Goal: Task Accomplishment & Management: Manage account settings

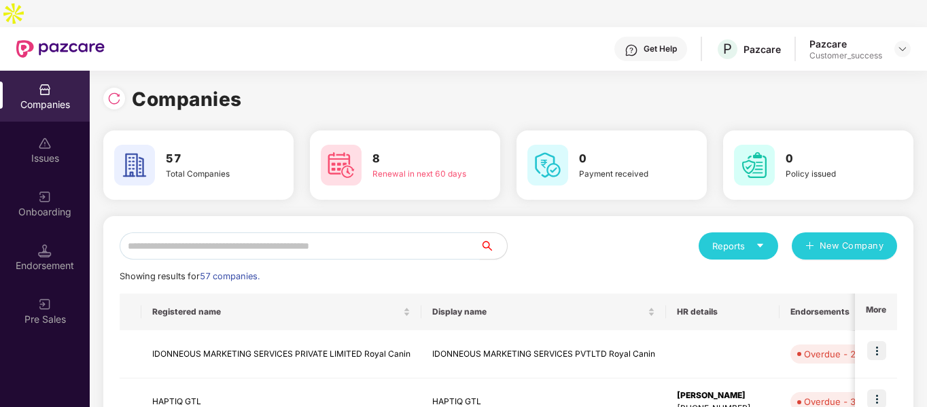
click at [294, 232] on input "text" at bounding box center [300, 245] width 360 height 27
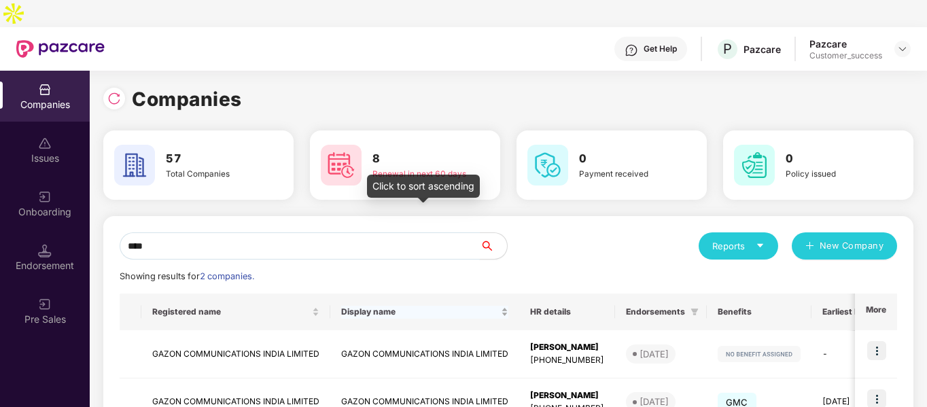
scroll to position [68, 0]
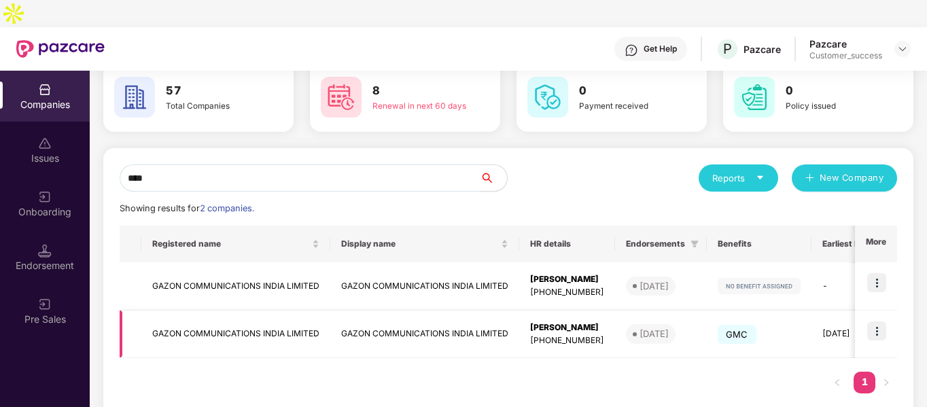
type input "****"
click at [219, 310] on td "GAZON COMMUNICATIONS INDIA LIMITED" at bounding box center [235, 334] width 189 height 48
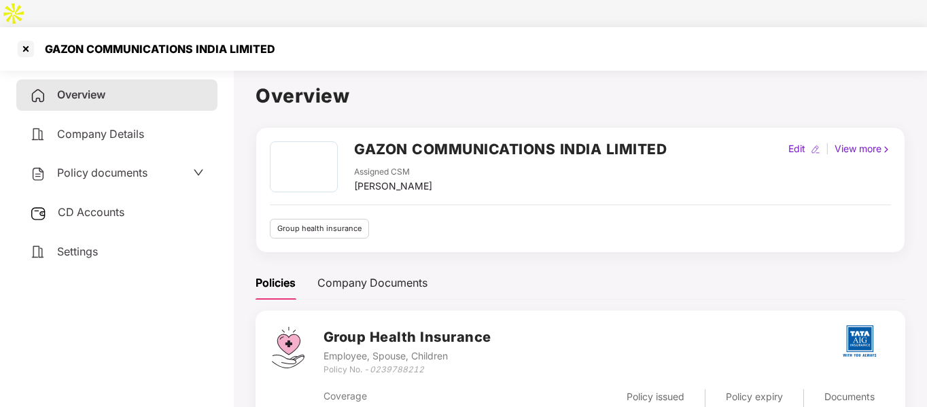
click at [344, 363] on div "Policy No. - 0239788212" at bounding box center [407, 369] width 168 height 13
copy div "Policy No. - 0239788212"
click at [19, 38] on div at bounding box center [26, 49] width 22 height 22
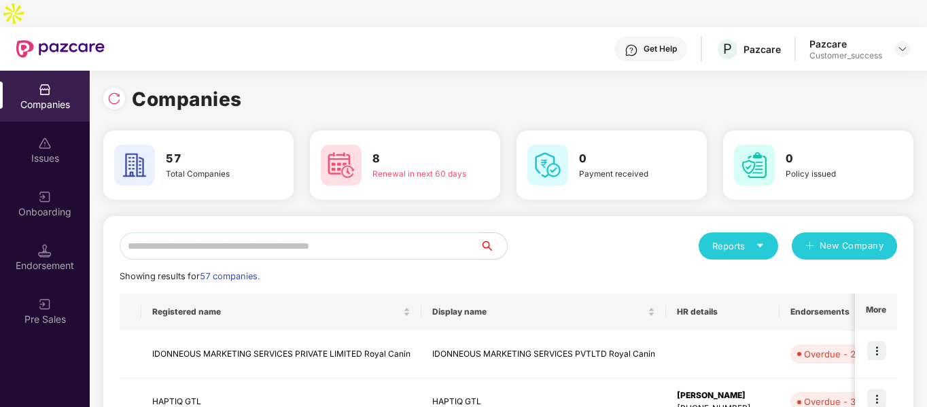
click at [378, 232] on input "text" at bounding box center [300, 245] width 360 height 27
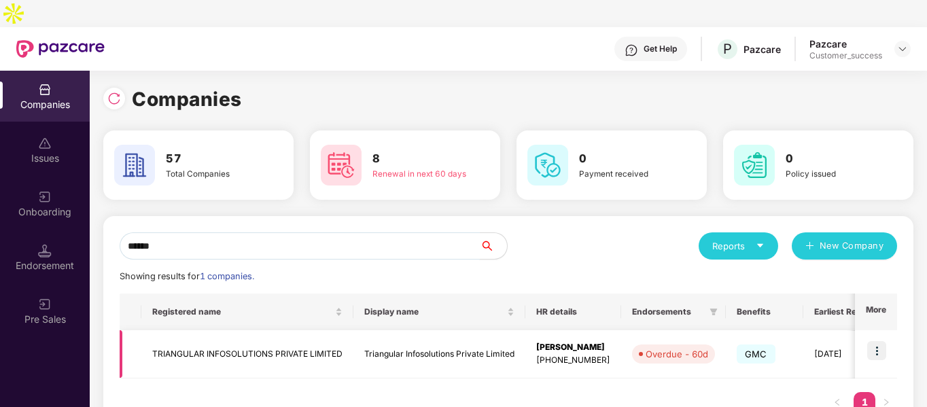
type input "******"
click at [882, 341] on img at bounding box center [876, 350] width 19 height 19
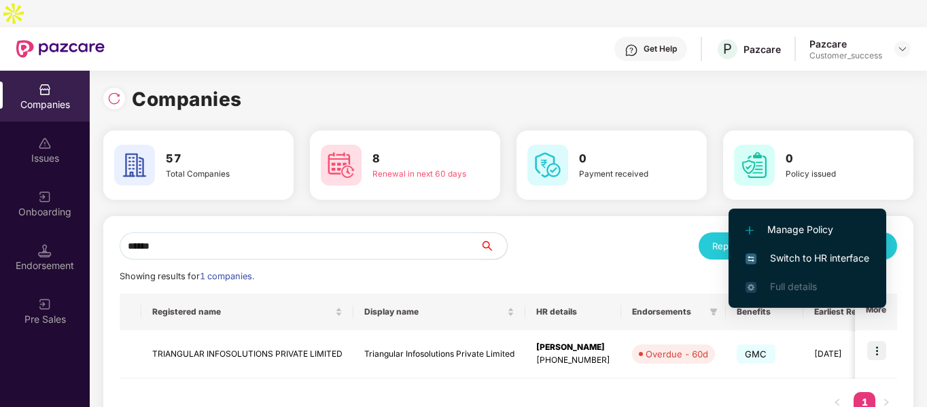
click at [782, 260] on span "Switch to HR interface" at bounding box center [807, 258] width 124 height 15
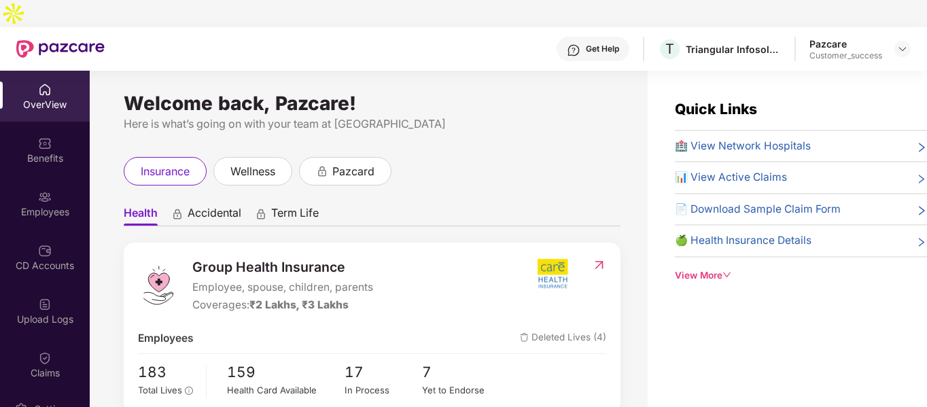
click at [48, 205] on div "Employees" at bounding box center [45, 212] width 90 height 14
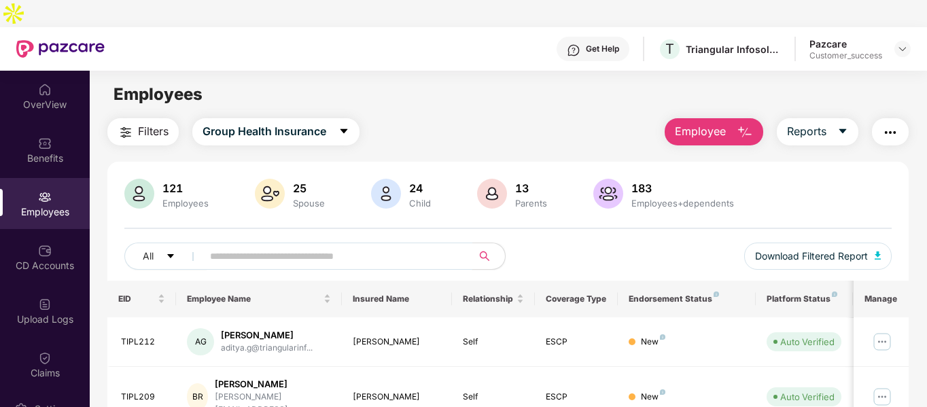
click at [374, 246] on input "text" at bounding box center [332, 256] width 244 height 20
type input "*"
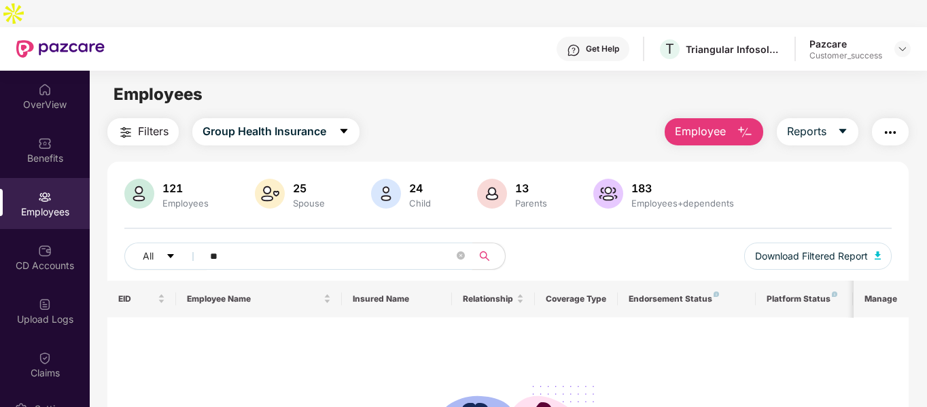
type input "*"
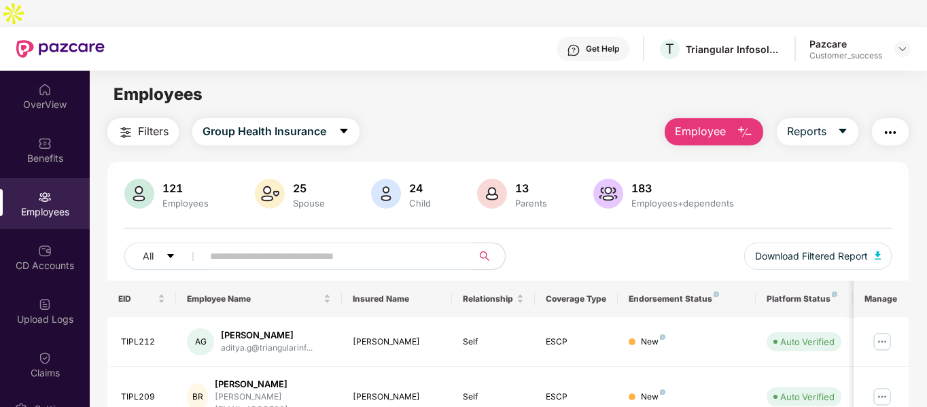
paste input "*********"
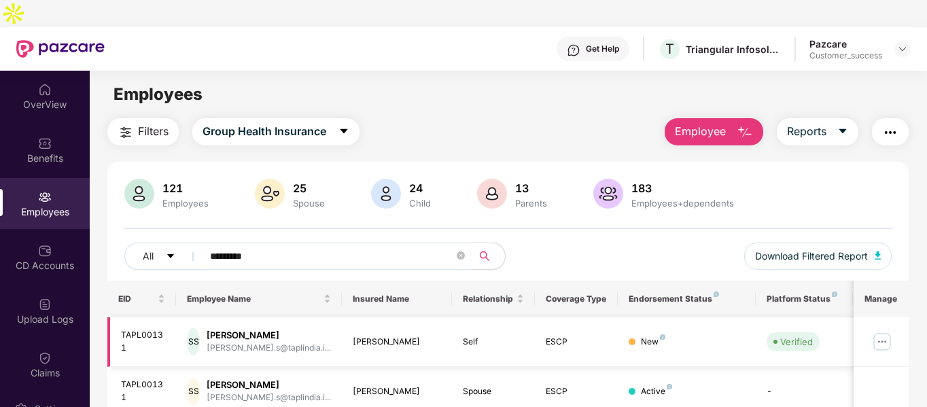
scroll to position [81, 0]
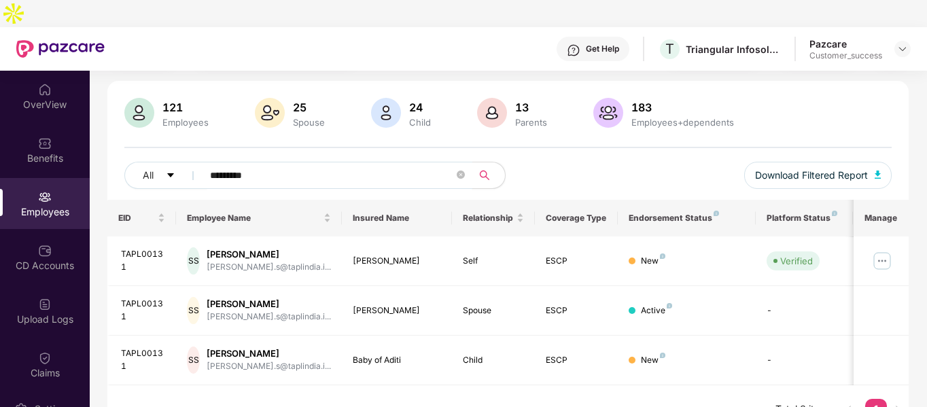
type input "*********"
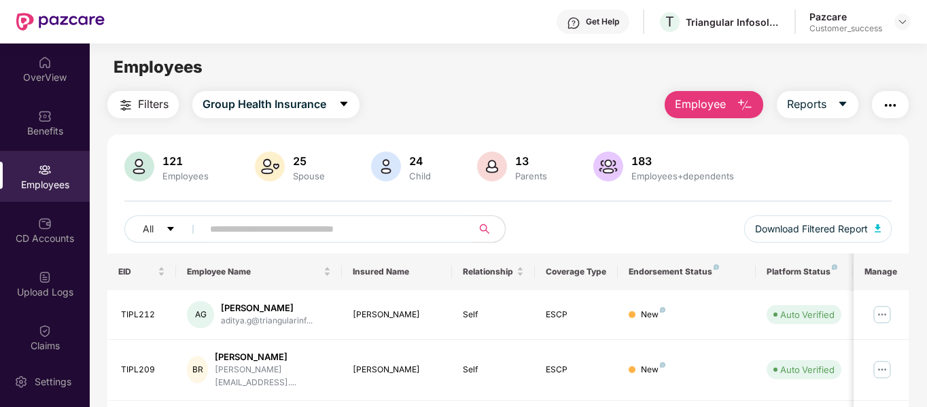
click at [908, 5] on div "Get Help T Triangular Infosolutions Private Limited Pazcare Customer_success" at bounding box center [508, 21] width 806 height 43
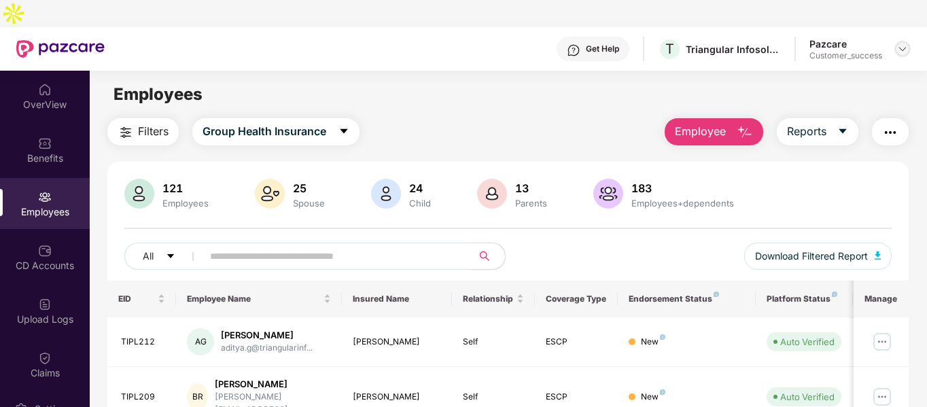
click at [903, 43] on img at bounding box center [902, 48] width 11 height 11
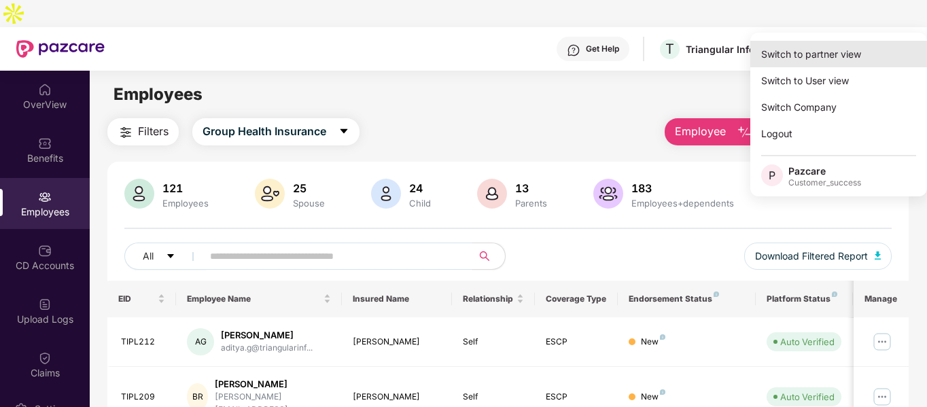
click at [823, 60] on div "Switch to partner view" at bounding box center [838, 54] width 177 height 26
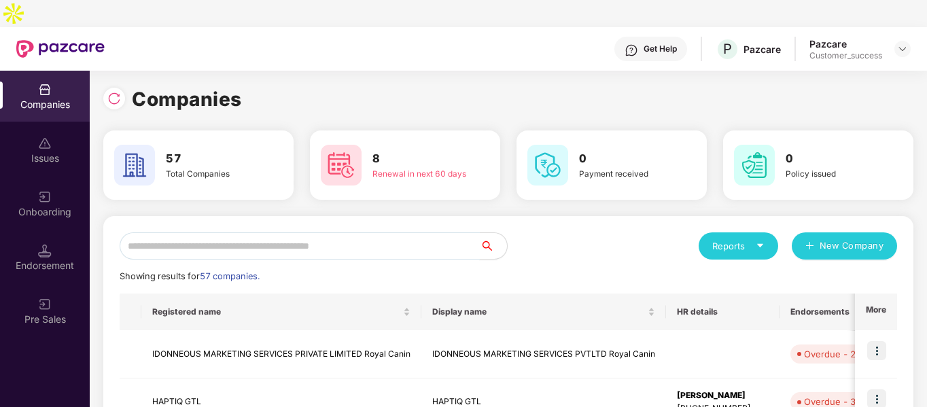
click at [315, 232] on input "text" at bounding box center [300, 245] width 360 height 27
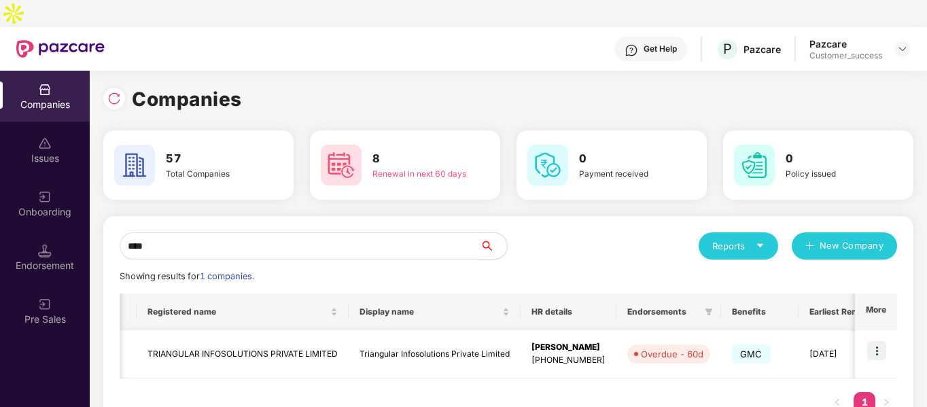
scroll to position [0, 3]
click at [335, 232] on input "****" at bounding box center [300, 245] width 360 height 27
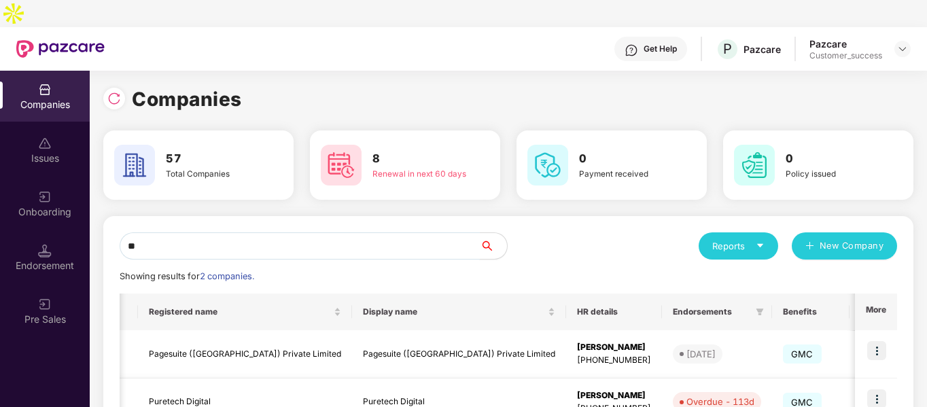
scroll to position [68, 0]
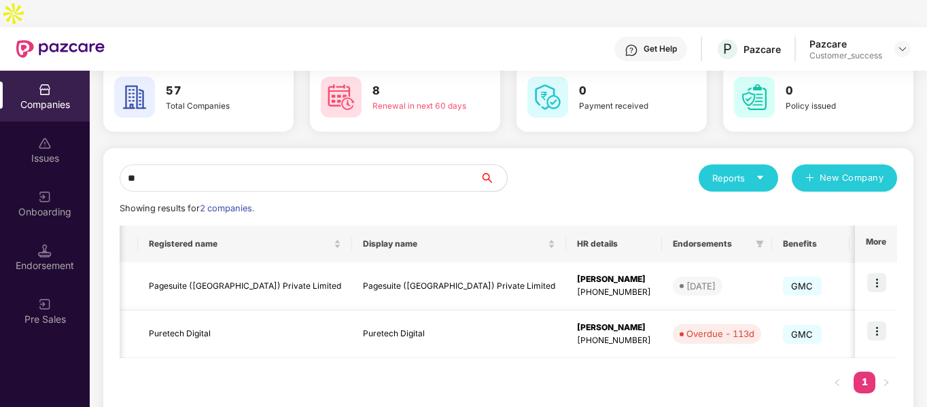
type input "**"
click at [874, 321] on img at bounding box center [876, 330] width 19 height 19
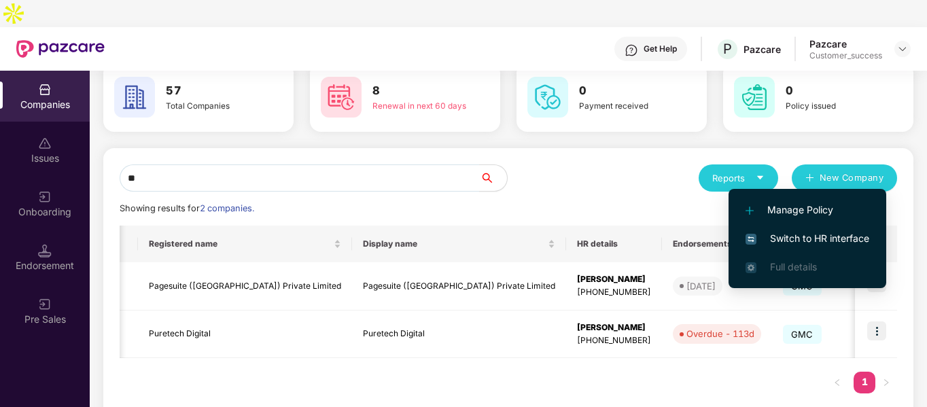
click at [781, 240] on span "Switch to HR interface" at bounding box center [807, 238] width 124 height 15
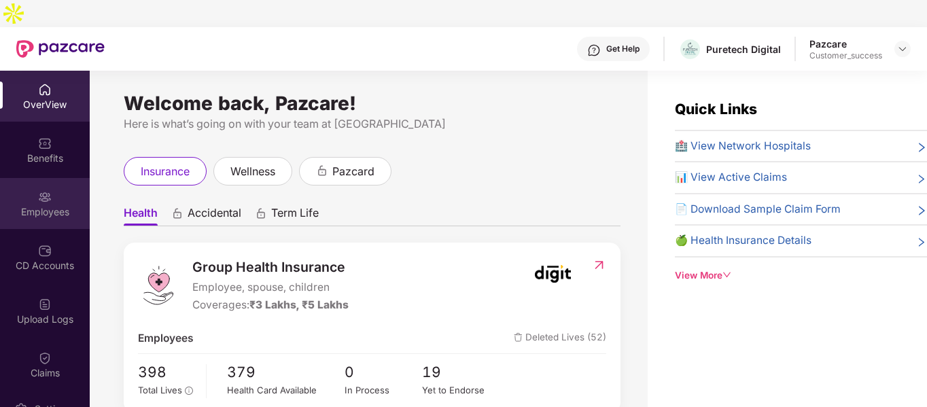
click at [27, 178] on div "Employees" at bounding box center [45, 203] width 90 height 51
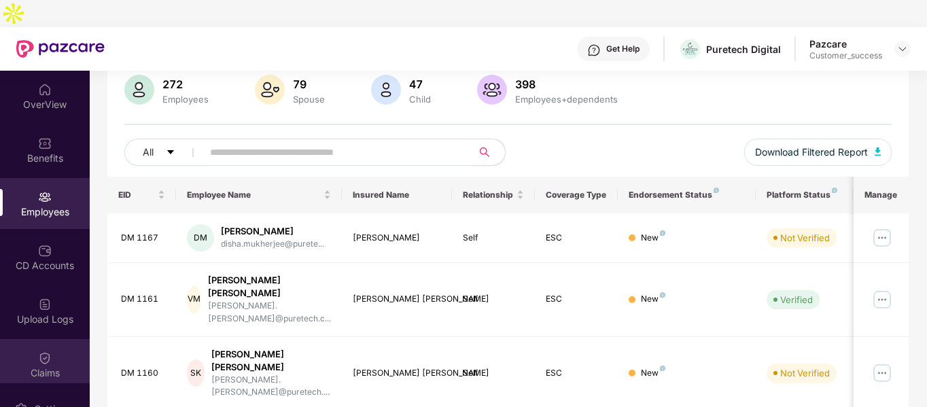
scroll to position [117, 0]
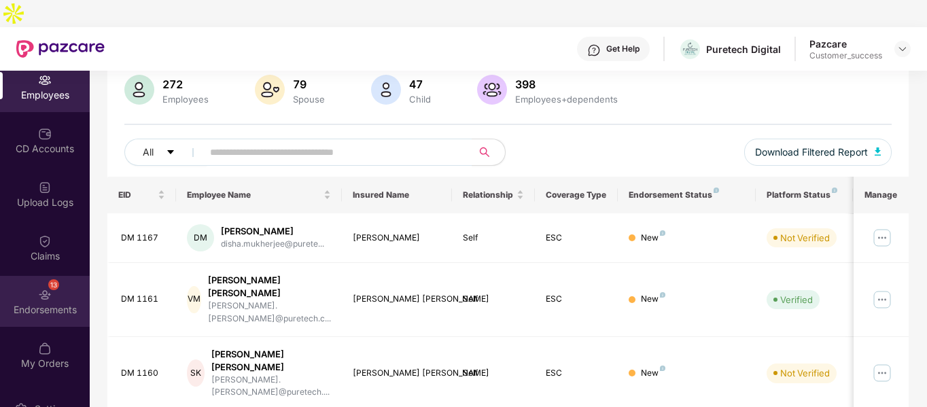
click at [54, 276] on div "13 Endorsements" at bounding box center [45, 301] width 90 height 51
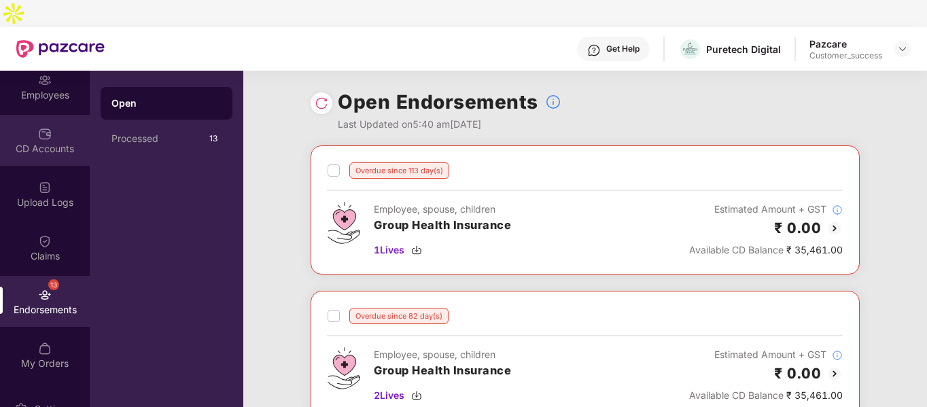
click at [43, 142] on div "CD Accounts" at bounding box center [45, 149] width 90 height 14
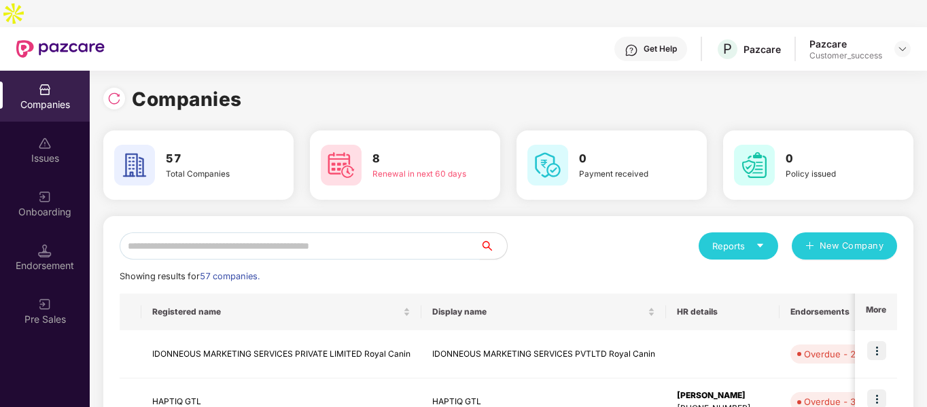
click at [188, 232] on input "text" at bounding box center [300, 245] width 360 height 27
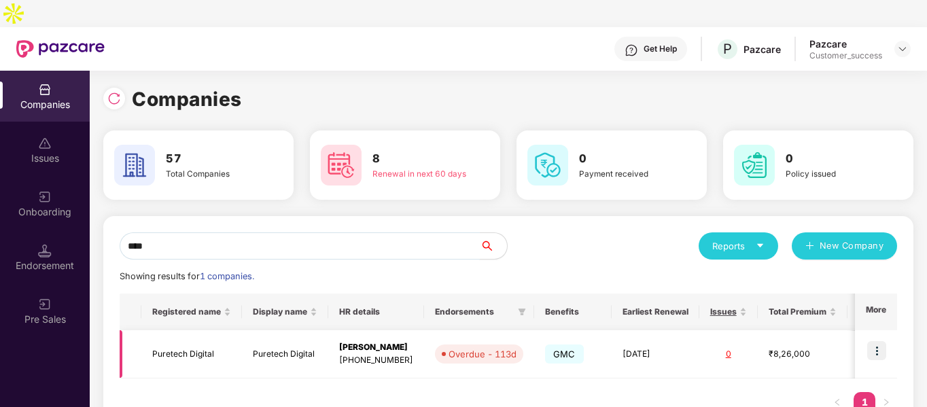
type input "****"
click at [868, 341] on img at bounding box center [876, 350] width 19 height 19
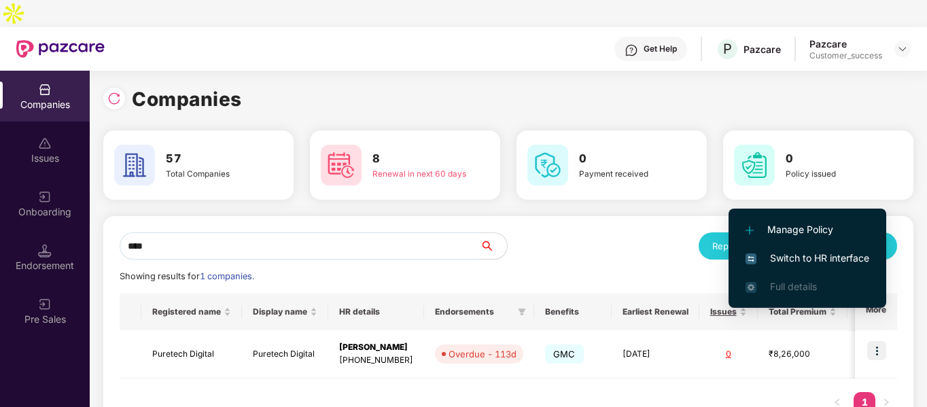
click at [771, 255] on span "Switch to HR interface" at bounding box center [807, 258] width 124 height 15
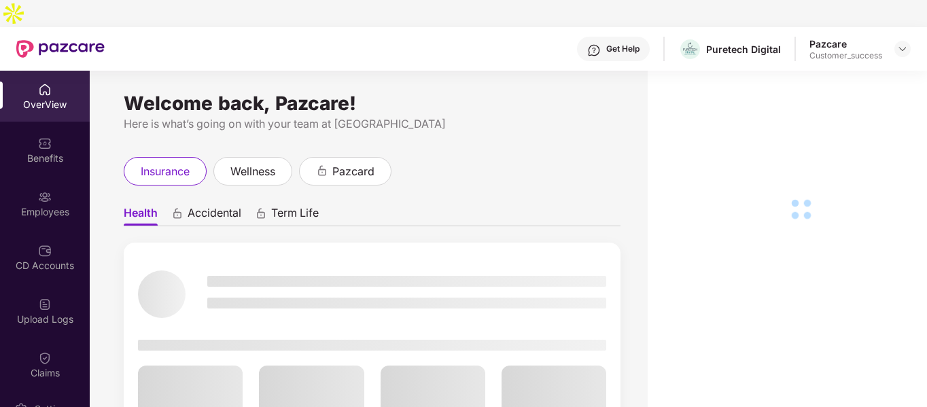
scroll to position [117, 0]
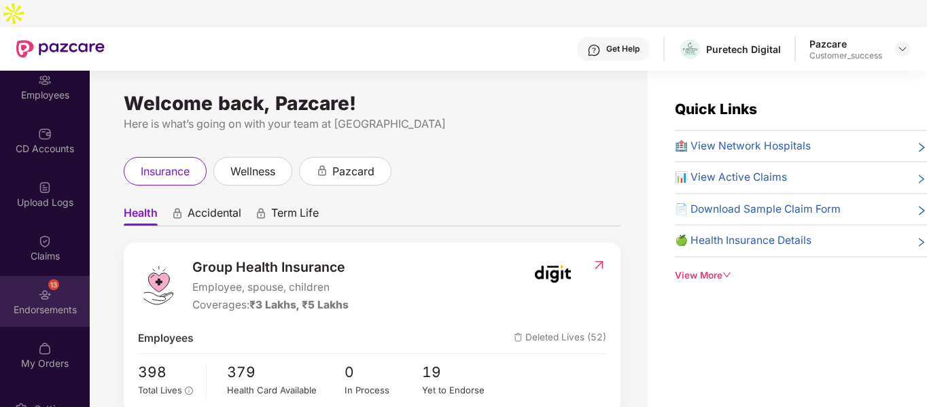
click at [37, 303] on div "Endorsements" at bounding box center [45, 310] width 90 height 14
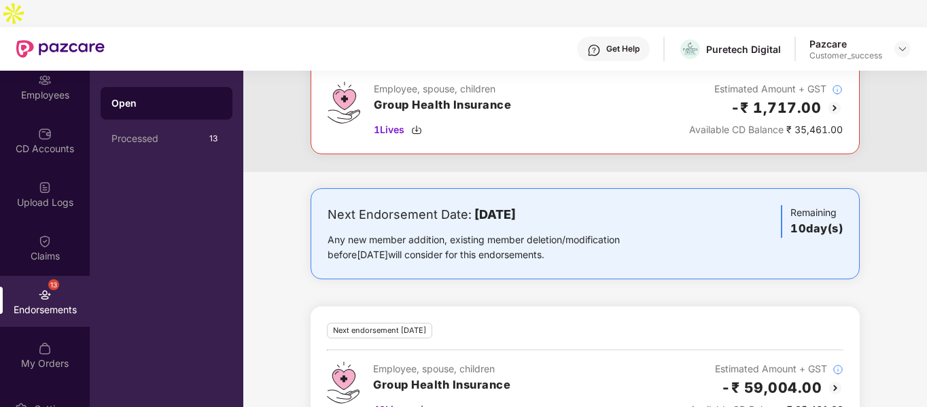
scroll to position [501, 0]
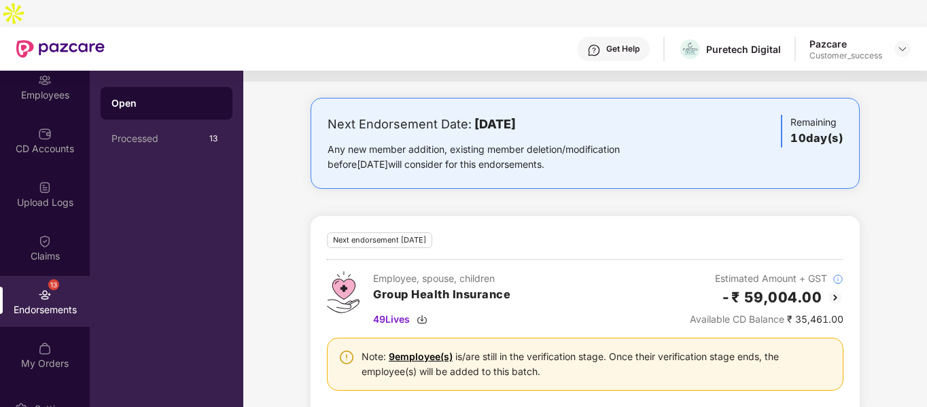
click at [835, 289] on img at bounding box center [835, 297] width 16 height 16
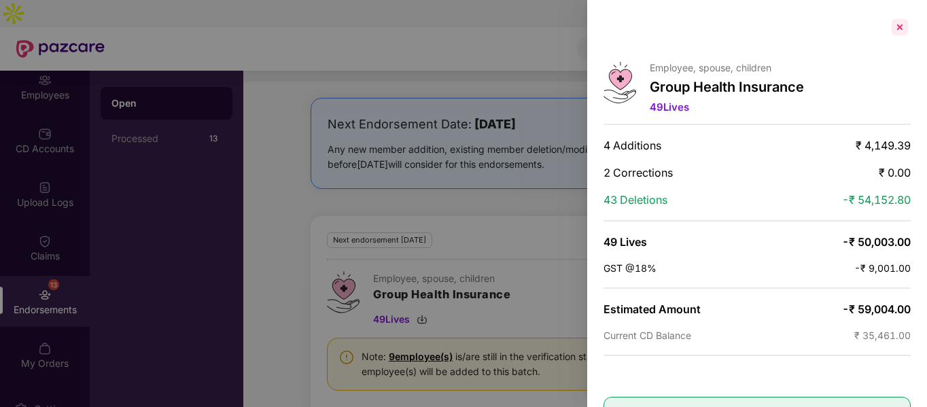
click at [898, 24] on div at bounding box center [900, 27] width 22 height 22
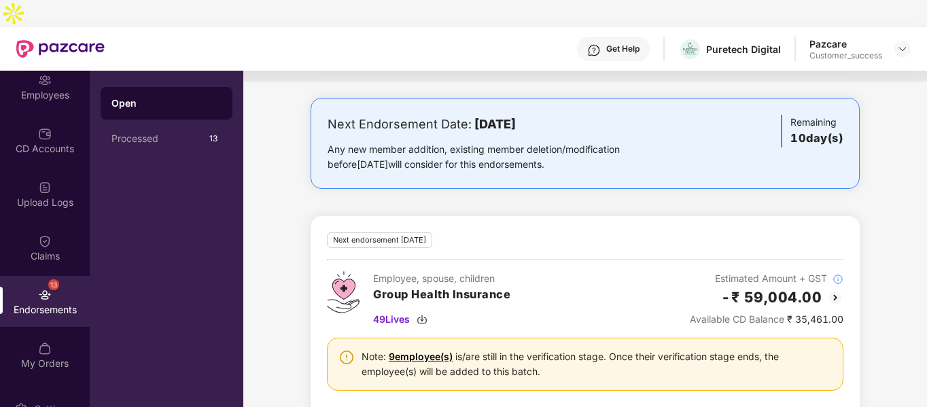
scroll to position [0, 0]
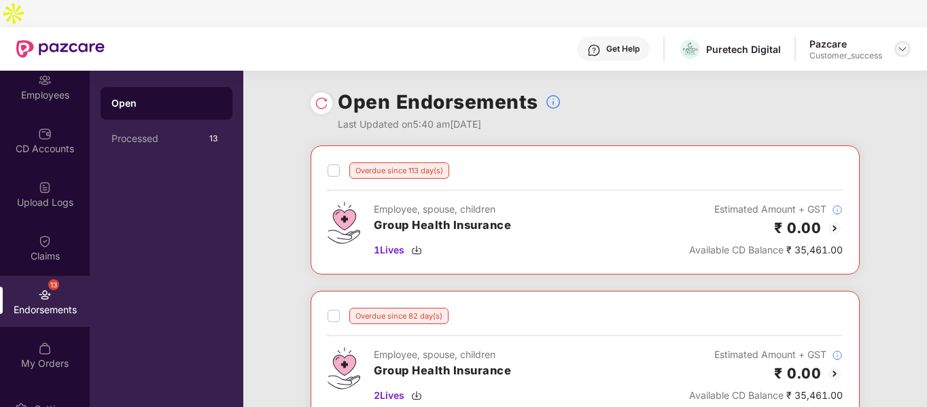
click at [900, 43] on img at bounding box center [902, 48] width 11 height 11
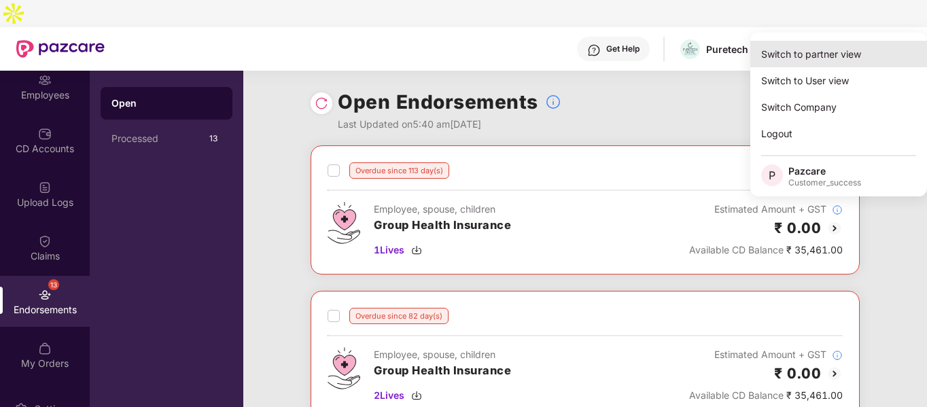
click at [802, 63] on div "Switch to partner view" at bounding box center [838, 54] width 177 height 26
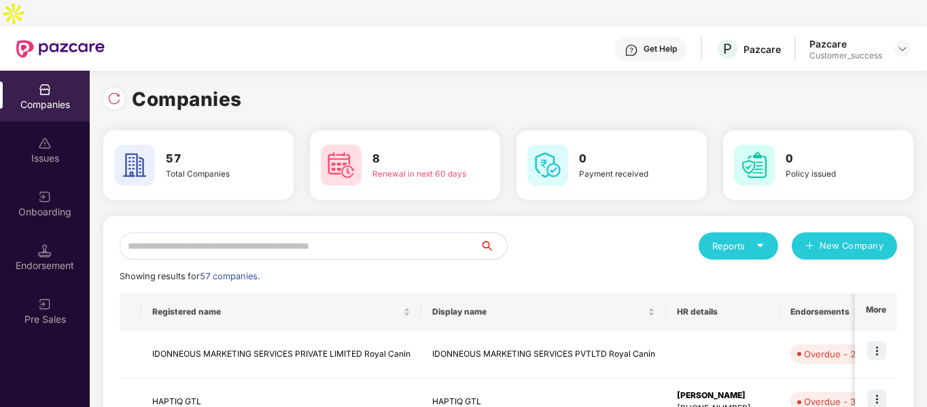
click at [334, 232] on input "text" at bounding box center [300, 245] width 360 height 27
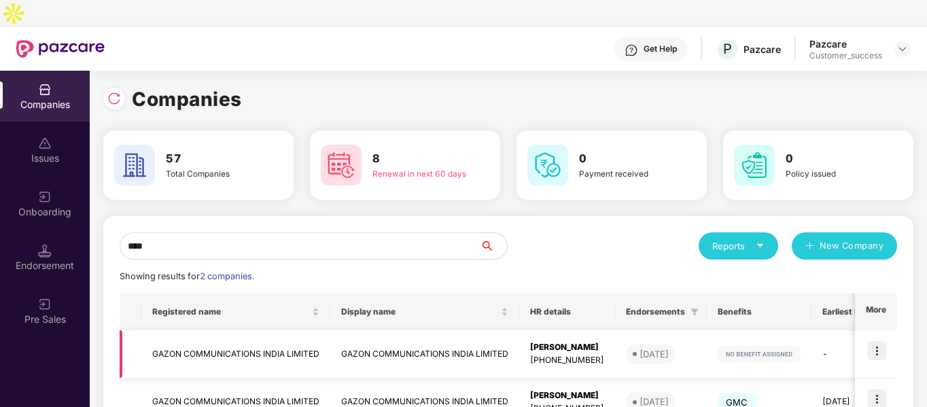
scroll to position [68, 0]
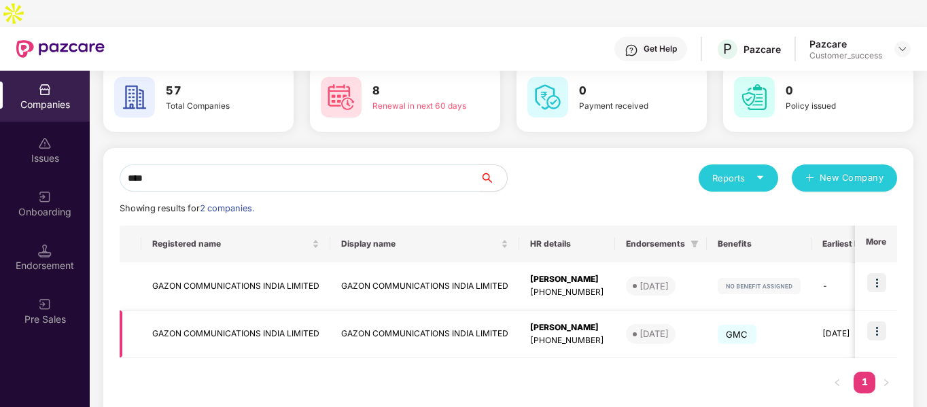
type input "****"
click at [881, 321] on img at bounding box center [876, 330] width 19 height 19
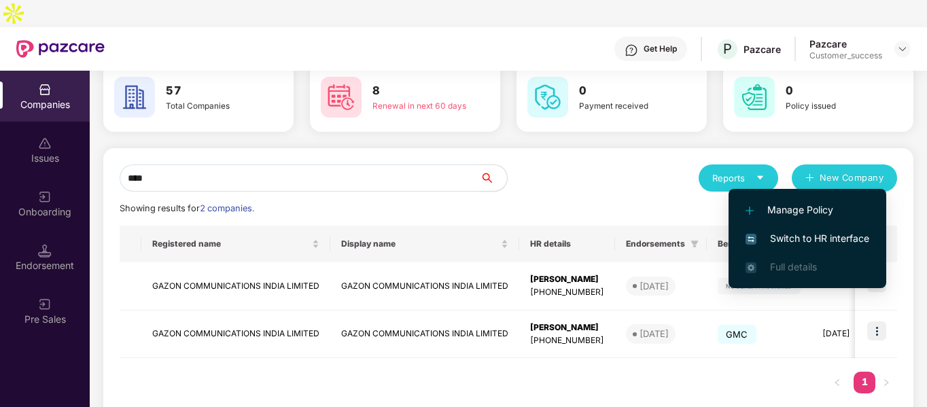
click at [784, 238] on span "Switch to HR interface" at bounding box center [807, 238] width 124 height 15
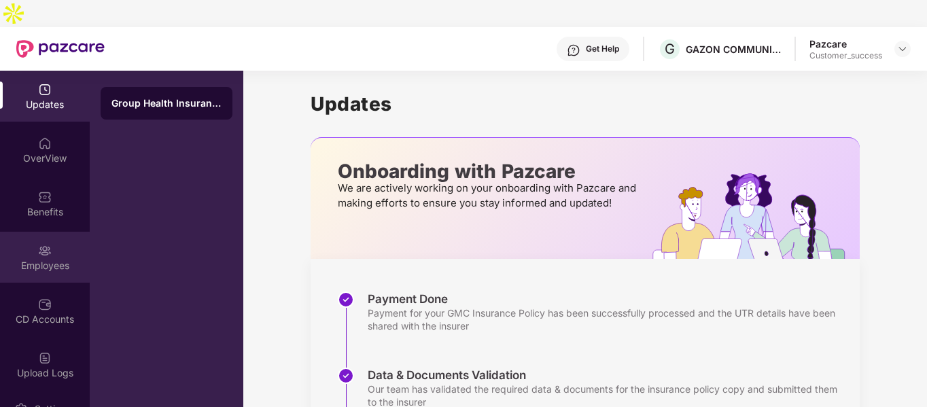
click at [56, 232] on div "Employees" at bounding box center [45, 257] width 90 height 51
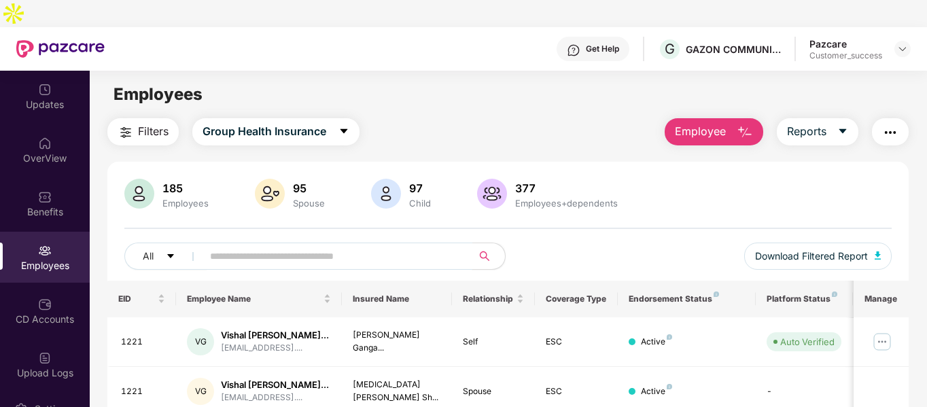
click at [289, 246] on input "text" at bounding box center [332, 256] width 244 height 20
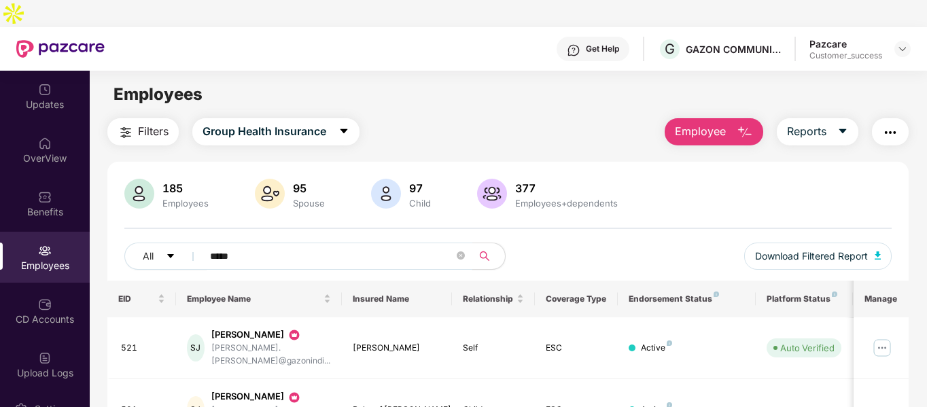
scroll to position [56, 0]
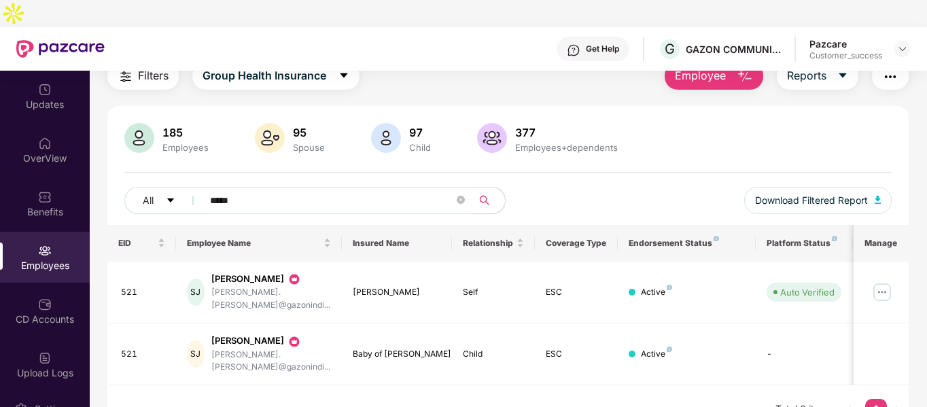
type input "*****"
click at [905, 43] on img at bounding box center [902, 48] width 11 height 11
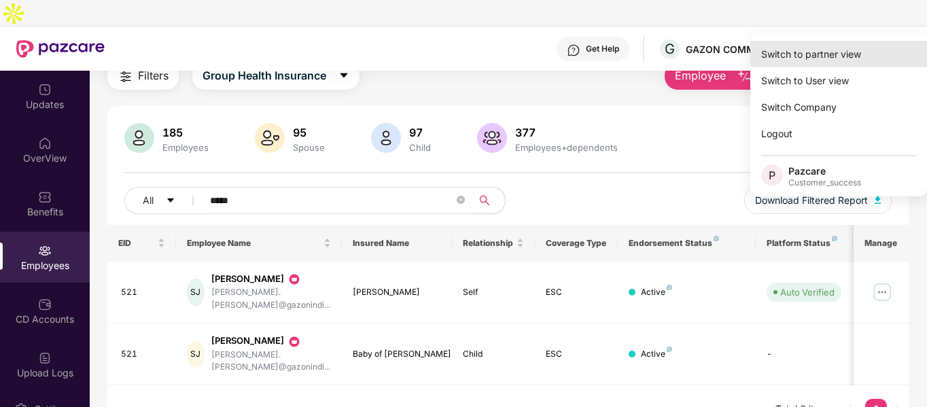
click at [846, 48] on div "Switch to partner view" at bounding box center [838, 54] width 177 height 26
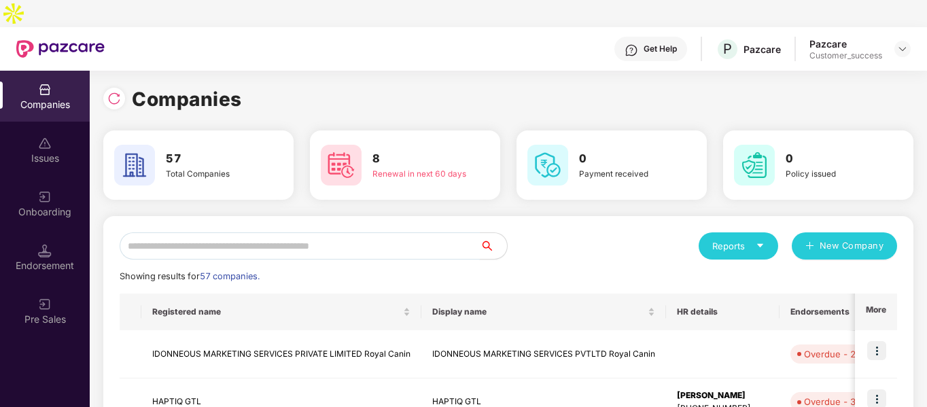
click at [264, 232] on input "text" at bounding box center [300, 245] width 360 height 27
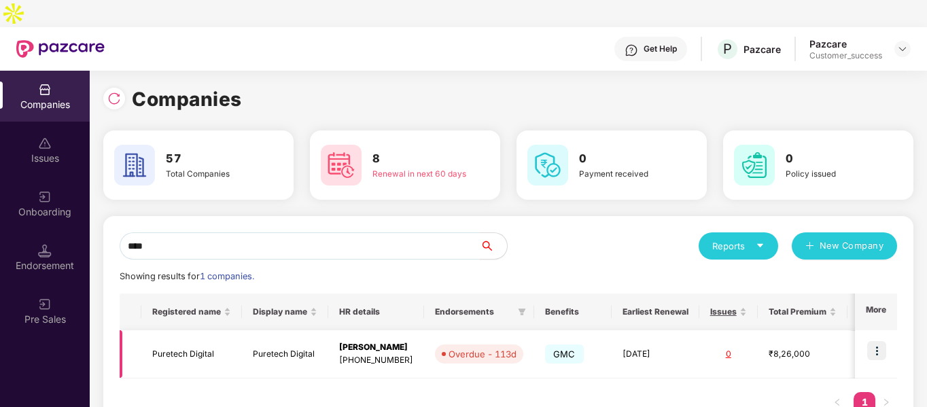
type input "****"
click at [870, 341] on img at bounding box center [876, 350] width 19 height 19
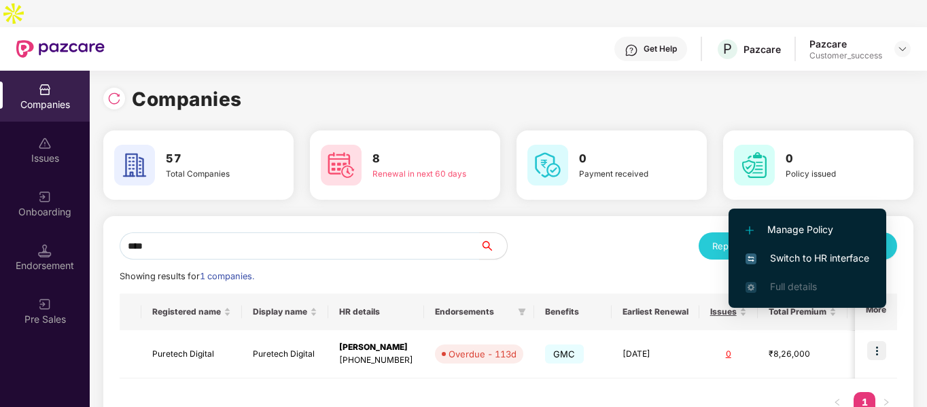
click at [792, 258] on span "Switch to HR interface" at bounding box center [807, 258] width 124 height 15
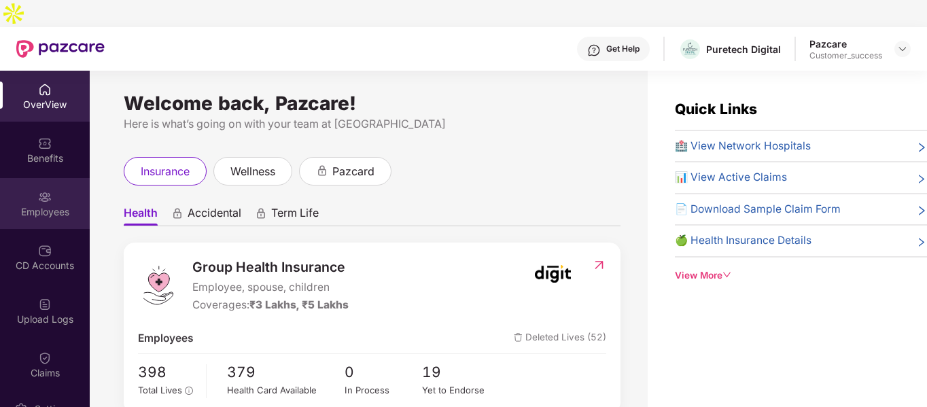
click at [45, 178] on div "Employees" at bounding box center [45, 203] width 90 height 51
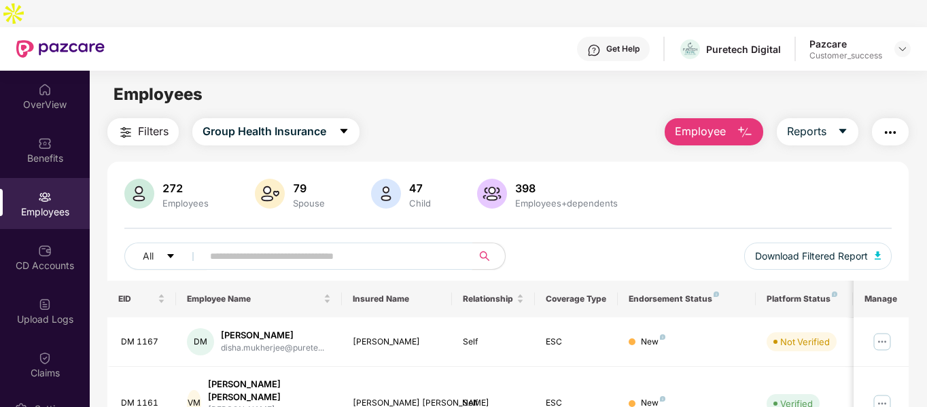
click at [362, 246] on input "text" at bounding box center [332, 256] width 244 height 20
paste input "******"
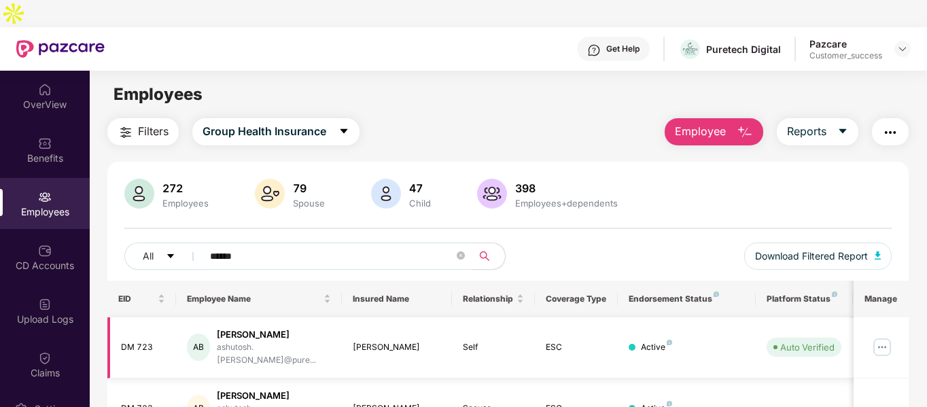
type input "******"
click at [891, 336] on img at bounding box center [882, 347] width 22 height 22
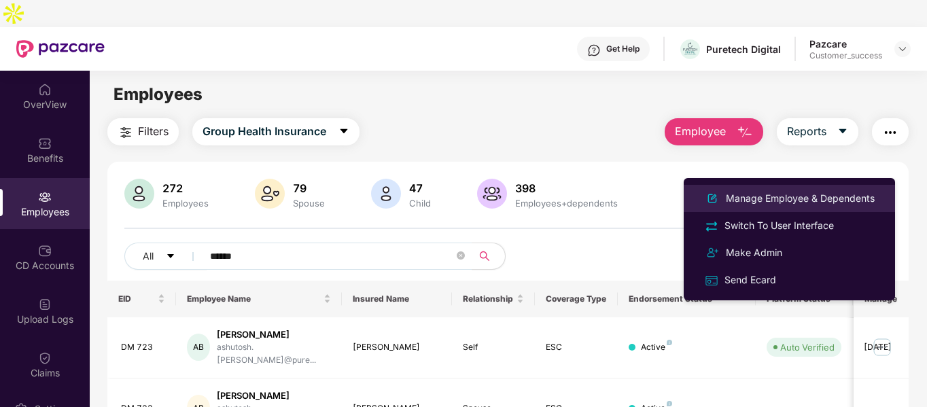
click at [775, 200] on div "Manage Employee & Dependents" at bounding box center [800, 198] width 154 height 15
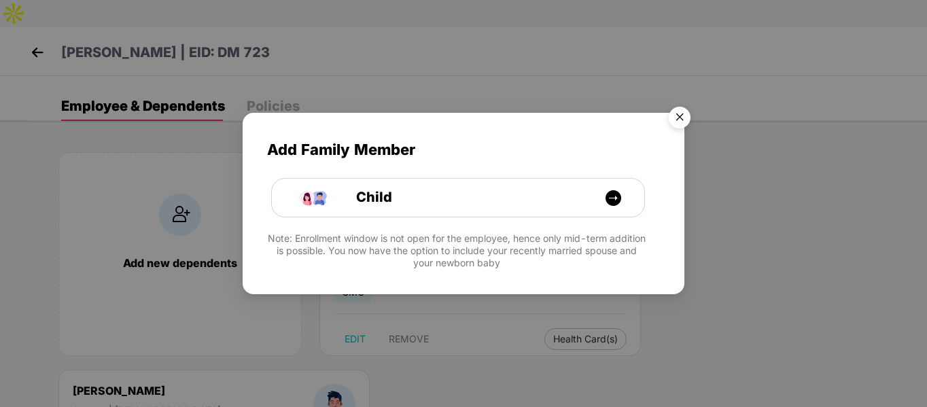
click at [676, 114] on img "Close" at bounding box center [679, 120] width 38 height 38
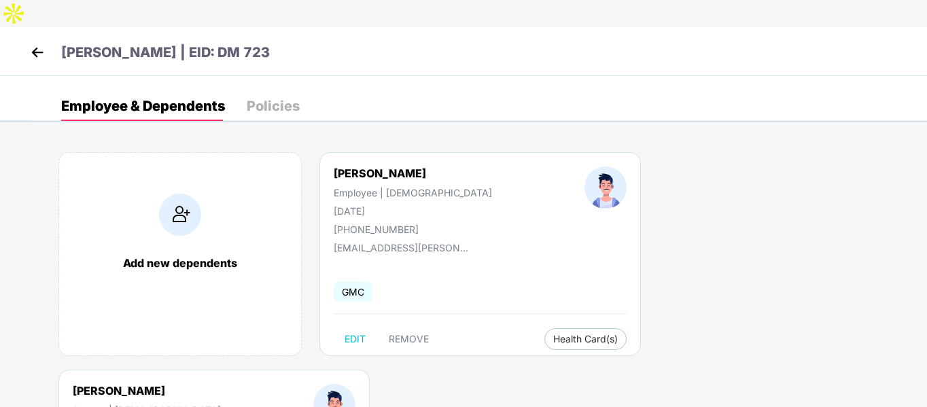
select select "****"
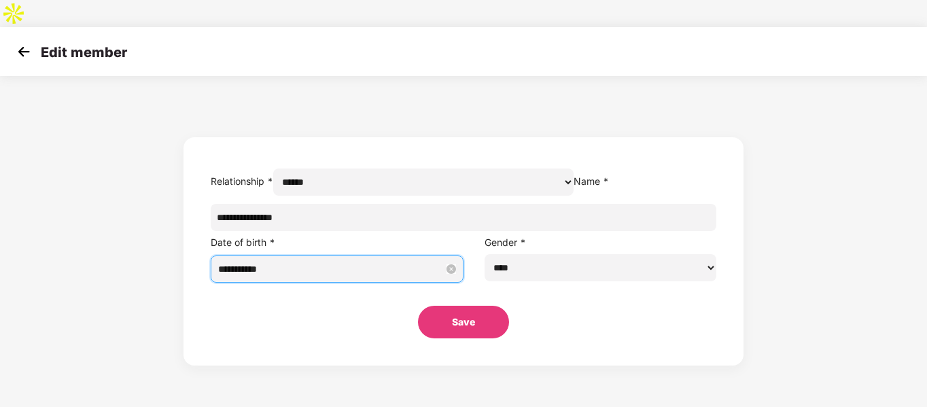
click at [370, 267] on input "**********" at bounding box center [331, 269] width 226 height 15
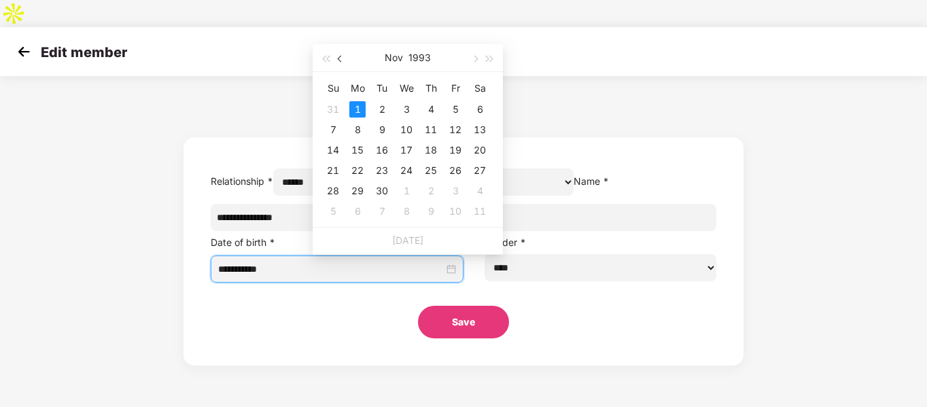
click at [342, 61] on button "button" at bounding box center [340, 57] width 15 height 27
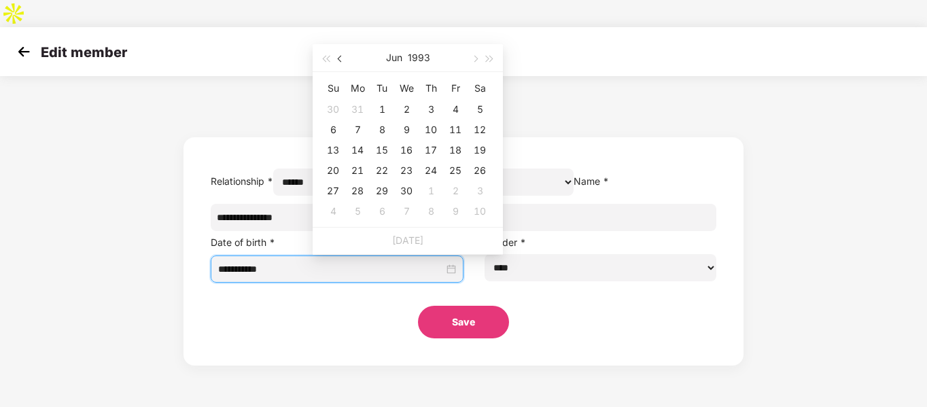
click at [342, 61] on button "button" at bounding box center [340, 57] width 15 height 27
click at [336, 58] on button "button" at bounding box center [340, 57] width 15 height 27
click at [387, 171] on div "23" at bounding box center [382, 170] width 16 height 16
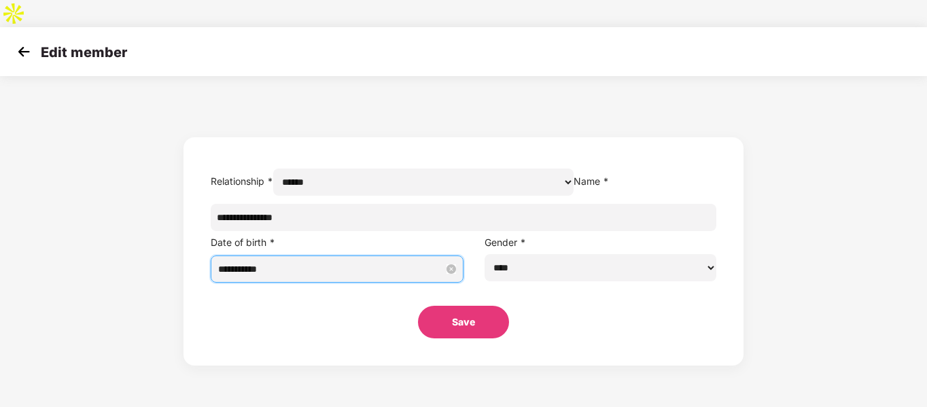
click at [380, 274] on input "**********" at bounding box center [331, 269] width 226 height 15
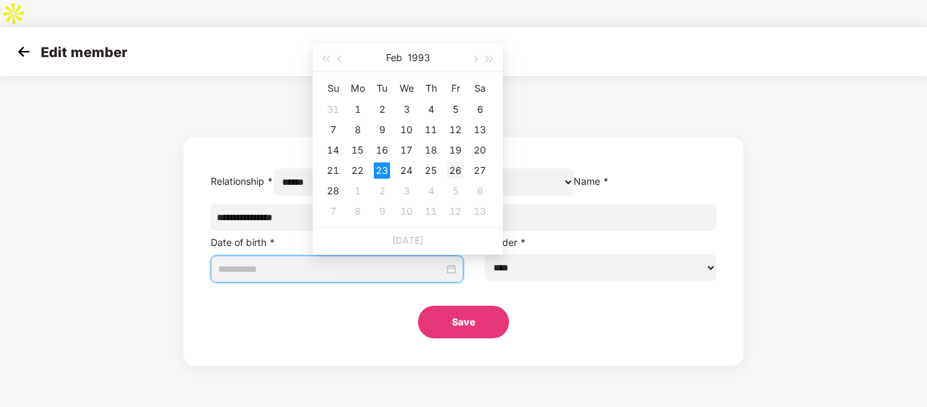
click at [454, 168] on div "26" at bounding box center [455, 170] width 16 height 16
click at [417, 270] on input "**********" at bounding box center [331, 269] width 226 height 15
click at [486, 54] on button "button" at bounding box center [489, 57] width 15 height 27
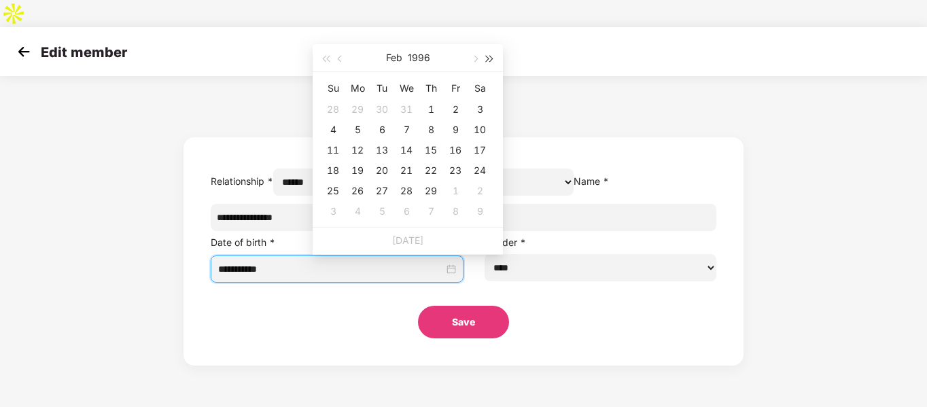
click at [486, 54] on button "button" at bounding box center [489, 57] width 15 height 27
click at [322, 58] on span "button" at bounding box center [325, 59] width 7 height 7
type input "**********"
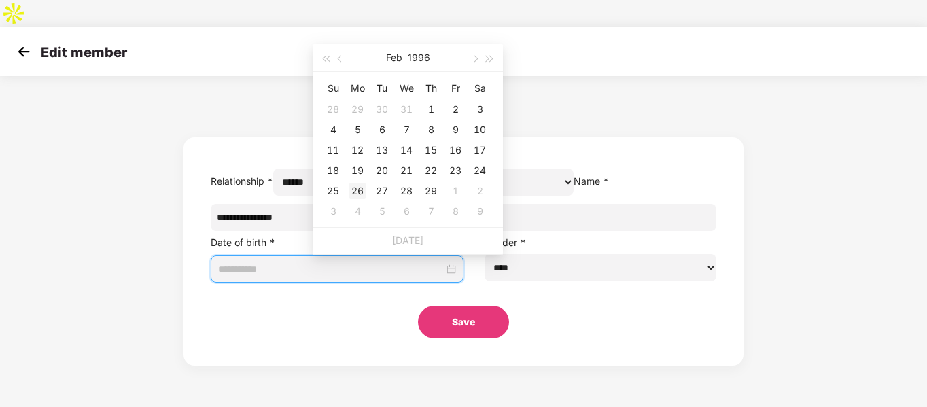
click at [362, 194] on div "26" at bounding box center [357, 191] width 16 height 16
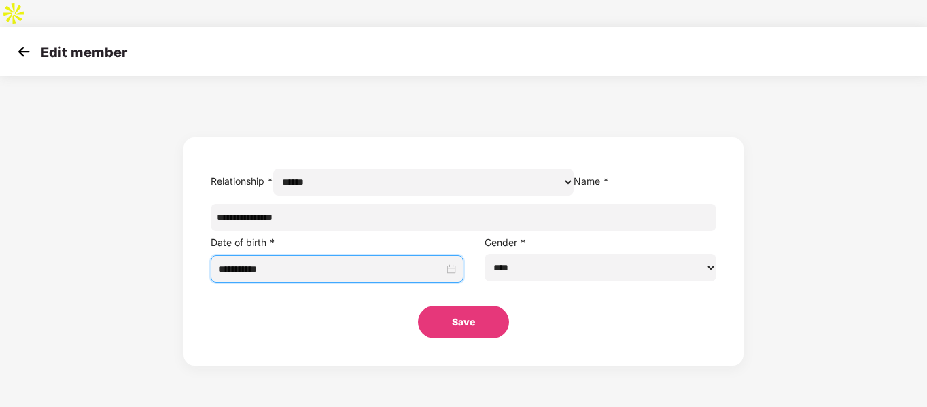
click at [504, 279] on select "****** **** ******" at bounding box center [600, 267] width 232 height 27
select select "******"
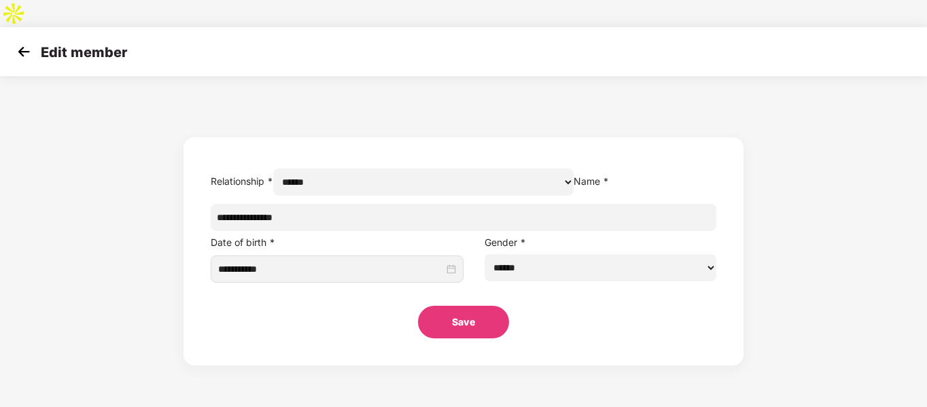
click at [484, 257] on select "****** **** ******" at bounding box center [600, 267] width 232 height 27
click at [464, 334] on button "Save" at bounding box center [463, 322] width 91 height 33
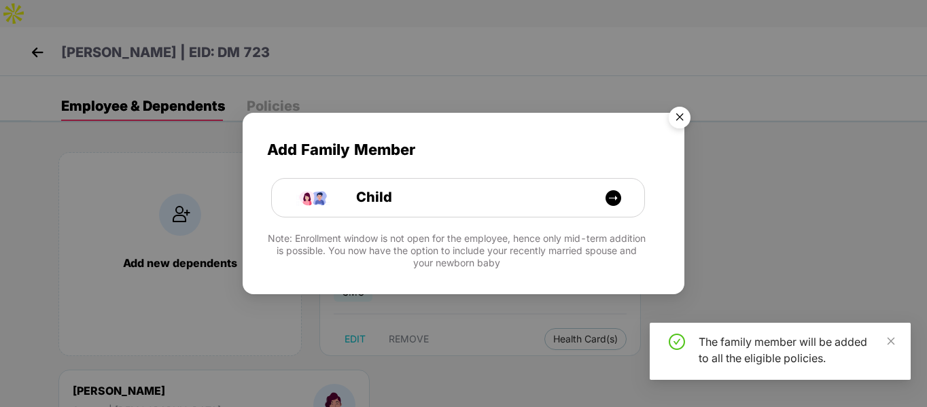
click at [673, 123] on img "Close" at bounding box center [679, 120] width 38 height 38
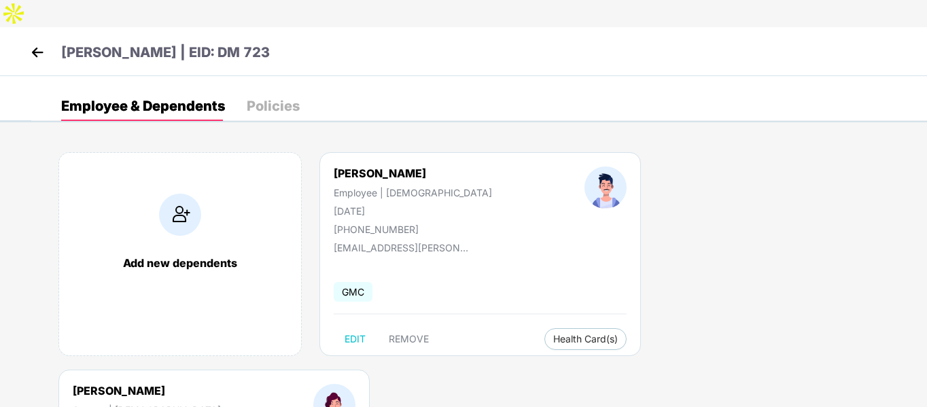
click at [33, 42] on img at bounding box center [37, 52] width 20 height 20
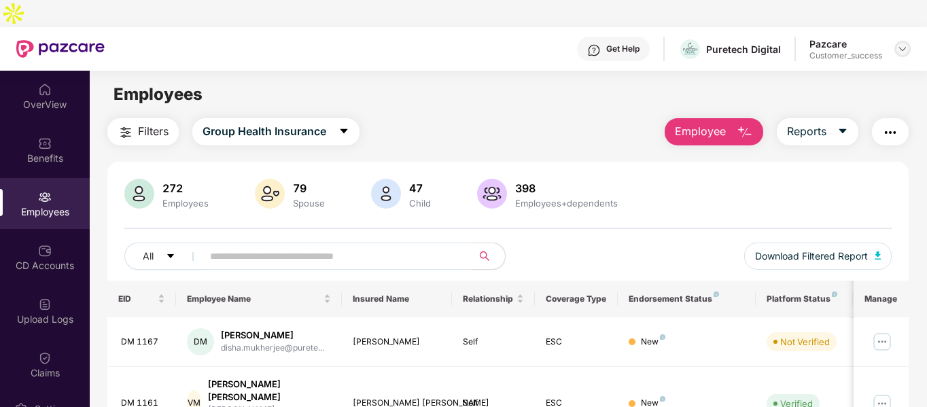
click at [907, 43] on img at bounding box center [902, 48] width 11 height 11
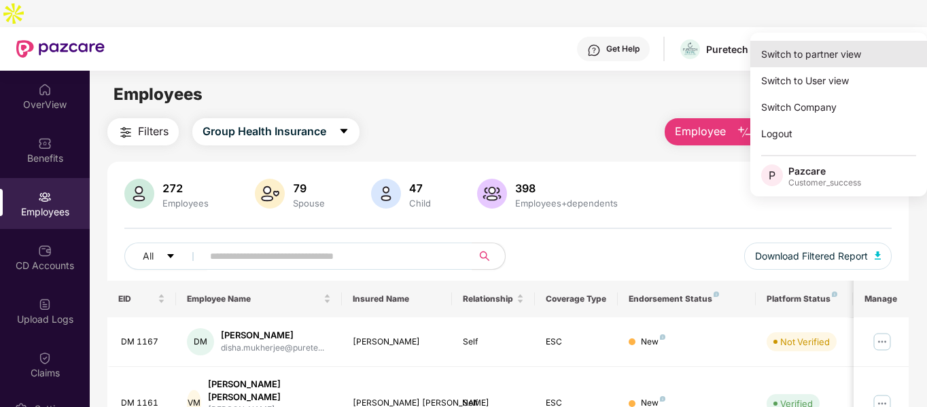
click at [831, 50] on div "Switch to partner view" at bounding box center [838, 54] width 177 height 26
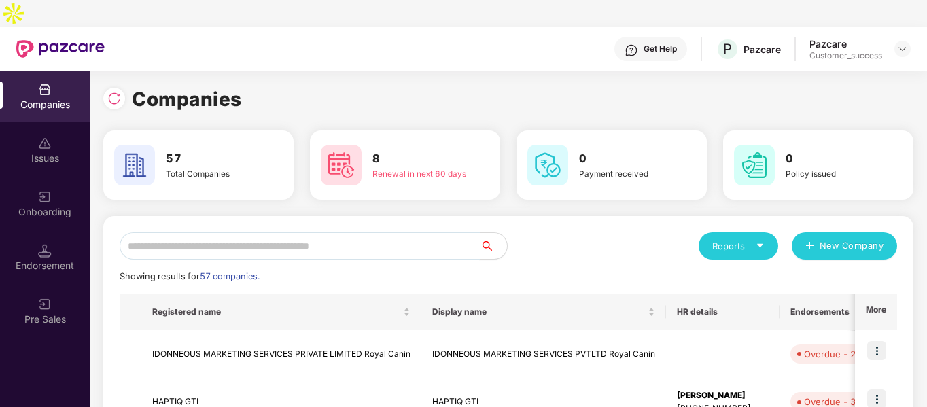
click at [299, 232] on input "text" at bounding box center [300, 245] width 360 height 27
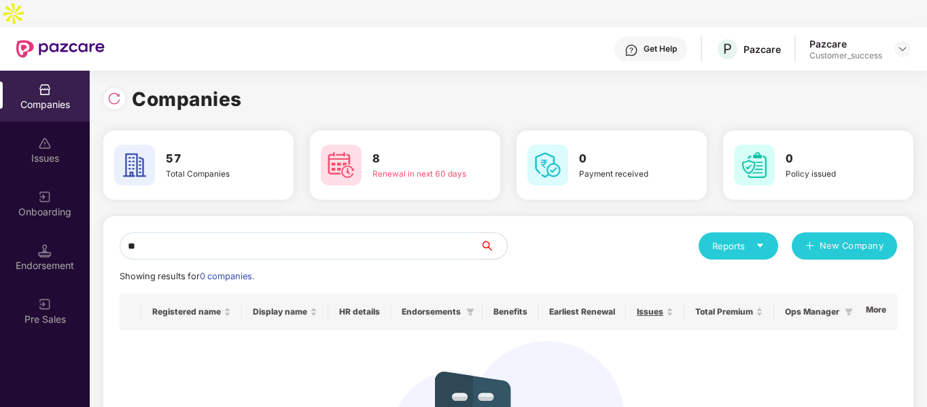
type input "*"
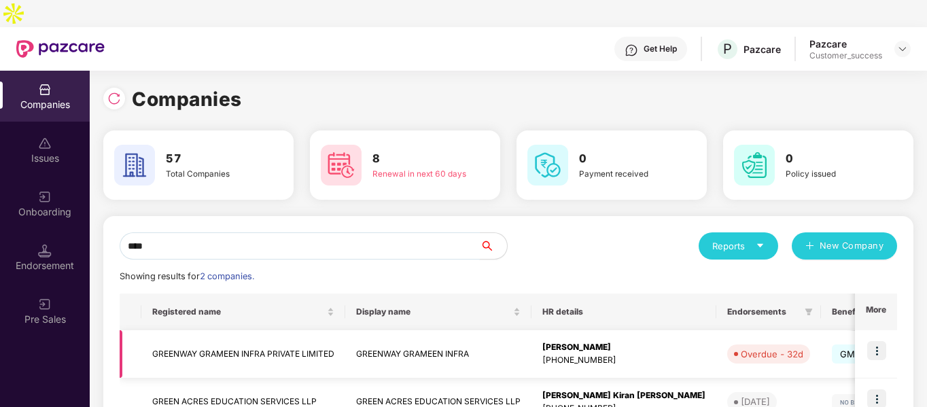
scroll to position [68, 0]
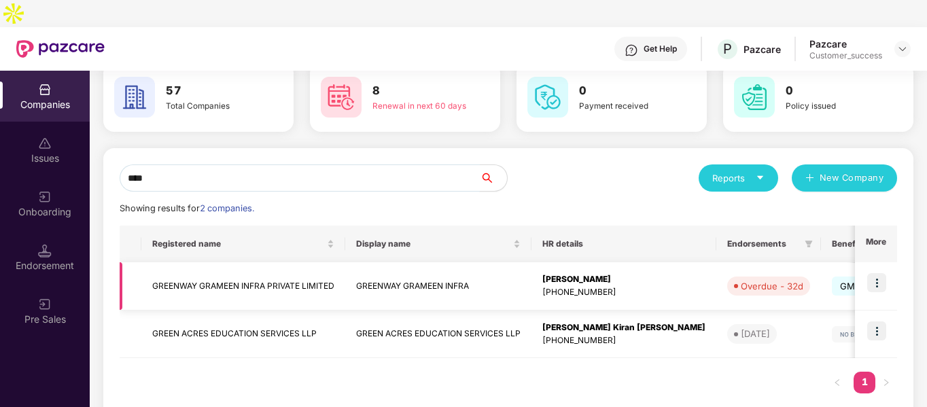
type input "****"
click at [880, 273] on img at bounding box center [876, 282] width 19 height 19
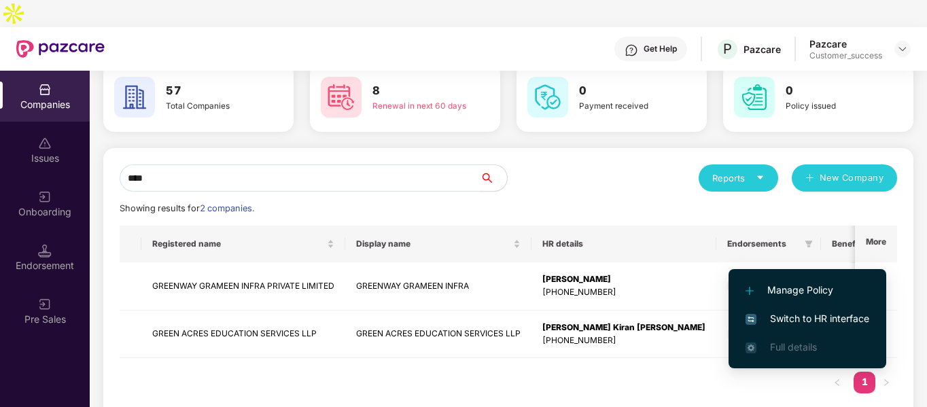
click at [780, 321] on span "Switch to HR interface" at bounding box center [807, 318] width 124 height 15
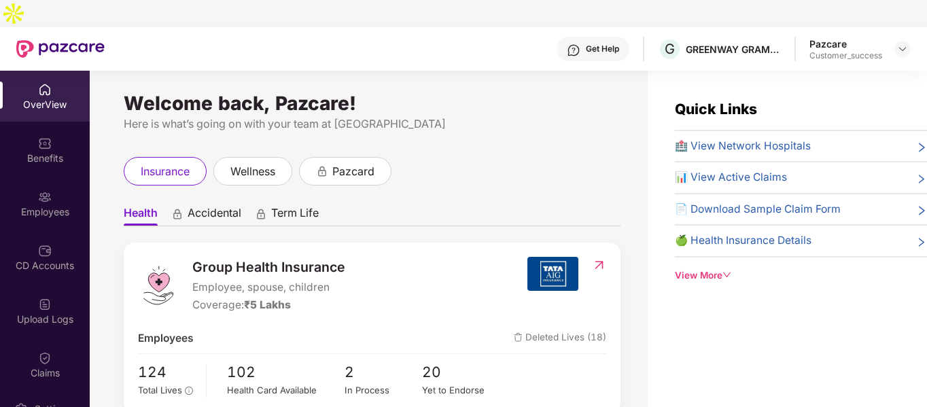
click at [28, 205] on div "Employees" at bounding box center [45, 212] width 90 height 14
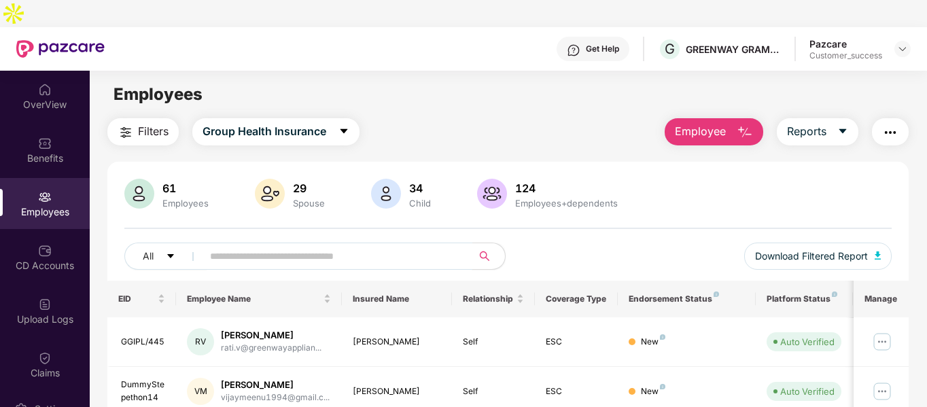
paste input "****"
click at [270, 246] on input "text" at bounding box center [332, 256] width 244 height 20
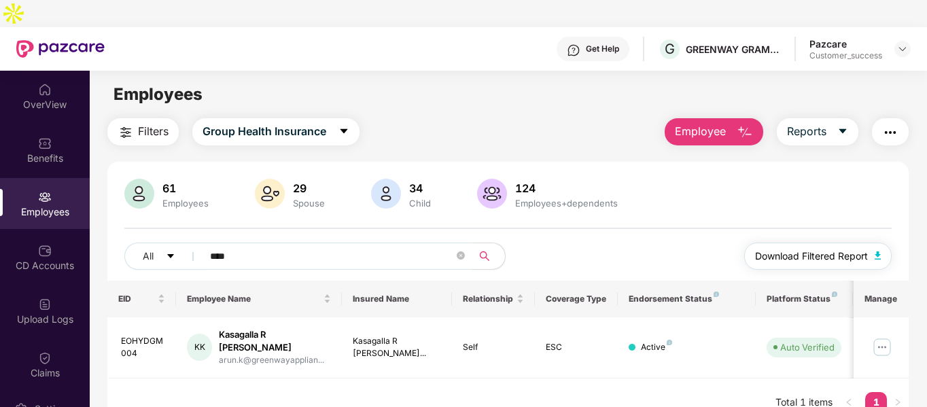
type input "****"
click at [885, 243] on button "Download Filtered Report" at bounding box center [818, 256] width 148 height 27
click at [900, 43] on img at bounding box center [902, 48] width 11 height 11
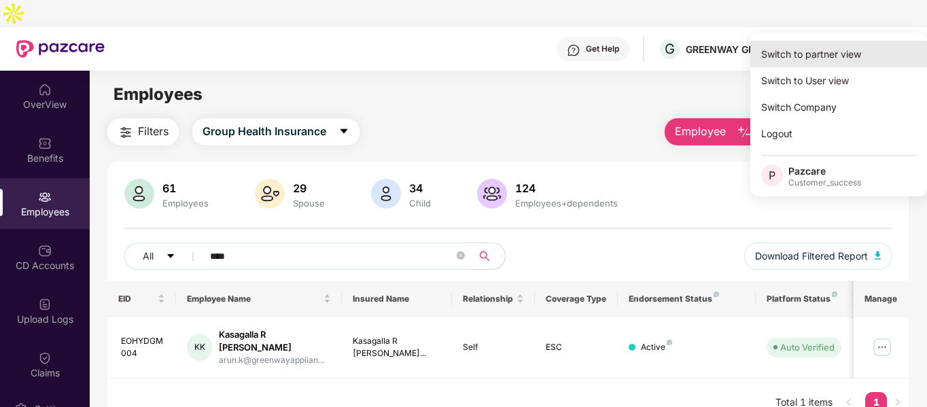
click at [813, 53] on div "Switch to partner view" at bounding box center [838, 54] width 177 height 26
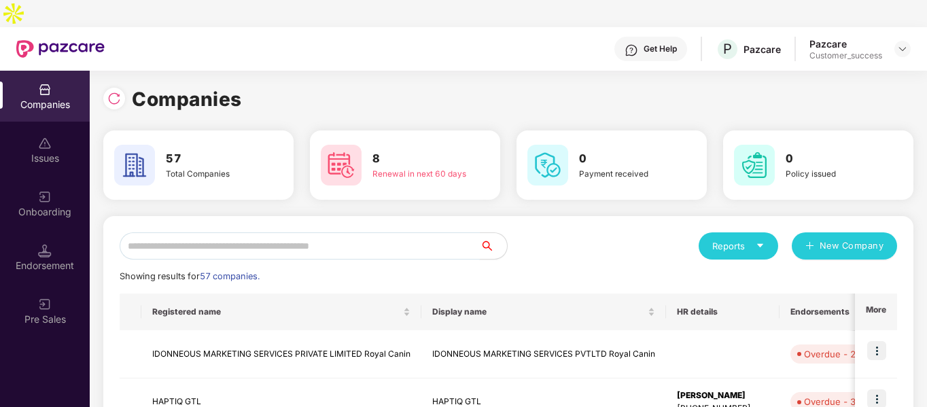
click at [274, 232] on input "text" at bounding box center [300, 245] width 360 height 27
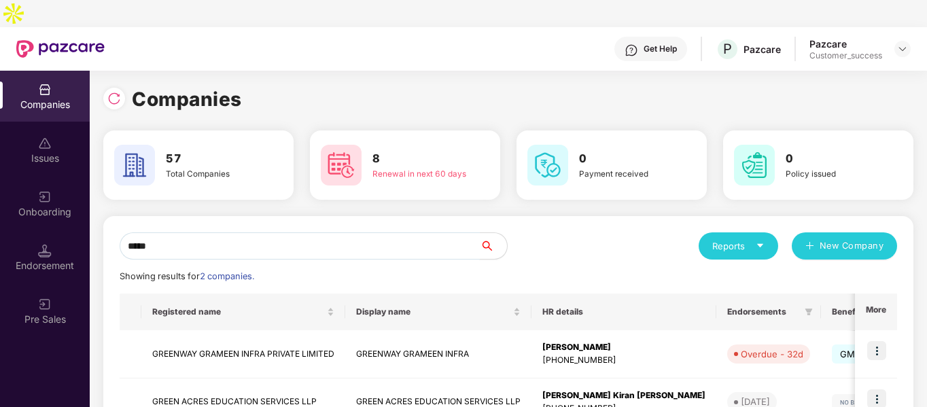
scroll to position [68, 0]
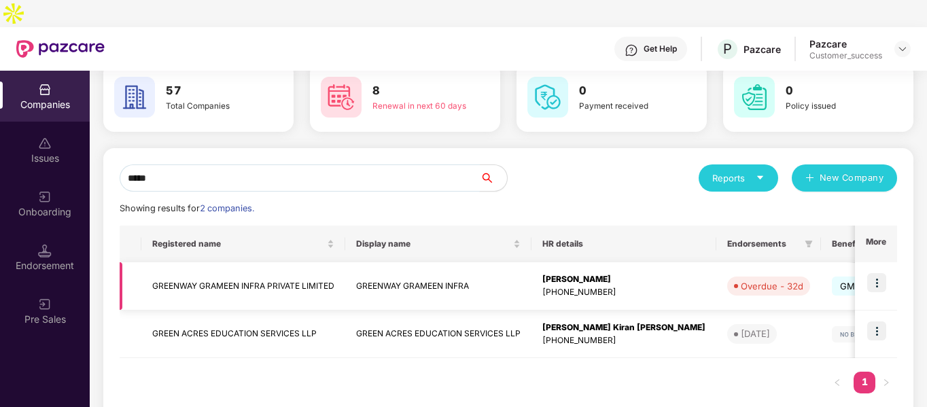
type input "*****"
click at [203, 262] on td "GREENWAY GRAMEEN INFRA PRIVATE LIMITED" at bounding box center [243, 286] width 204 height 48
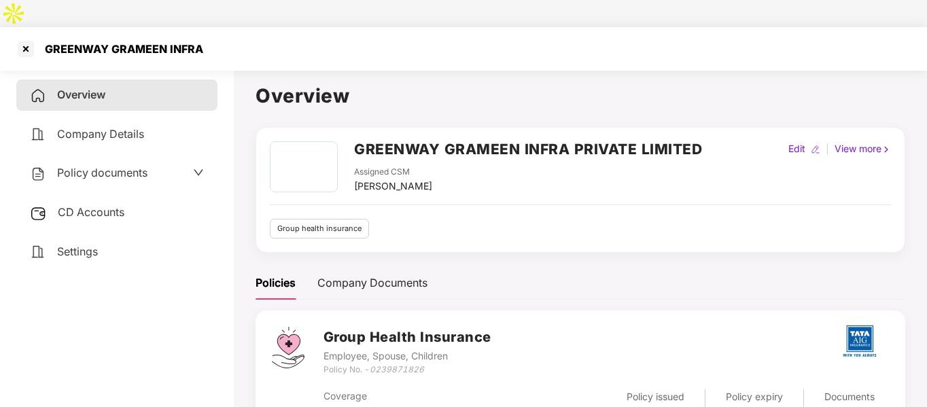
click at [107, 166] on span "Policy documents" at bounding box center [102, 173] width 90 height 14
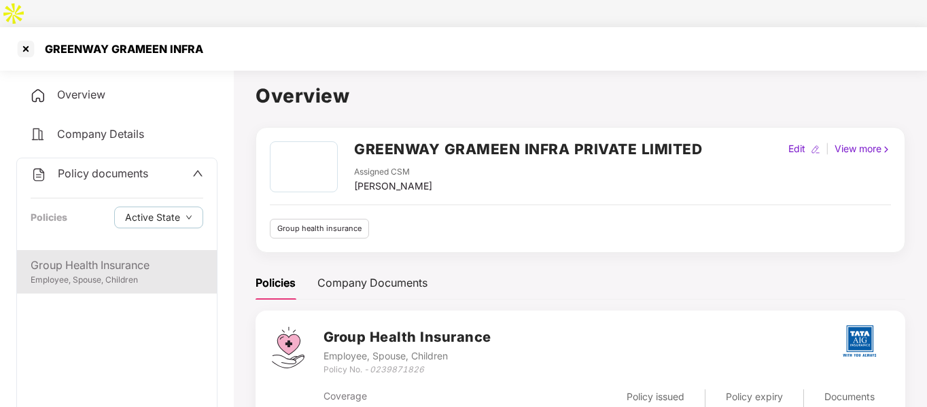
click at [86, 257] on div "Group Health Insurance" at bounding box center [117, 265] width 173 height 17
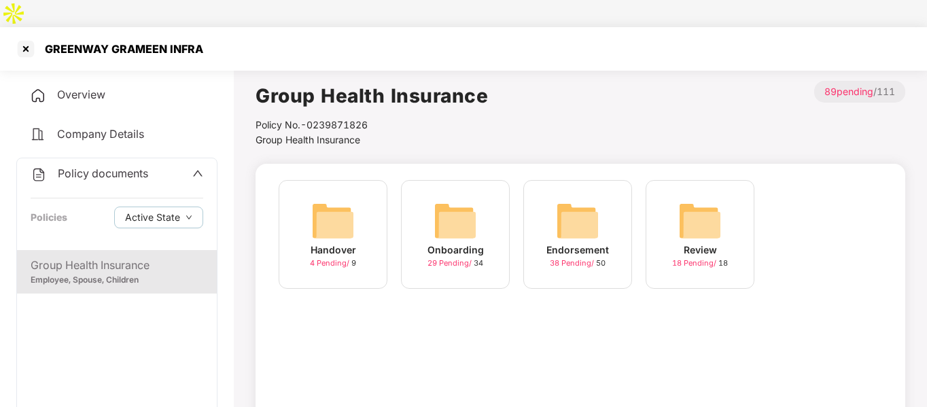
click at [571, 199] on img at bounding box center [577, 220] width 43 height 43
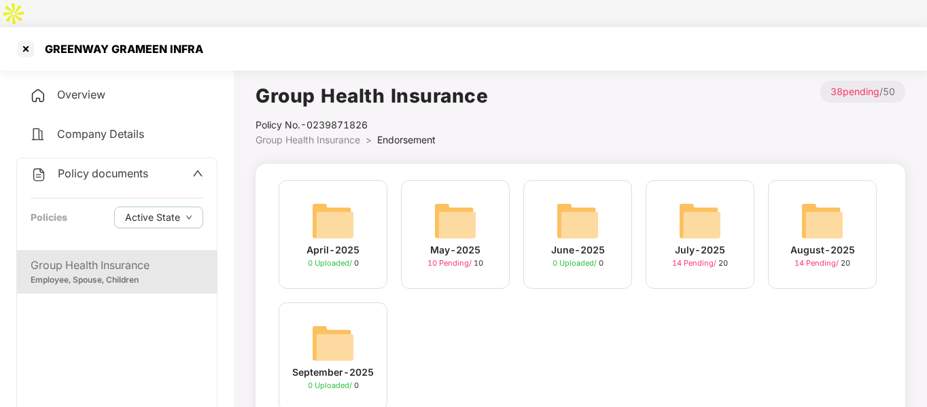
click at [808, 199] on img at bounding box center [821, 220] width 43 height 43
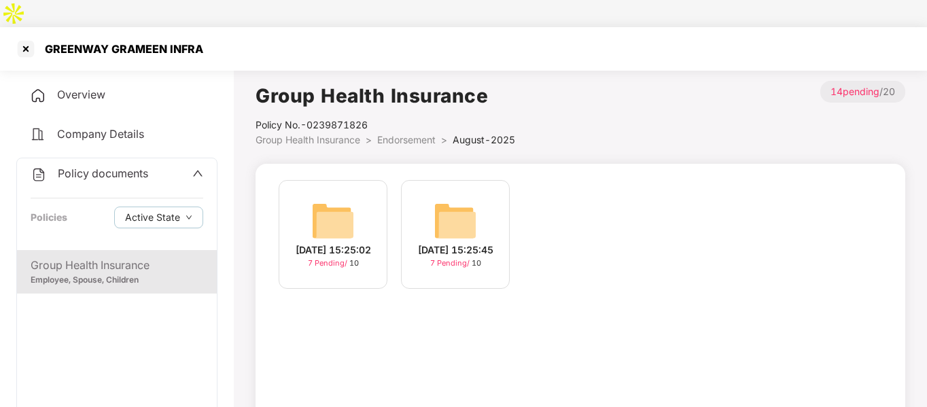
click at [441, 199] on img at bounding box center [454, 220] width 43 height 43
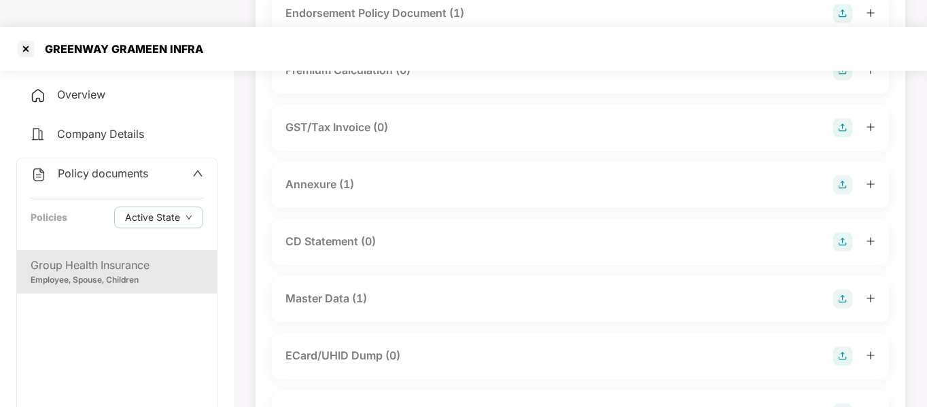
scroll to position [194, 0]
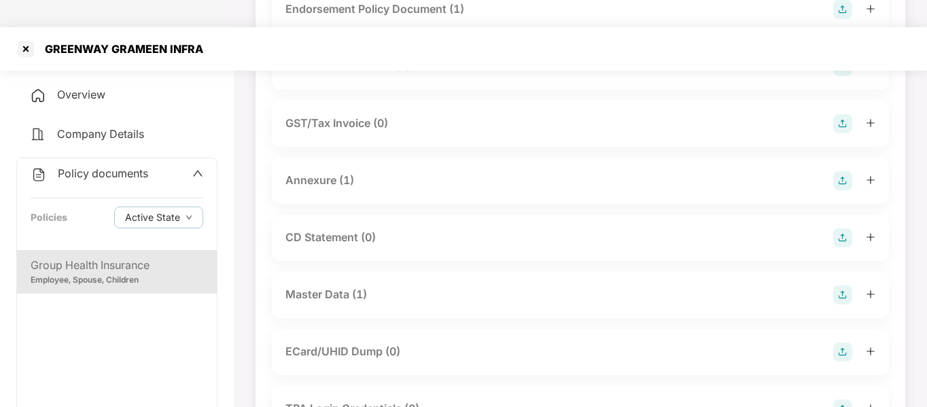
click at [339, 286] on div "Master Data (1)" at bounding box center [326, 294] width 82 height 17
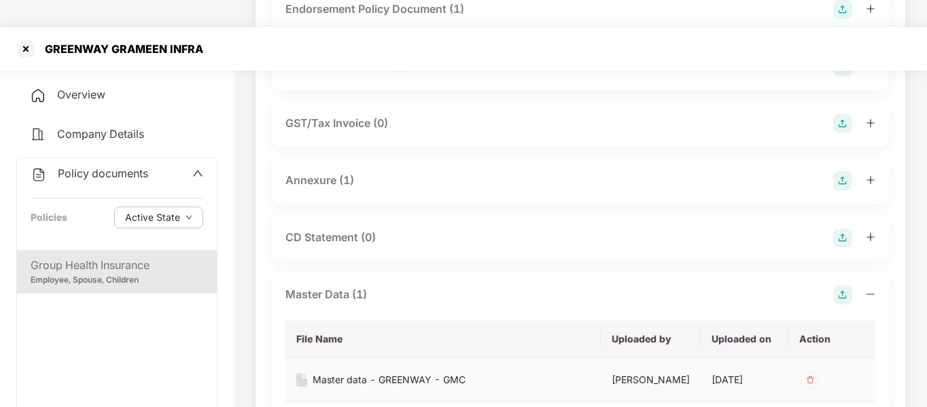
click at [340, 372] on div "Master data - GREENWAY - GMC" at bounding box center [389, 379] width 153 height 15
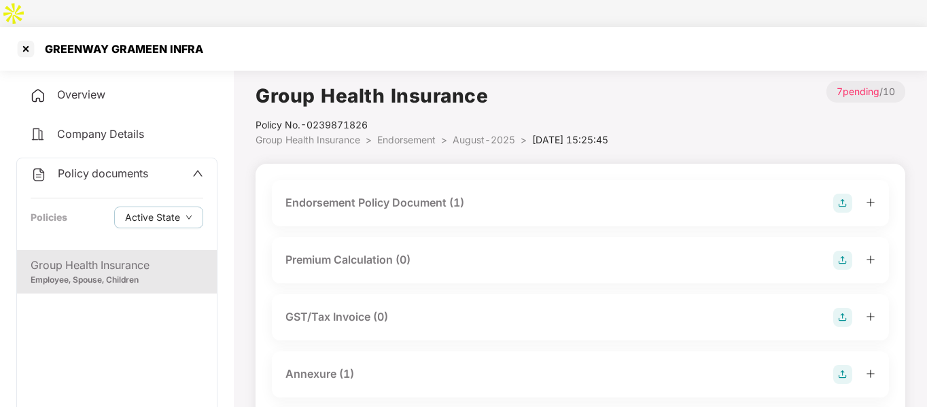
click at [338, 194] on div "Endorsement Policy Document (1)" at bounding box center [374, 202] width 179 height 17
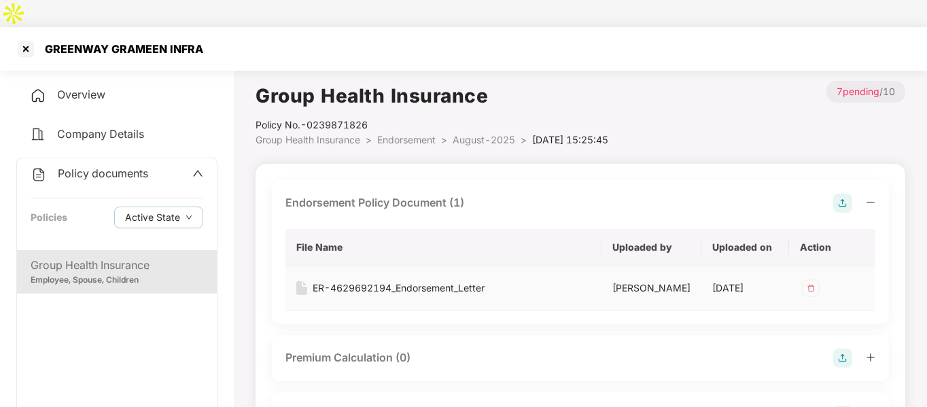
click at [349, 281] on div "ER-4629692194_Endorsement_Letter" at bounding box center [399, 288] width 172 height 15
click at [18, 38] on div at bounding box center [26, 49] width 22 height 22
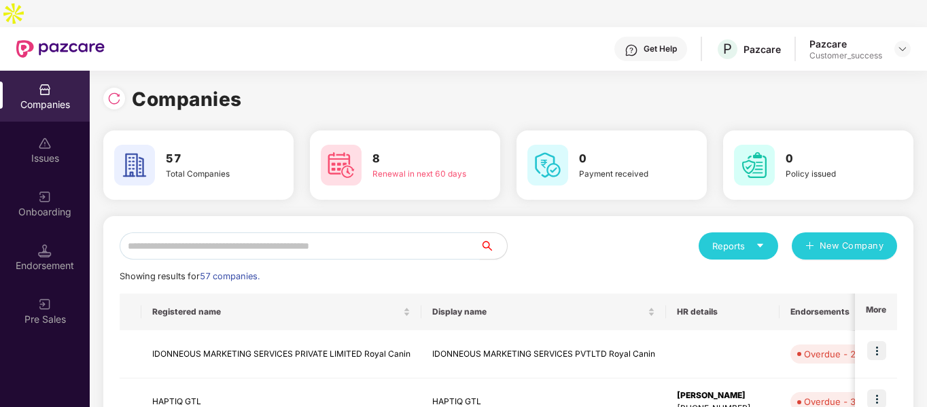
click at [331, 232] on input "text" at bounding box center [300, 245] width 360 height 27
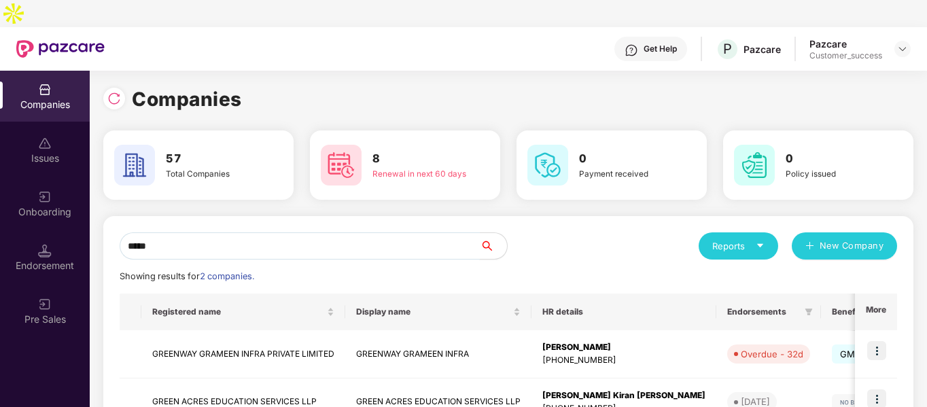
scroll to position [68, 0]
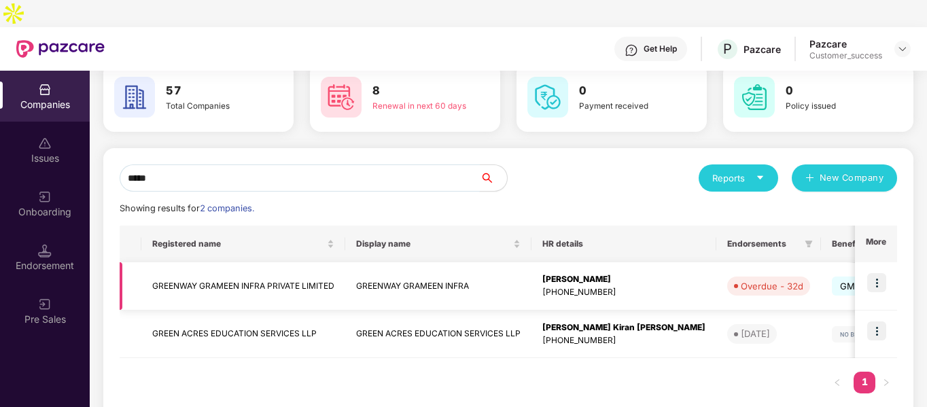
type input "*****"
click at [871, 273] on img at bounding box center [876, 282] width 19 height 19
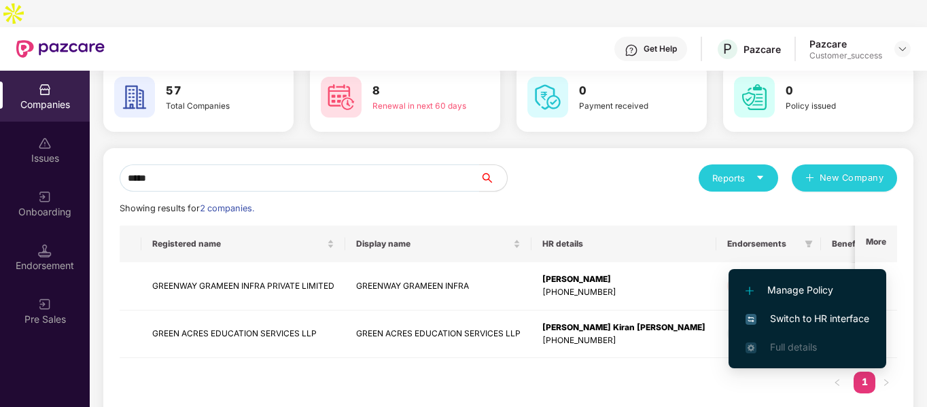
click at [753, 323] on img at bounding box center [750, 319] width 11 height 11
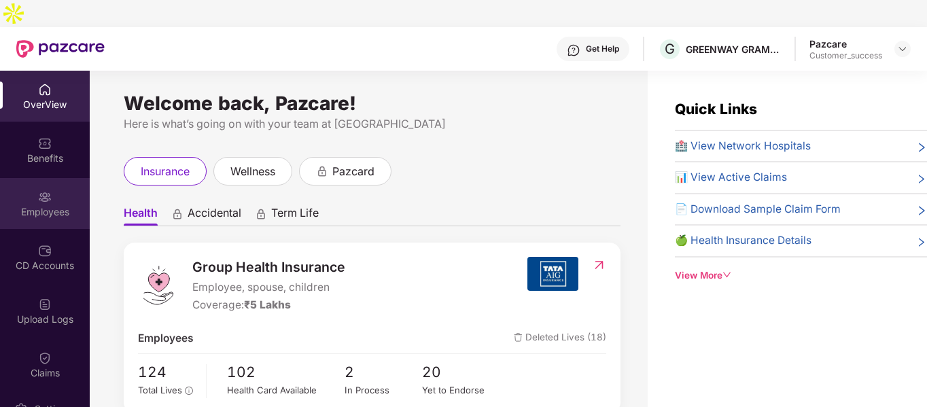
click at [65, 205] on div "Employees" at bounding box center [45, 212] width 90 height 14
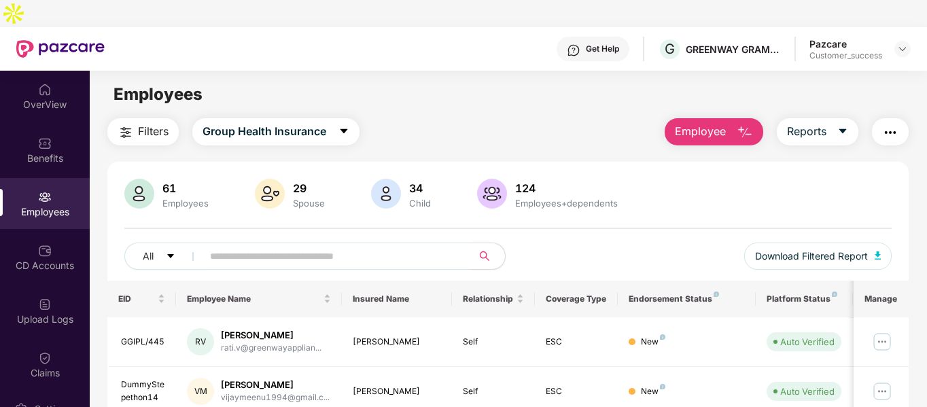
click at [756, 118] on button "Employee" at bounding box center [713, 131] width 99 height 27
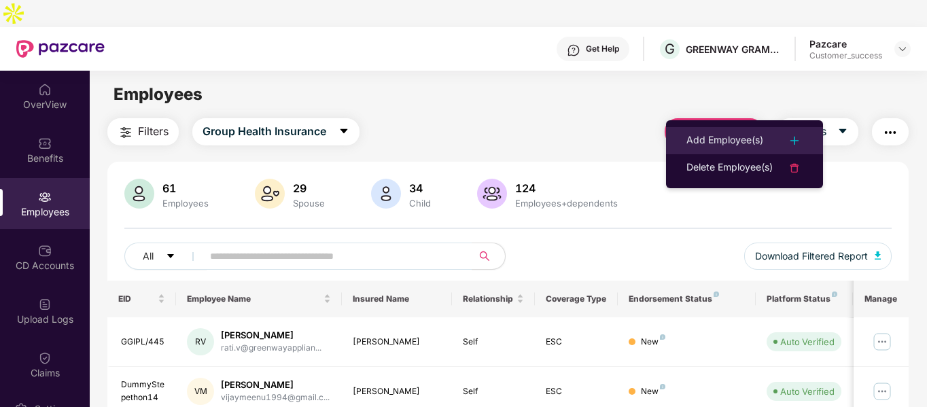
click at [708, 130] on li "Add Employee(s)" at bounding box center [744, 140] width 157 height 27
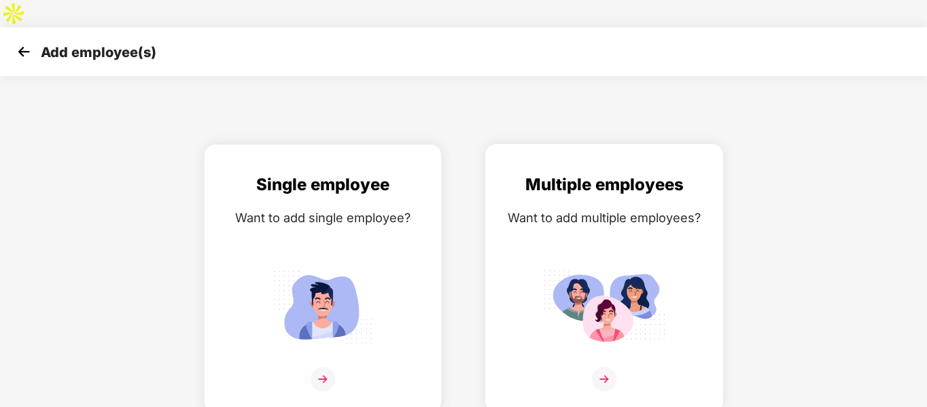
click at [648, 218] on div "Multiple employees Want to add multiple employees?" at bounding box center [603, 290] width 209 height 236
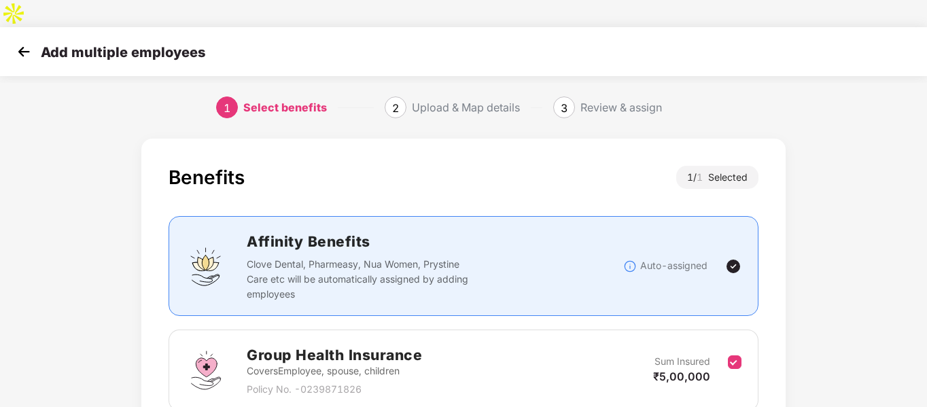
scroll to position [95, 0]
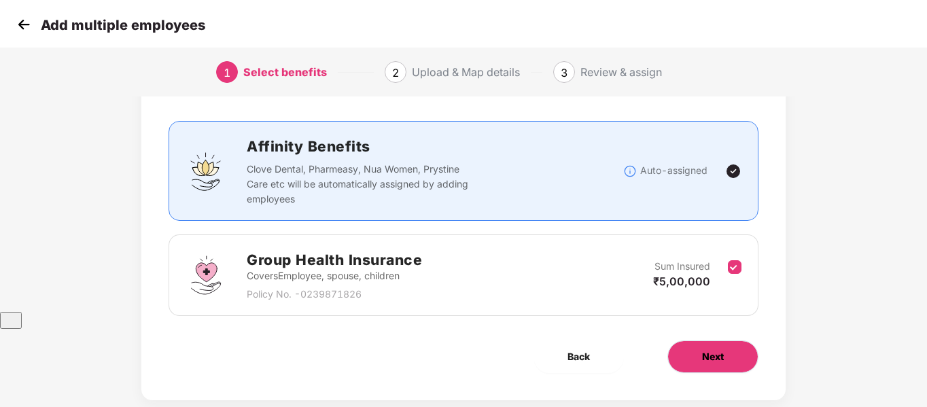
click at [702, 349] on span "Next" at bounding box center [713, 356] width 22 height 15
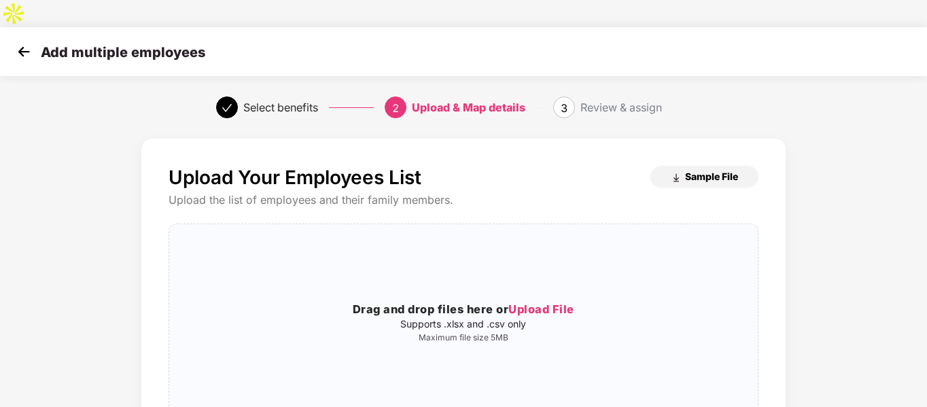
click at [694, 170] on span "Sample File" at bounding box center [711, 176] width 53 height 13
click at [27, 41] on img at bounding box center [24, 51] width 20 height 20
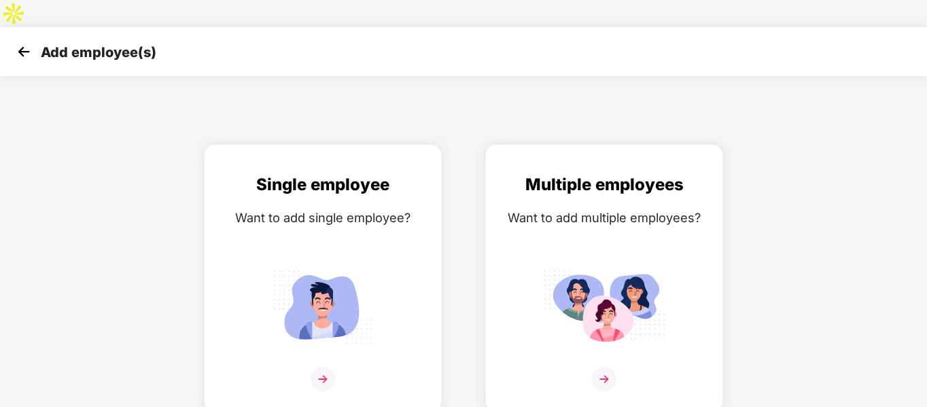
click at [18, 41] on img at bounding box center [24, 51] width 20 height 20
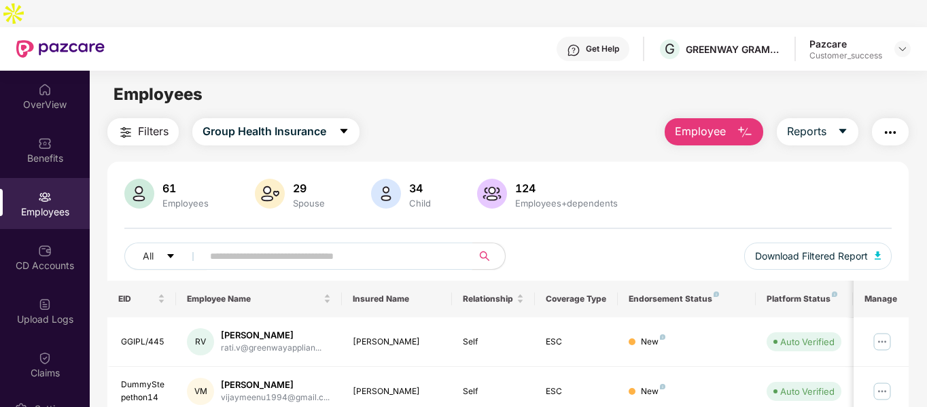
click at [243, 246] on input "text" at bounding box center [332, 256] width 244 height 20
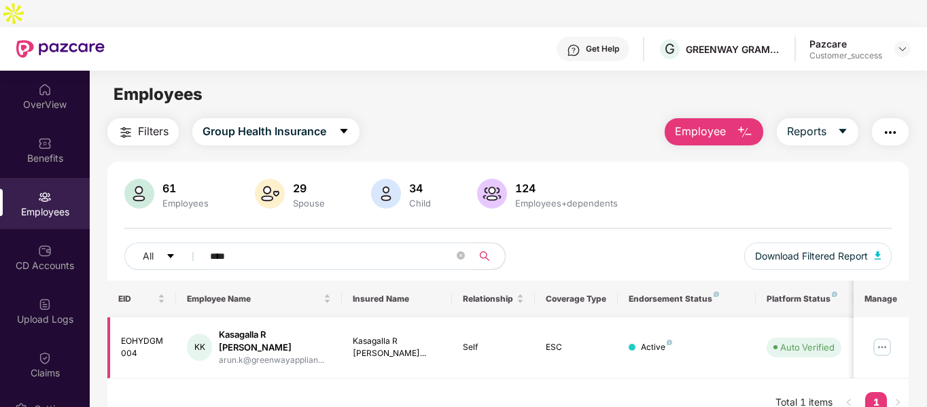
type input "****"
click at [130, 335] on div "EOHYDGM004" at bounding box center [143, 348] width 45 height 26
copy div "EOHYDGM004"
click at [882, 336] on img at bounding box center [882, 347] width 22 height 22
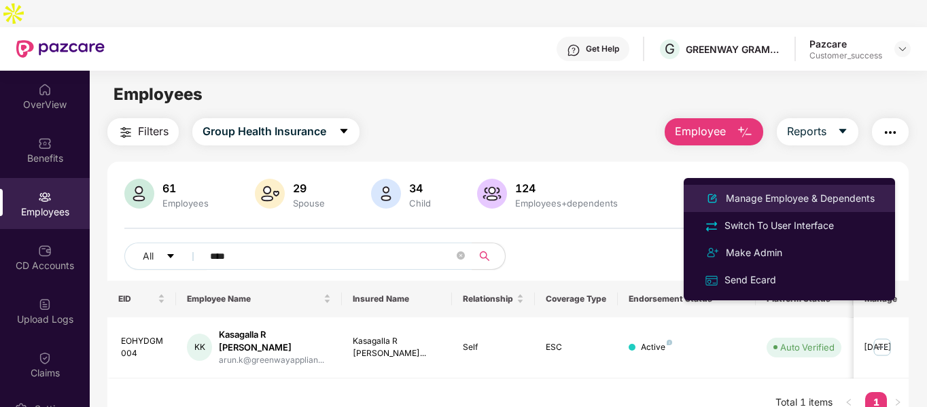
click at [774, 202] on div "Manage Employee & Dependents" at bounding box center [800, 198] width 154 height 15
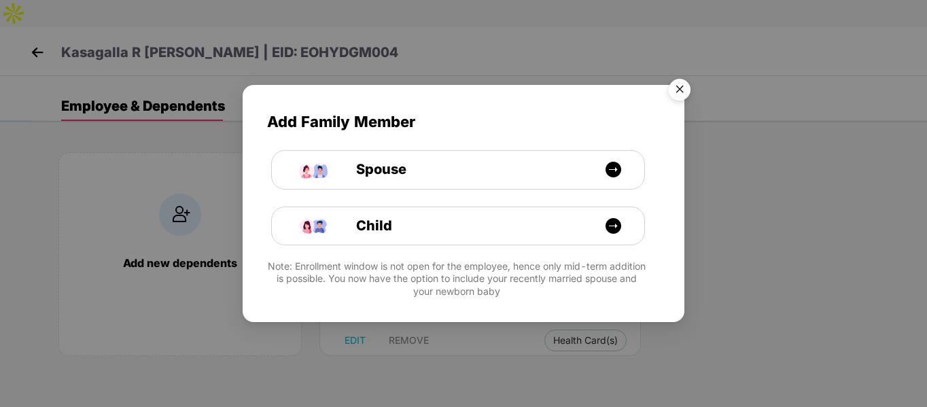
click at [689, 80] on img "Close" at bounding box center [679, 92] width 38 height 38
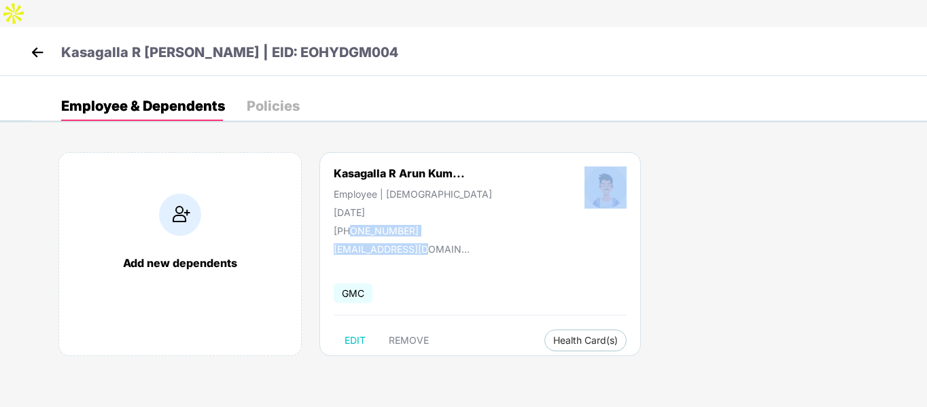
drag, startPoint x: 350, startPoint y: 206, endPoint x: 424, endPoint y: 212, distance: 74.3
click at [424, 212] on div "Kasagalla R Arun Kum... Employee | [DEMOGRAPHIC_DATA] [DATE] [PHONE_NUMBER] [EM…" at bounding box center [479, 254] width 321 height 204
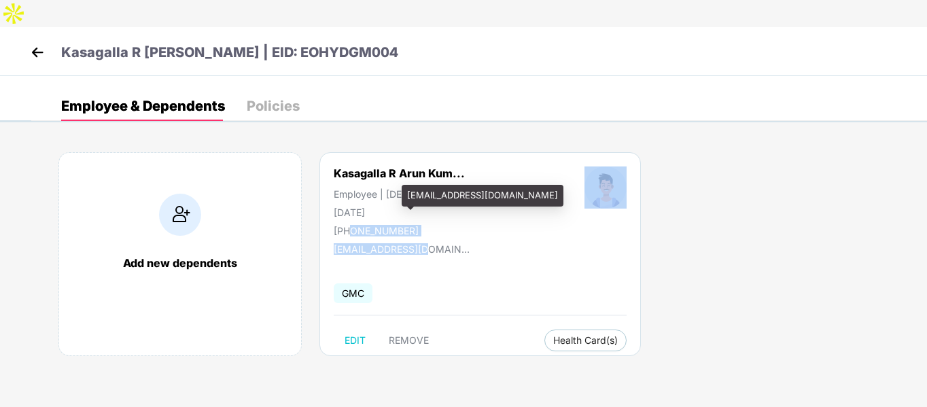
click at [382, 225] on div "[PHONE_NUMBER]" at bounding box center [413, 231] width 158 height 12
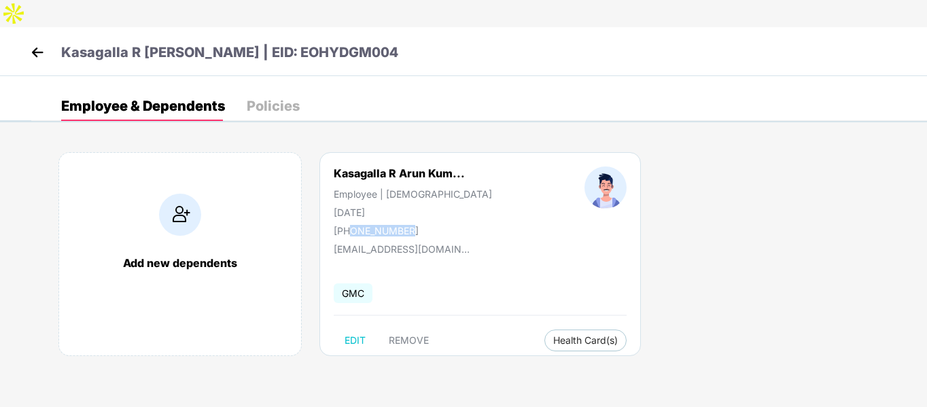
drag, startPoint x: 352, startPoint y: 203, endPoint x: 426, endPoint y: 200, distance: 74.1
click at [426, 225] on div "[PHONE_NUMBER]" at bounding box center [413, 231] width 158 height 12
copy div "9676691616"
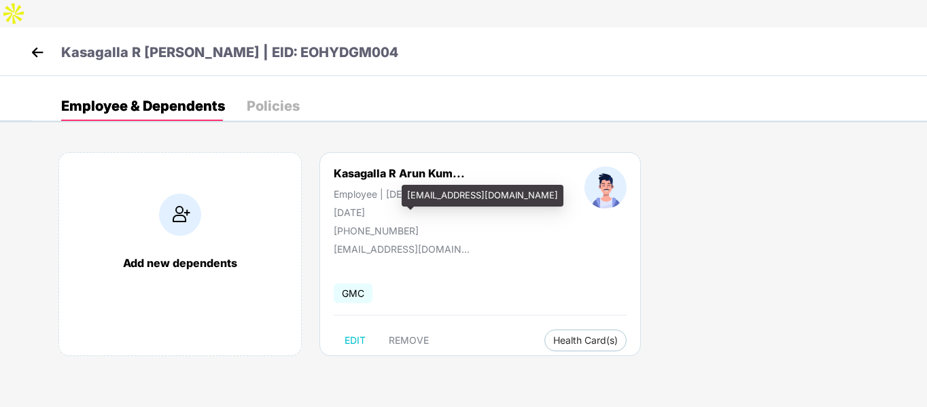
click at [412, 192] on div "[EMAIL_ADDRESS][DOMAIN_NAME]" at bounding box center [483, 196] width 162 height 22
copy div "[EMAIL_ADDRESS][DOMAIN_NAME]"
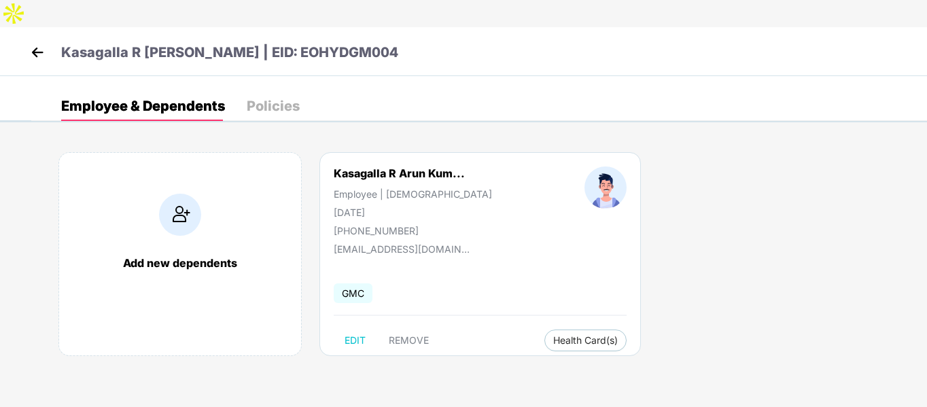
click at [34, 42] on img at bounding box center [37, 52] width 20 height 20
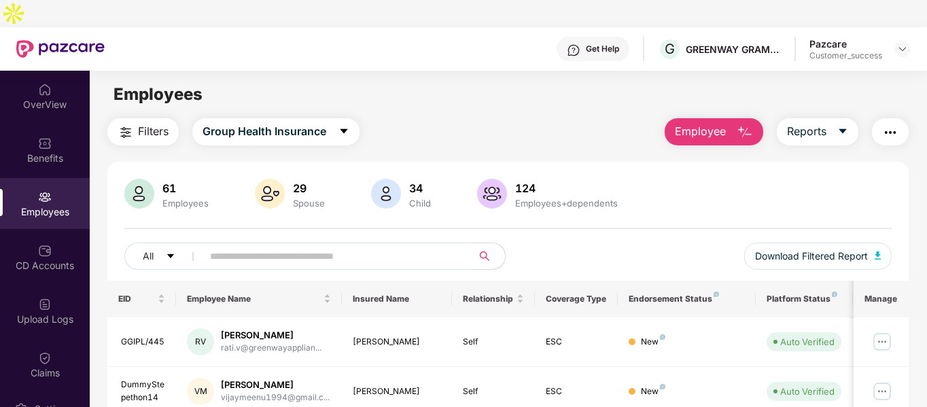
click at [719, 118] on button "Employee" at bounding box center [713, 131] width 99 height 27
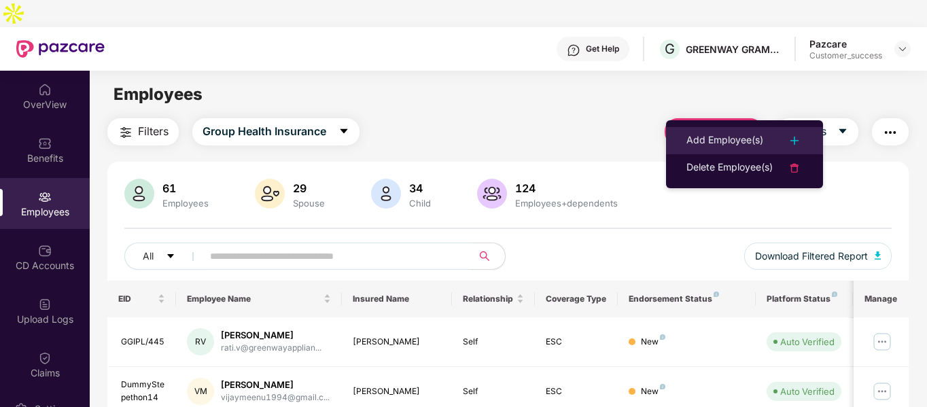
click at [736, 131] on li "Add Employee(s)" at bounding box center [744, 140] width 157 height 27
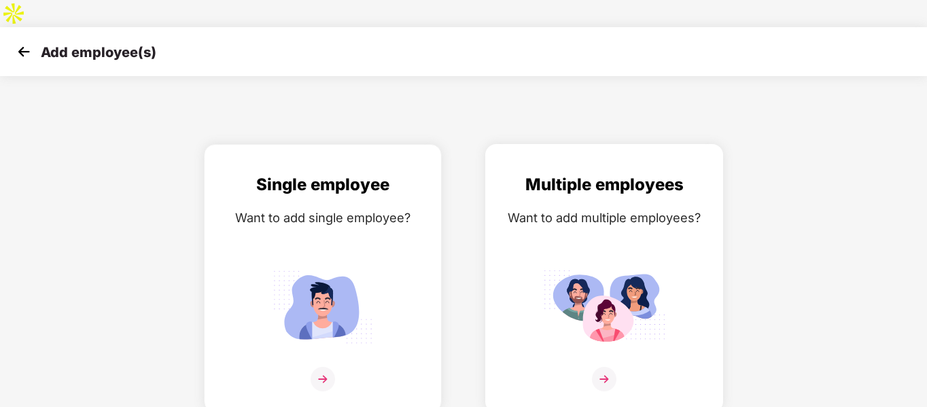
click at [567, 172] on div "Multiple employees Want to add multiple employees?" at bounding box center [603, 290] width 209 height 236
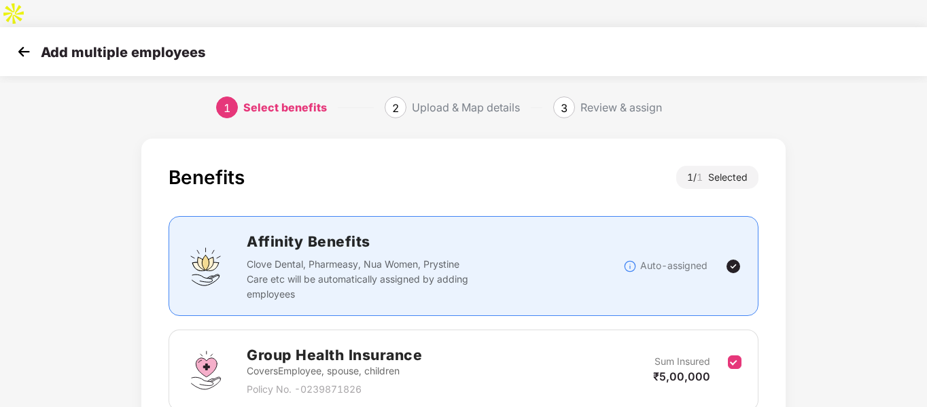
scroll to position [95, 0]
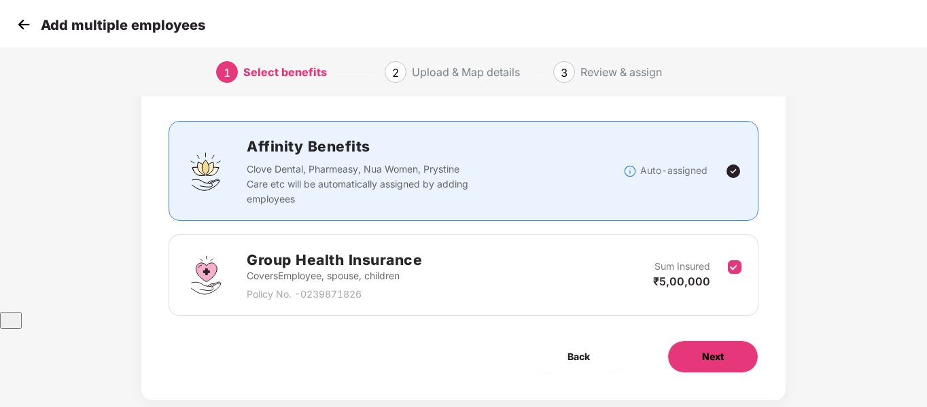
click at [713, 349] on span "Next" at bounding box center [713, 356] width 22 height 15
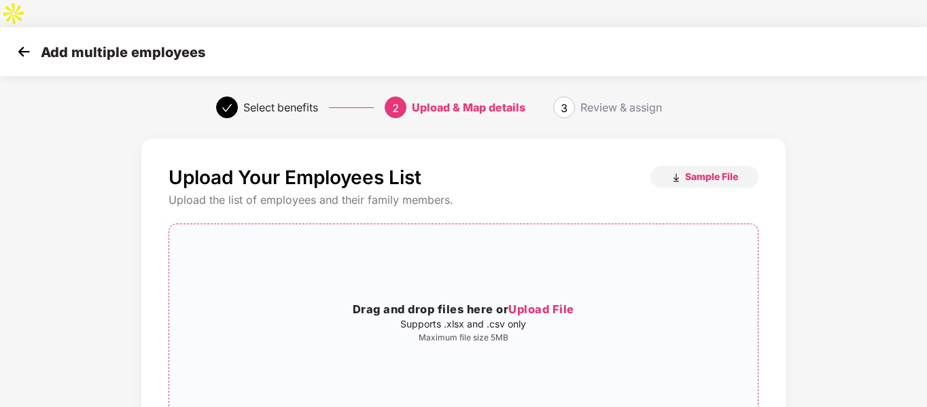
click at [453, 235] on div "Drag and drop files here or Upload File Supports .xlsx and .csv only Maximum fi…" at bounding box center [463, 322] width 588 height 174
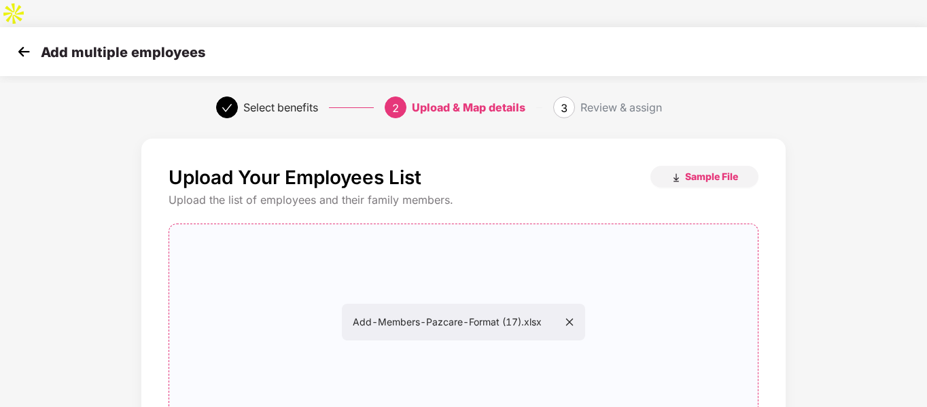
scroll to position [139, 0]
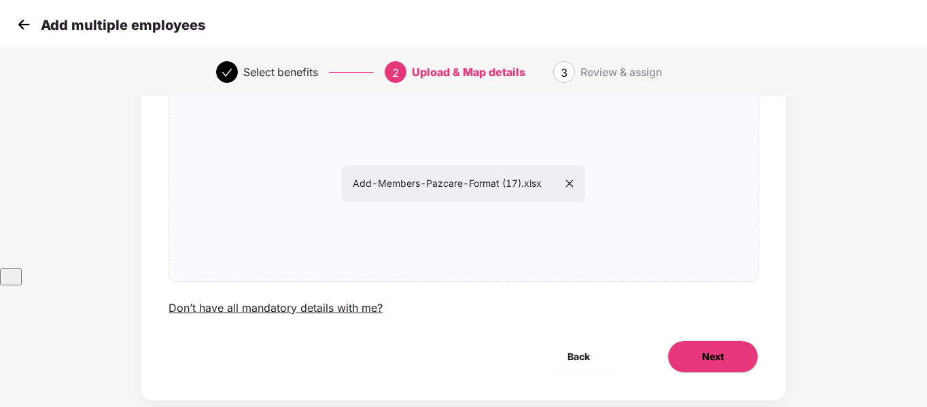
click at [711, 349] on span "Next" at bounding box center [713, 356] width 22 height 15
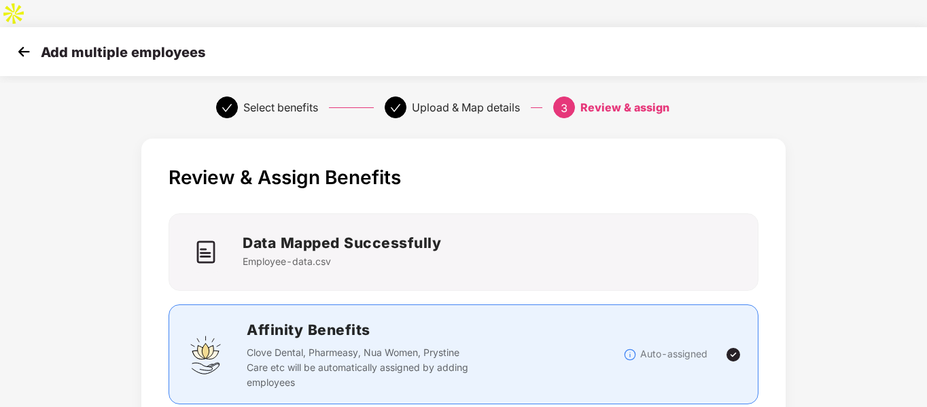
scroll to position [365, 0]
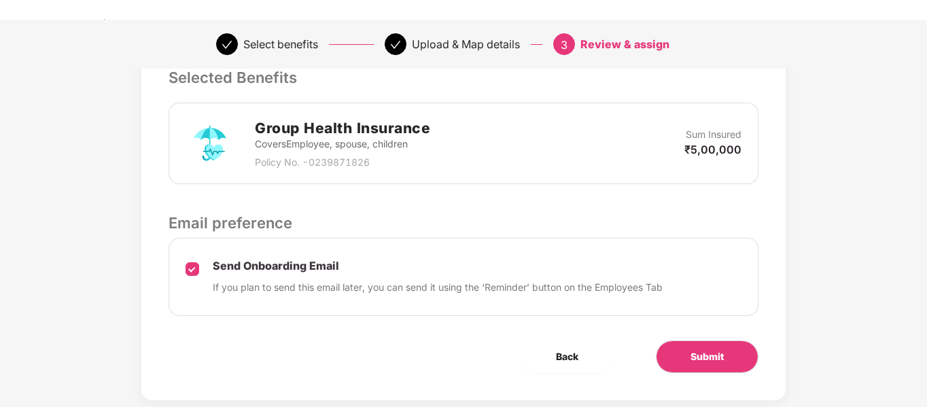
click at [683, 305] on div "Review & Assign Benefits Data Mapped Successfully Employee-data.csv Affinity Be…" at bounding box center [462, 86] width 643 height 627
click at [674, 340] on button "Submit" at bounding box center [707, 356] width 103 height 33
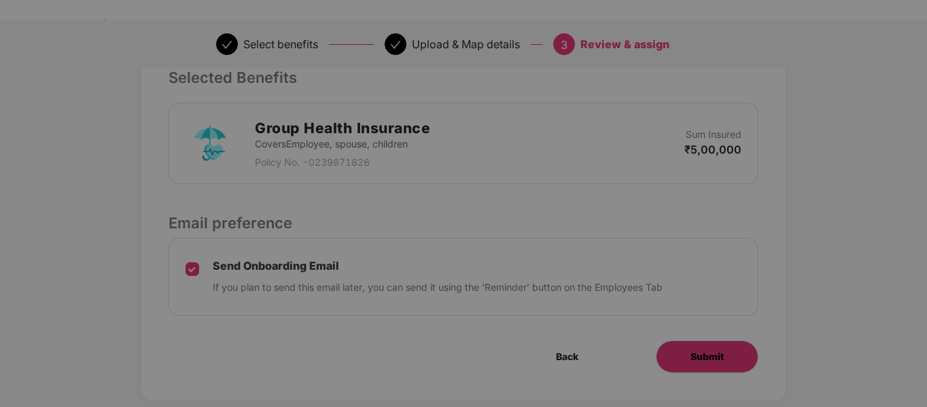
scroll to position [0, 0]
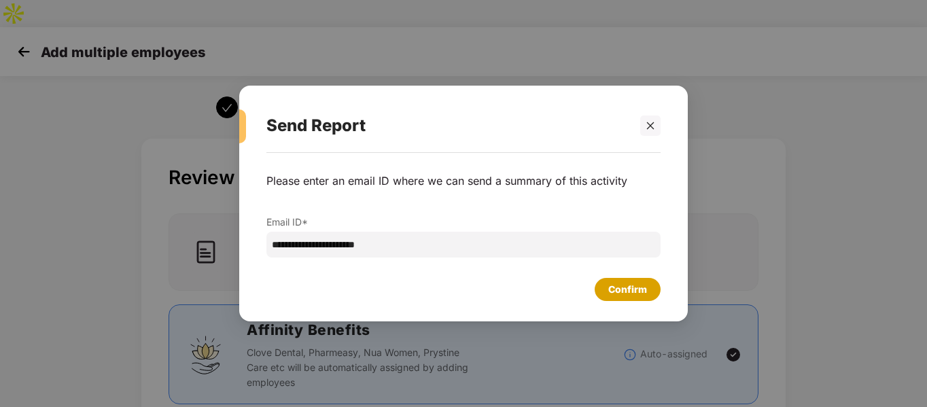
click at [611, 287] on div "Confirm" at bounding box center [627, 289] width 39 height 15
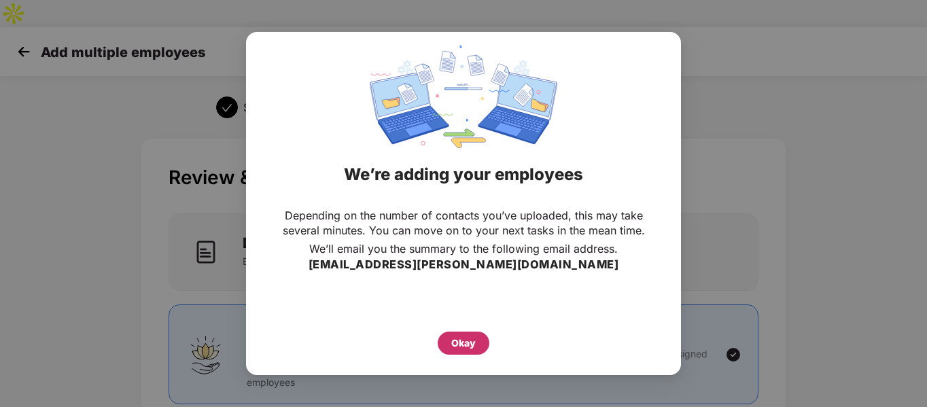
click at [469, 355] on div "Depending on the number of contacts you’ve uploaded, this may take several minu…" at bounding box center [463, 281] width 435 height 160
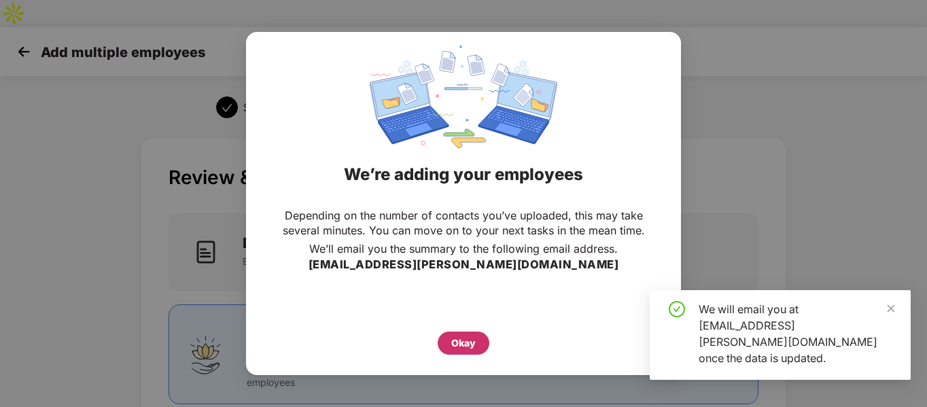
click at [474, 348] on div "Okay" at bounding box center [463, 343] width 24 height 15
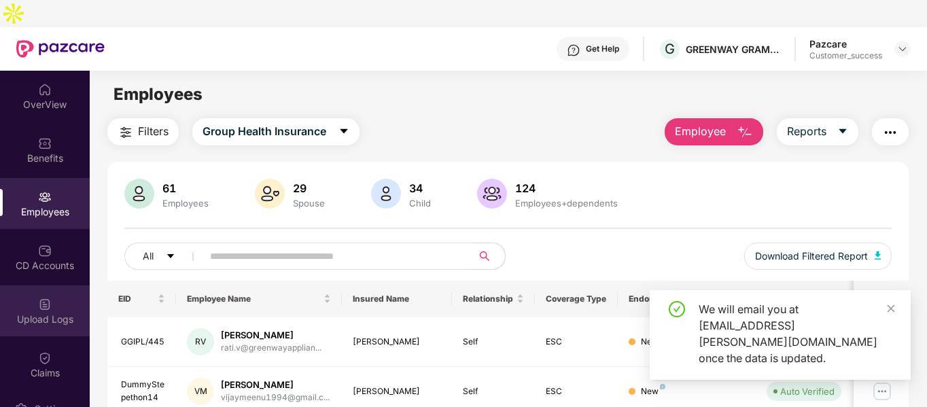
click at [33, 285] on div "Upload Logs" at bounding box center [45, 310] width 90 height 51
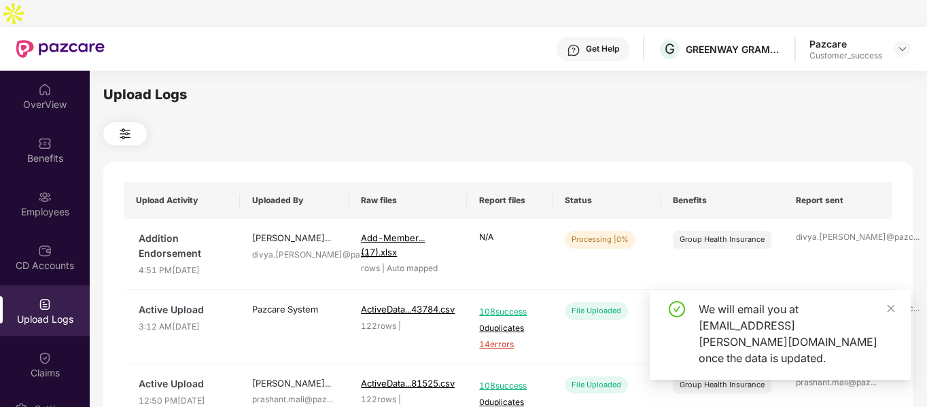
click at [885, 325] on div "We will email you at [EMAIL_ADDRESS][PERSON_NAME][DOMAIN_NAME] once the data is…" at bounding box center [796, 333] width 196 height 65
click at [857, 234] on span "Refresh" at bounding box center [841, 242] width 39 height 17
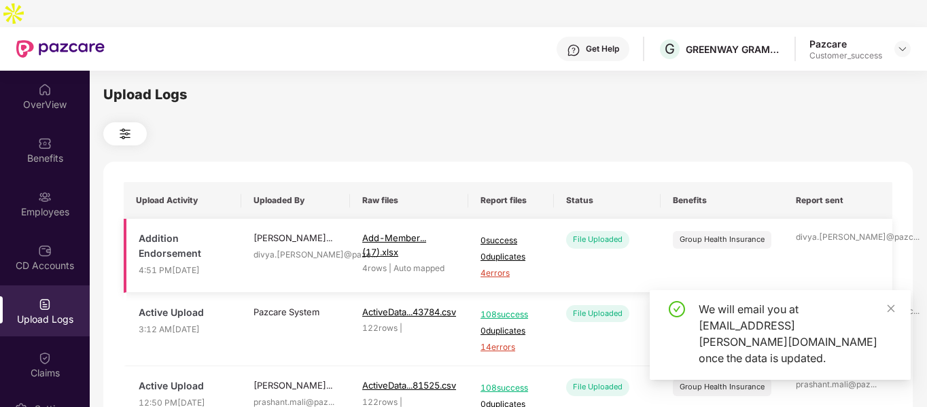
click at [495, 267] on span "4 errors" at bounding box center [510, 273] width 61 height 13
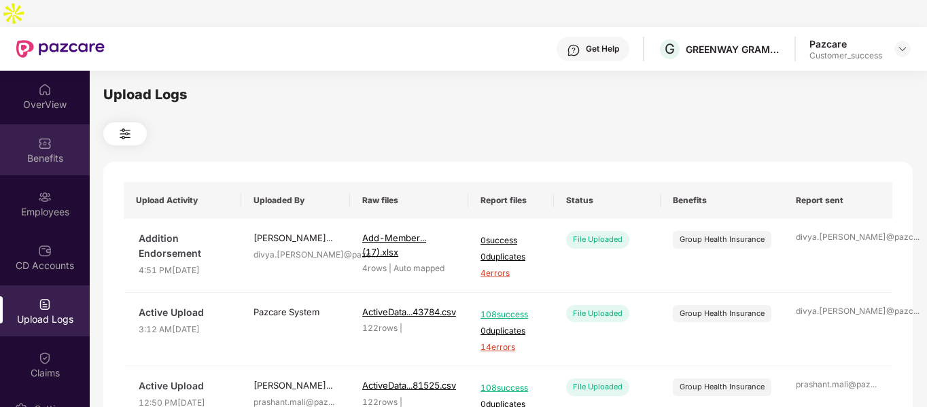
click at [44, 147] on div "Benefits" at bounding box center [45, 149] width 90 height 51
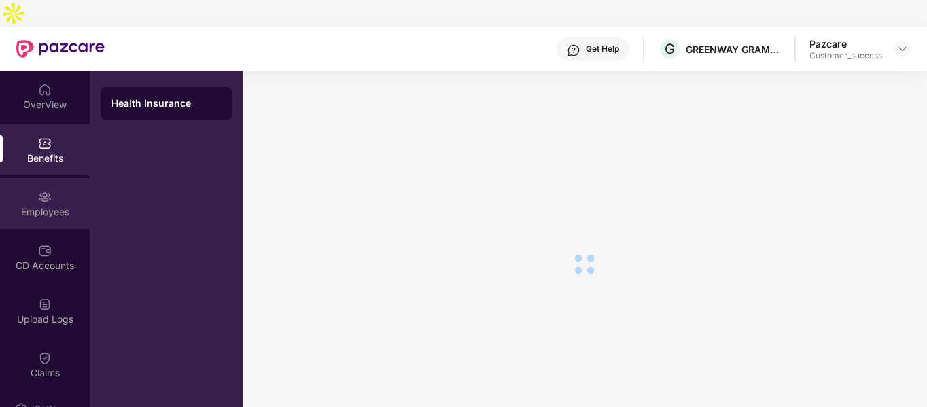
click at [43, 190] on img at bounding box center [45, 197] width 14 height 14
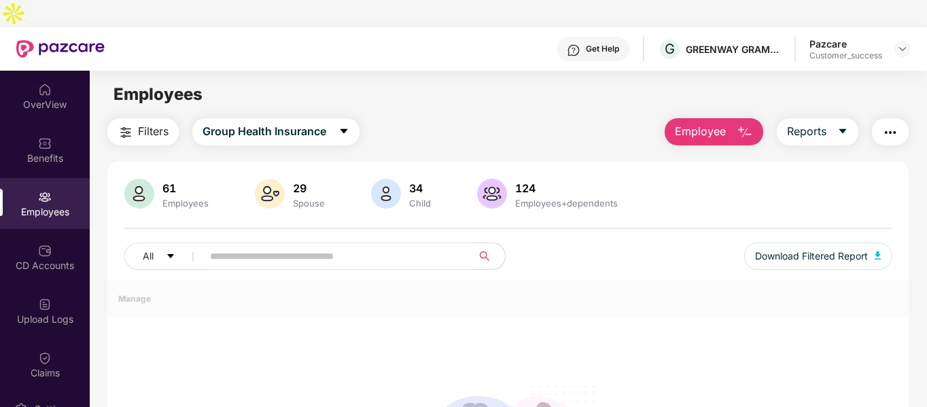
click at [43, 190] on img at bounding box center [45, 197] width 14 height 14
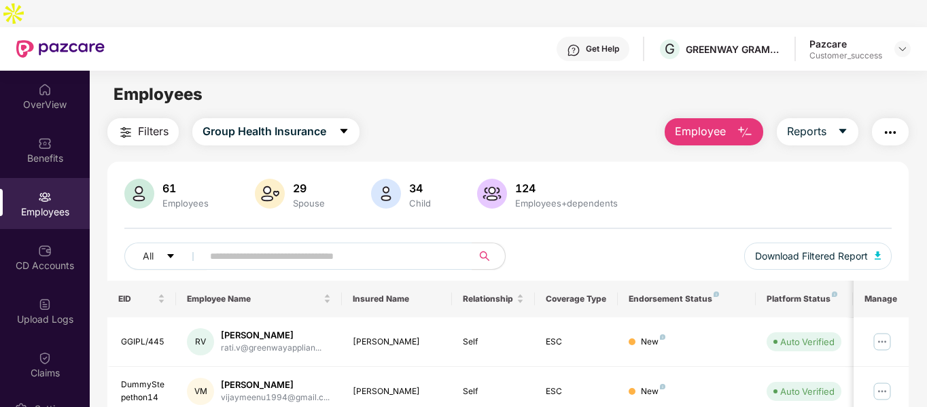
click at [743, 118] on button "Employee" at bounding box center [713, 131] width 99 height 27
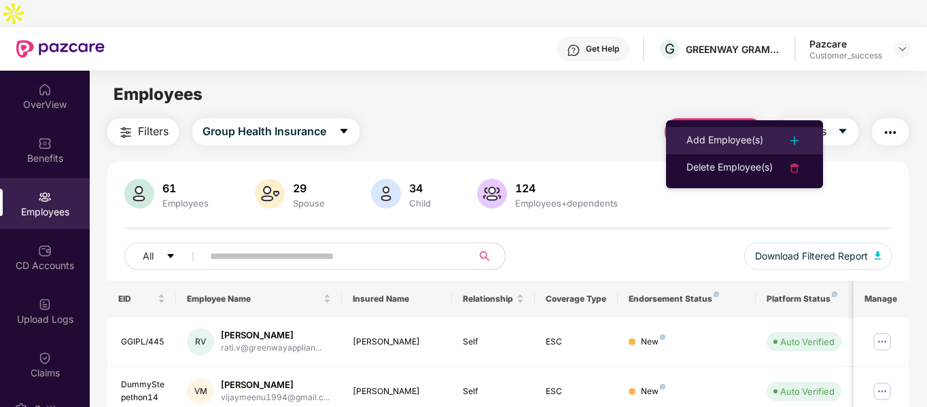
click at [708, 137] on div "Add Employee(s)" at bounding box center [724, 140] width 77 height 16
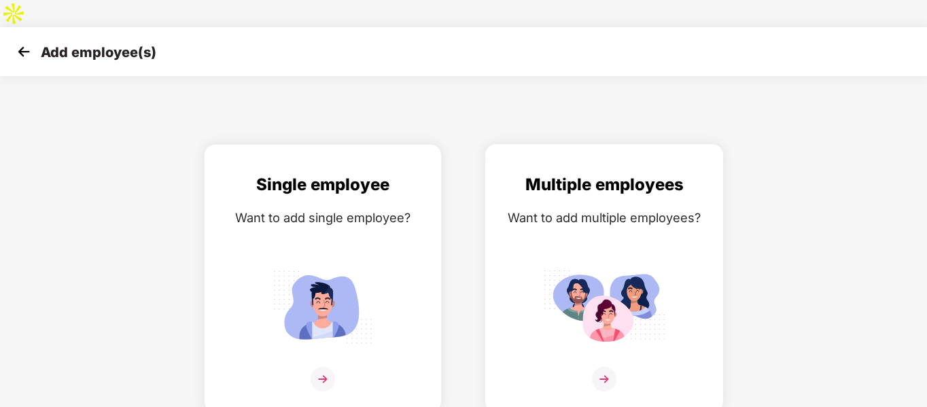
click at [659, 215] on div "Multiple employees Want to add multiple employees?" at bounding box center [603, 290] width 209 height 236
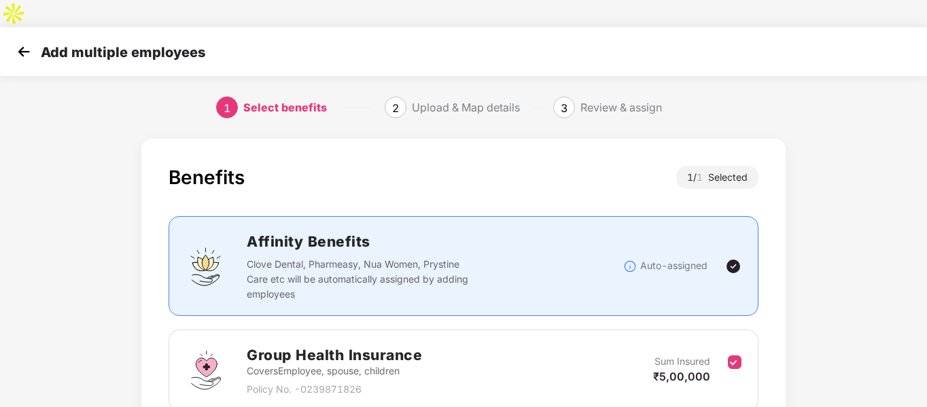
scroll to position [95, 0]
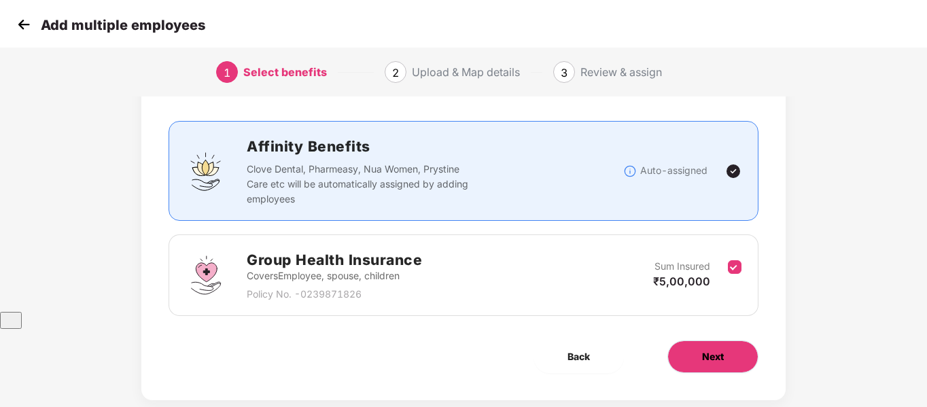
click at [728, 340] on button "Next" at bounding box center [712, 356] width 91 height 33
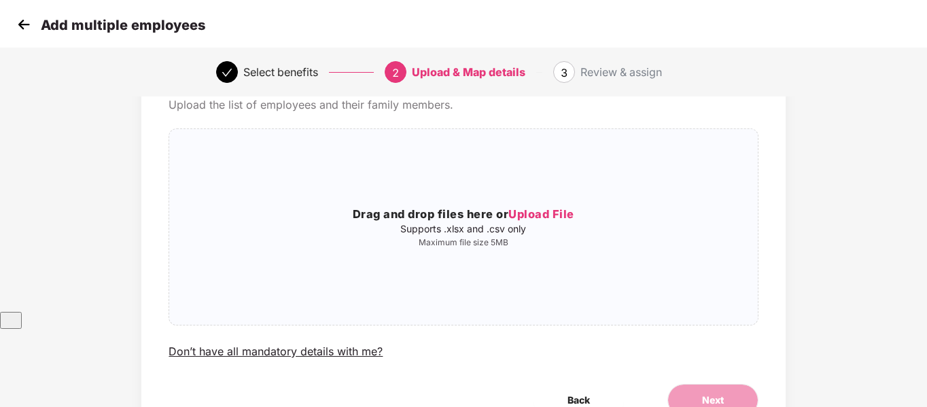
scroll to position [0, 0]
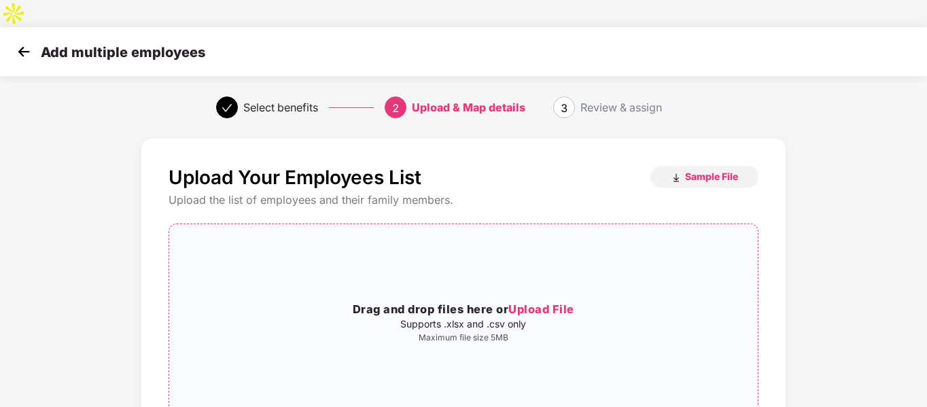
click at [370, 319] on p "Supports .xlsx and .csv only" at bounding box center [463, 324] width 588 height 11
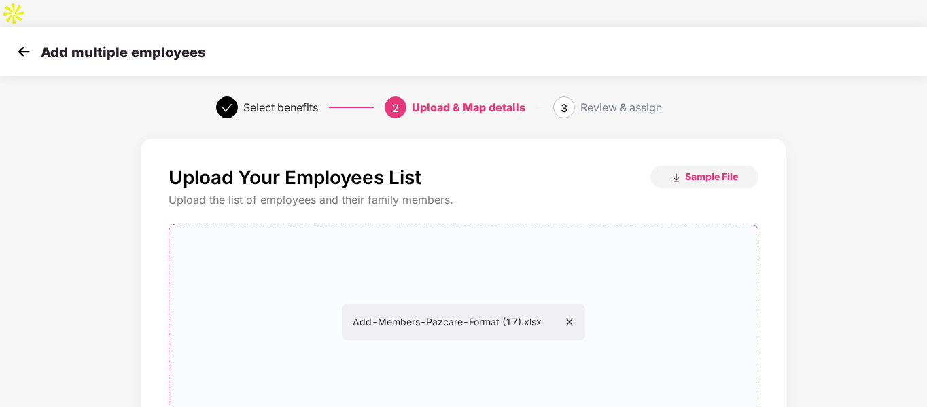
scroll to position [139, 0]
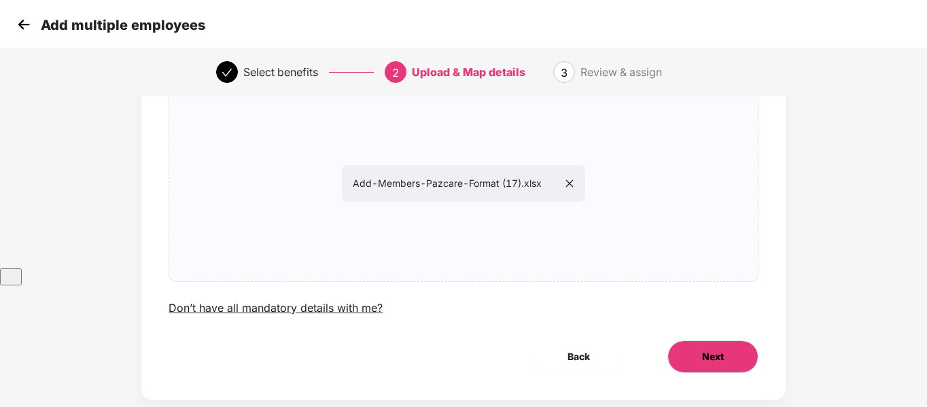
click at [736, 340] on button "Next" at bounding box center [712, 356] width 91 height 33
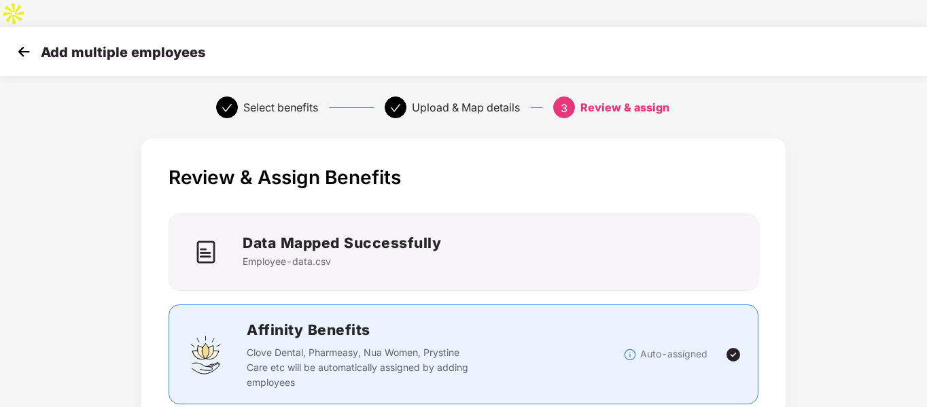
scroll to position [365, 0]
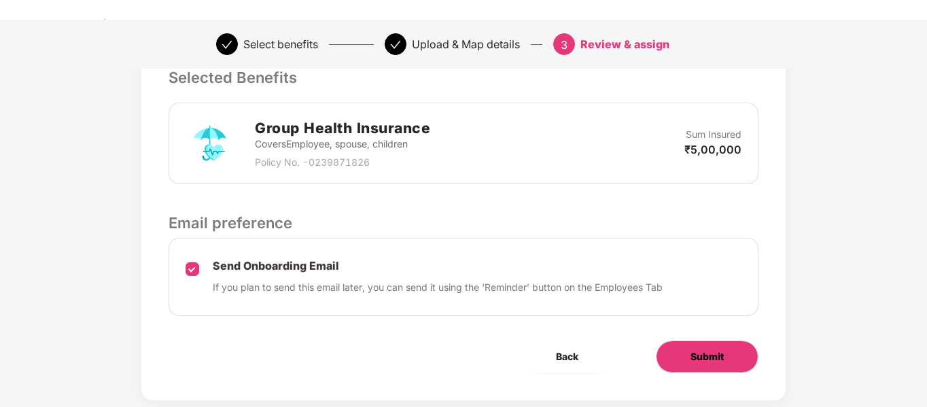
click at [719, 349] on span "Submit" at bounding box center [706, 356] width 33 height 15
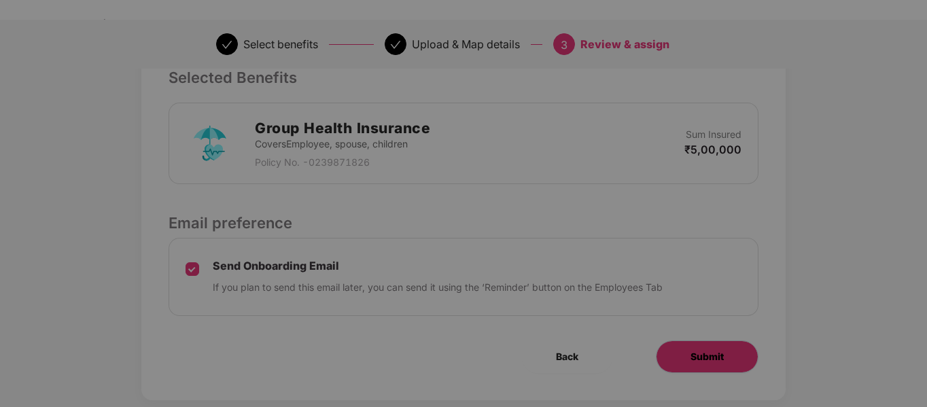
scroll to position [0, 0]
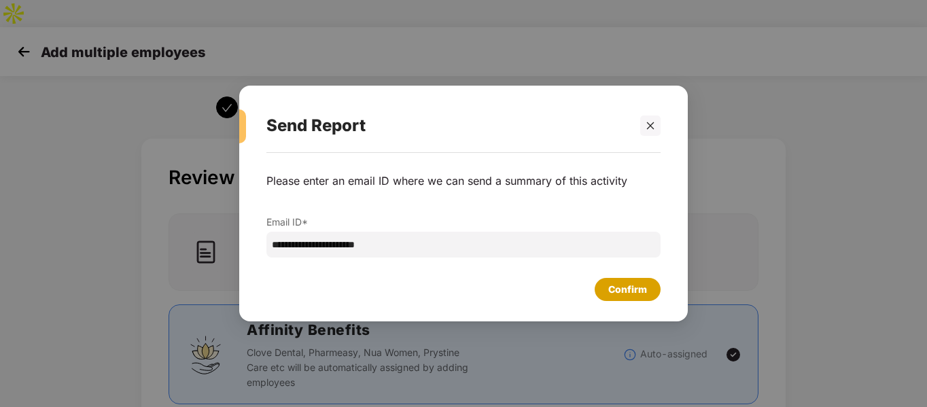
click at [616, 283] on div "Confirm" at bounding box center [627, 289] width 39 height 15
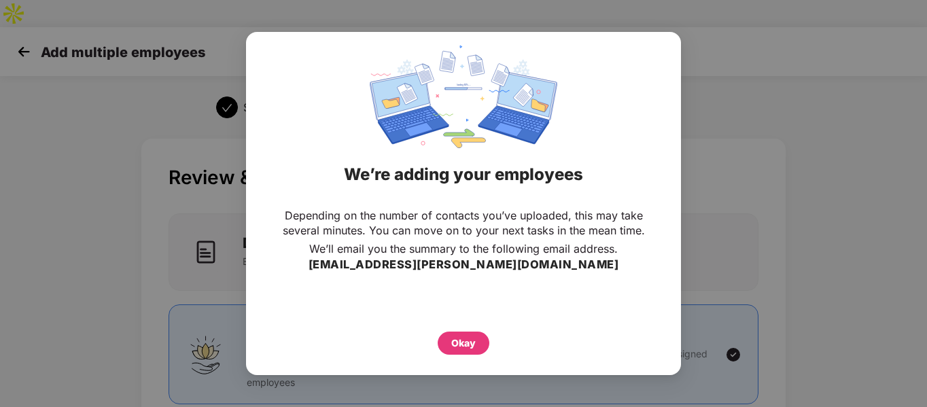
click at [463, 337] on div "Okay" at bounding box center [463, 343] width 24 height 15
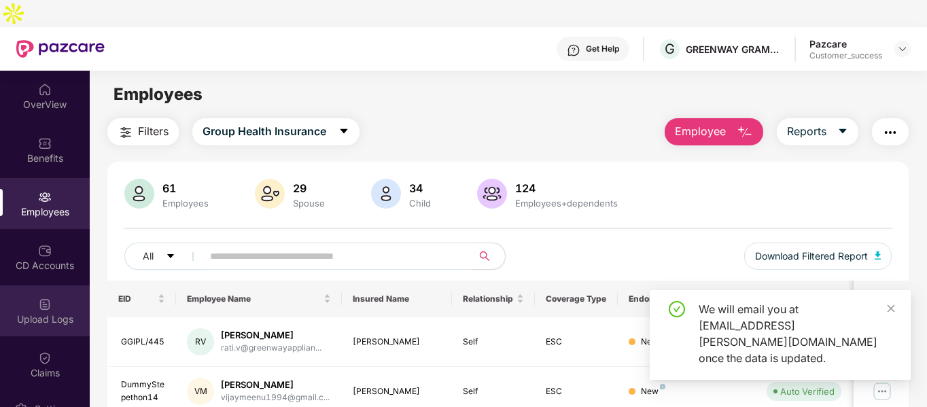
click at [35, 285] on div "Upload Logs" at bounding box center [45, 310] width 90 height 51
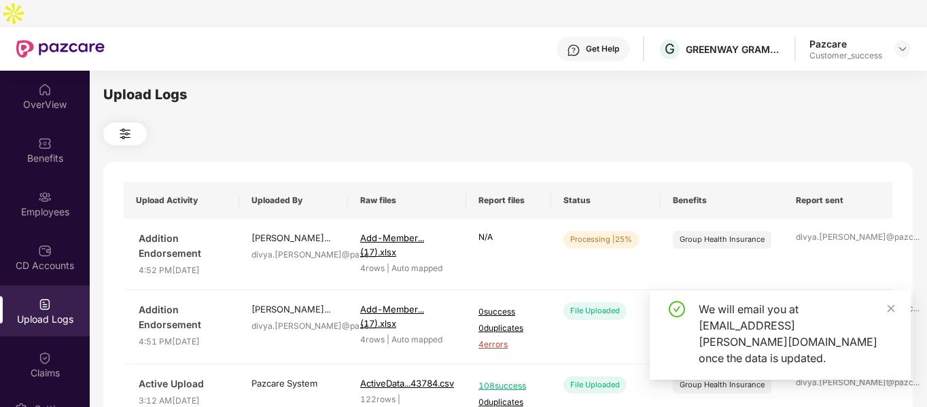
click at [899, 322] on div "We will email you at [EMAIL_ADDRESS][PERSON_NAME][DOMAIN_NAME] once the data is…" at bounding box center [779, 335] width 261 height 90
click at [892, 312] on icon "close" at bounding box center [890, 307] width 7 height 7
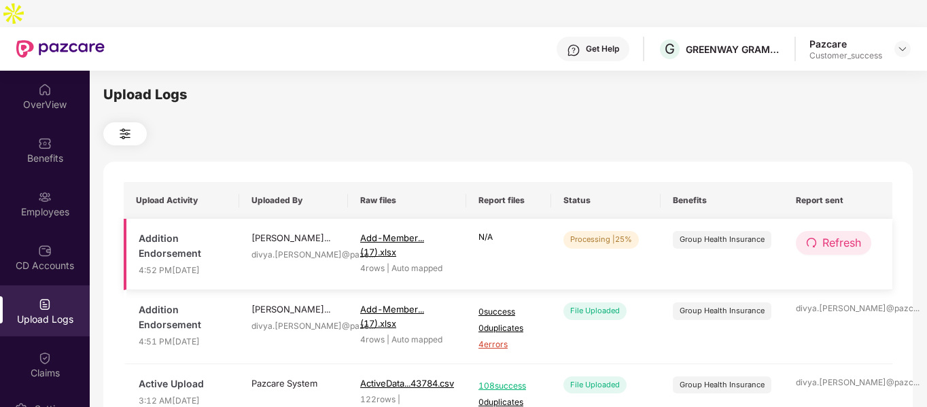
click at [853, 234] on span "Refresh" at bounding box center [841, 242] width 39 height 17
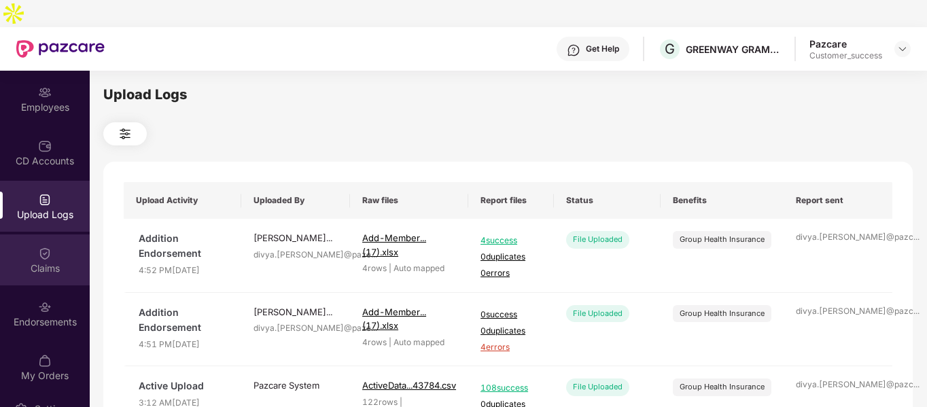
scroll to position [106, 0]
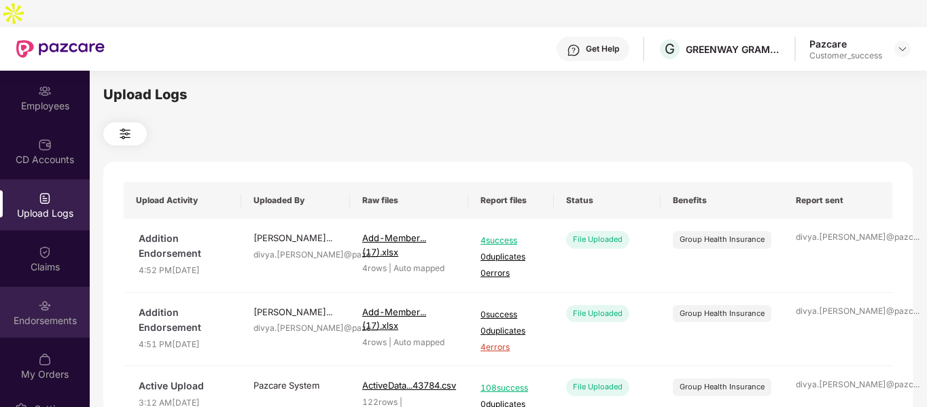
click at [56, 314] on div "Endorsements" at bounding box center [45, 321] width 90 height 14
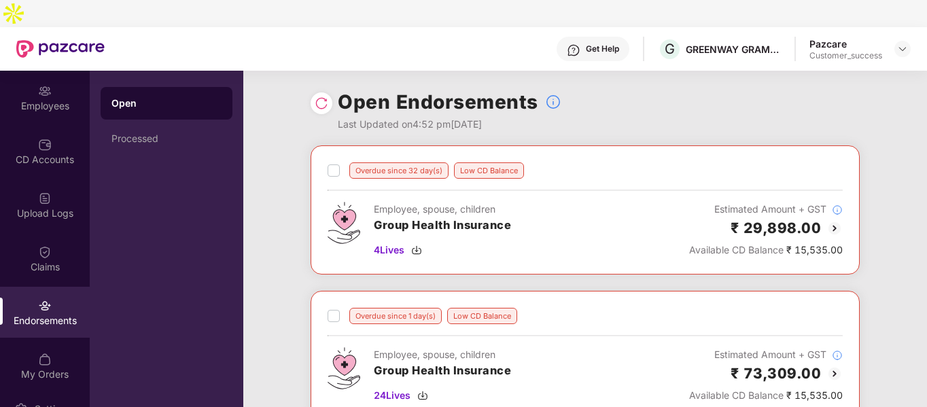
click at [319, 96] on img at bounding box center [322, 103] width 14 height 14
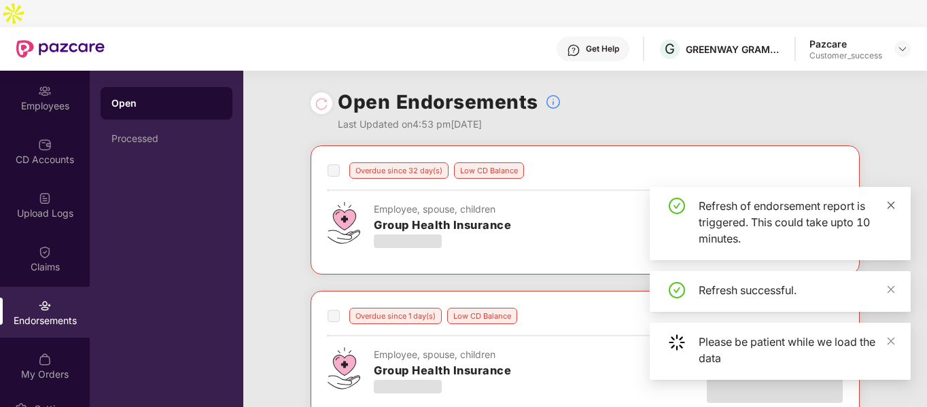
click at [893, 203] on icon "close" at bounding box center [891, 205] width 10 height 10
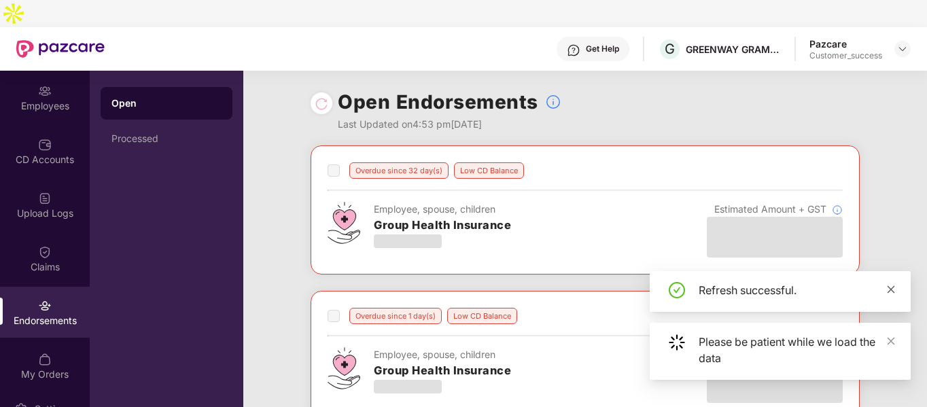
click at [890, 286] on icon "close" at bounding box center [891, 290] width 10 height 10
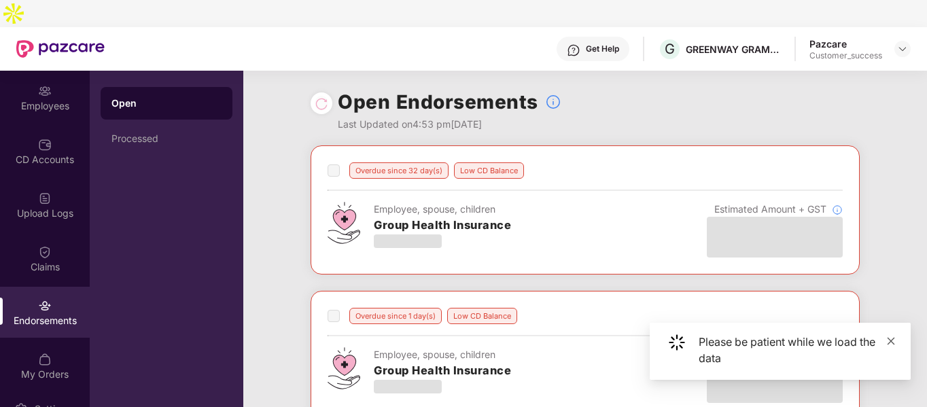
click at [891, 342] on icon "close" at bounding box center [891, 341] width 10 height 10
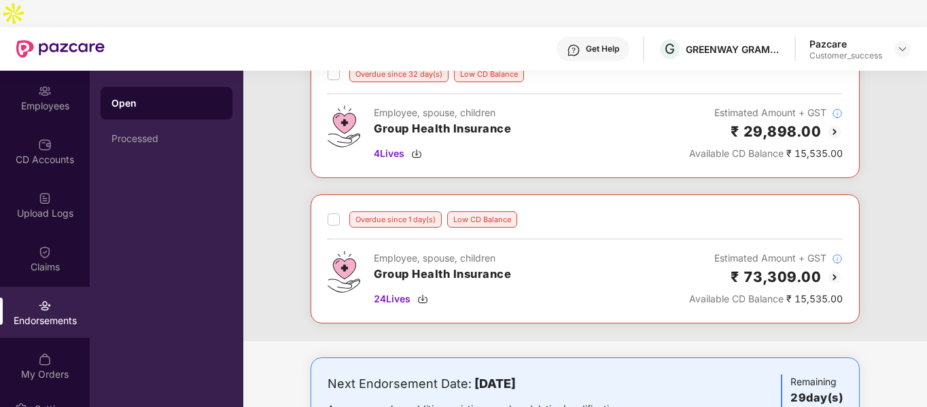
scroll to position [138, 0]
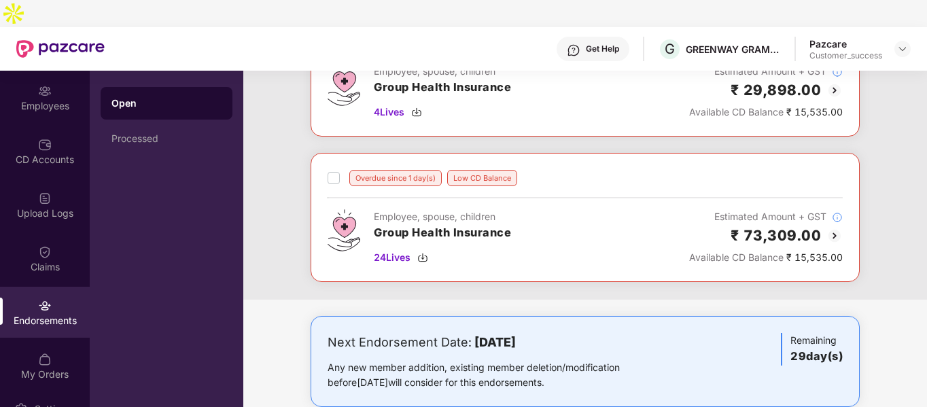
click at [832, 228] on img at bounding box center [834, 236] width 16 height 16
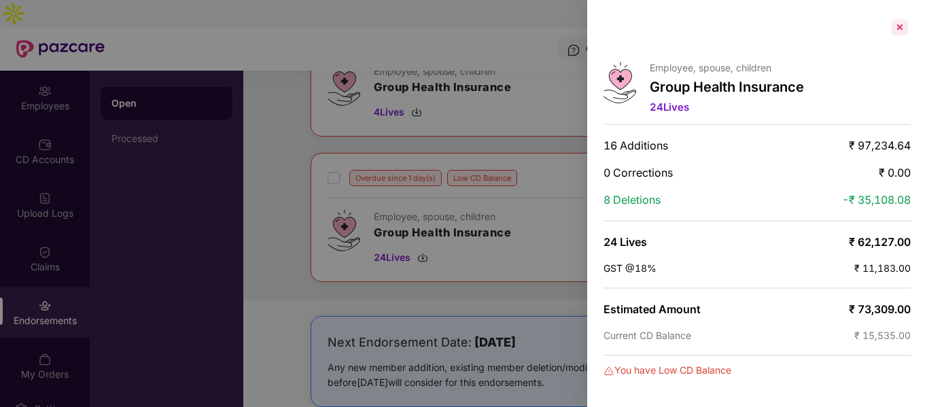
click at [897, 26] on div at bounding box center [900, 27] width 22 height 22
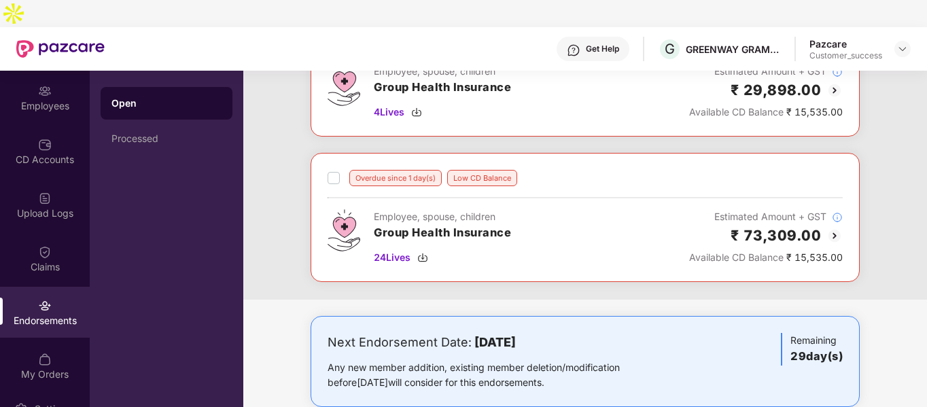
scroll to position [0, 0]
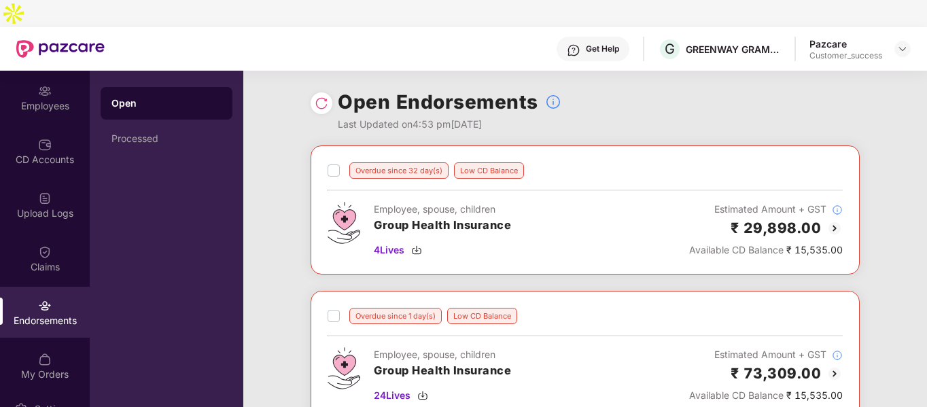
click at [837, 220] on img at bounding box center [834, 228] width 16 height 16
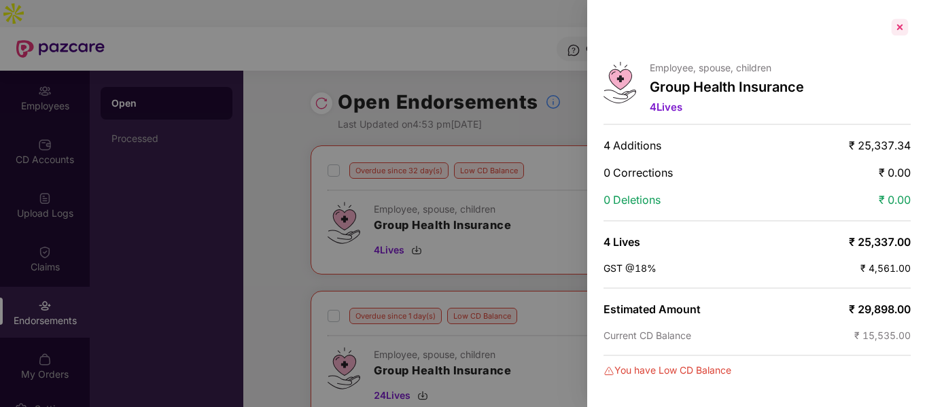
click at [892, 20] on div at bounding box center [900, 27] width 22 height 22
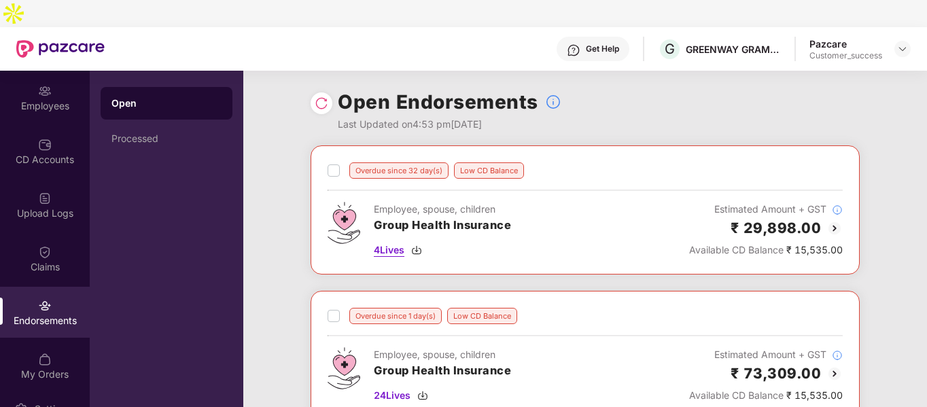
click at [418, 245] on img at bounding box center [416, 250] width 11 height 11
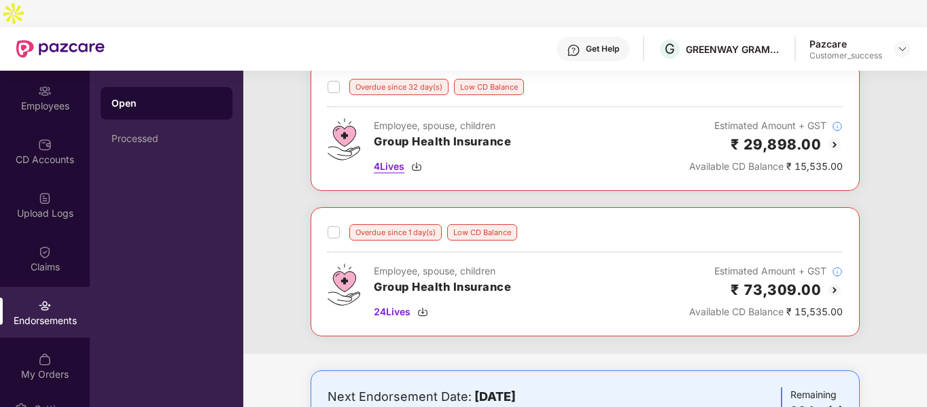
scroll to position [95, 0]
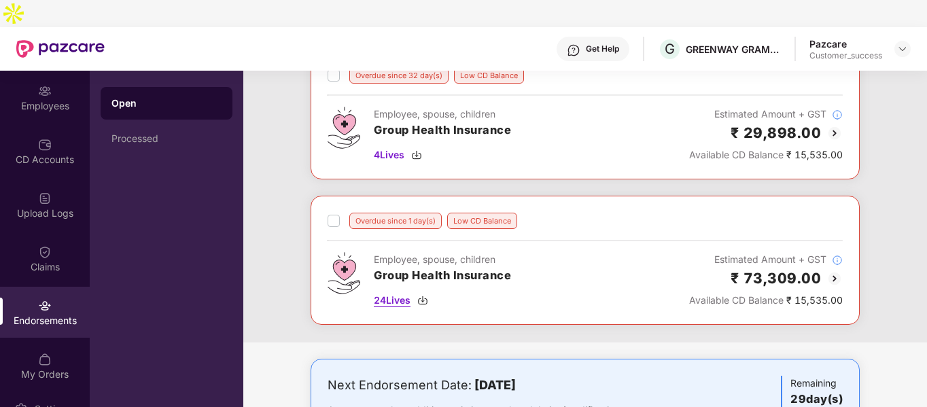
click at [424, 295] on img at bounding box center [422, 300] width 11 height 11
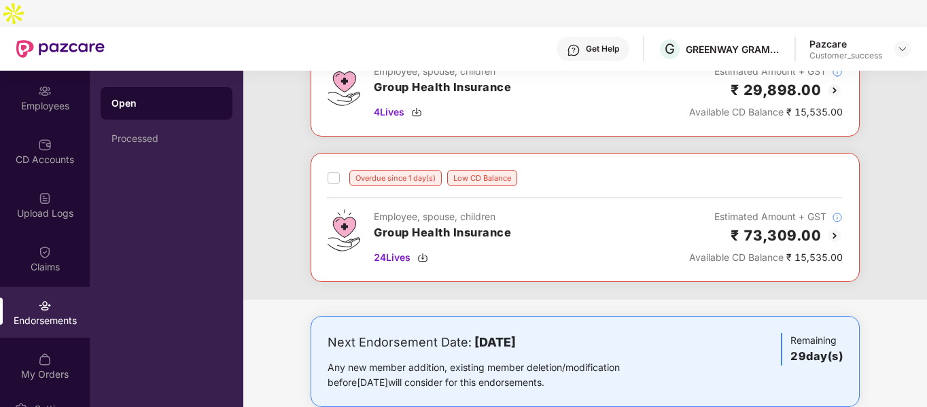
scroll to position [0, 0]
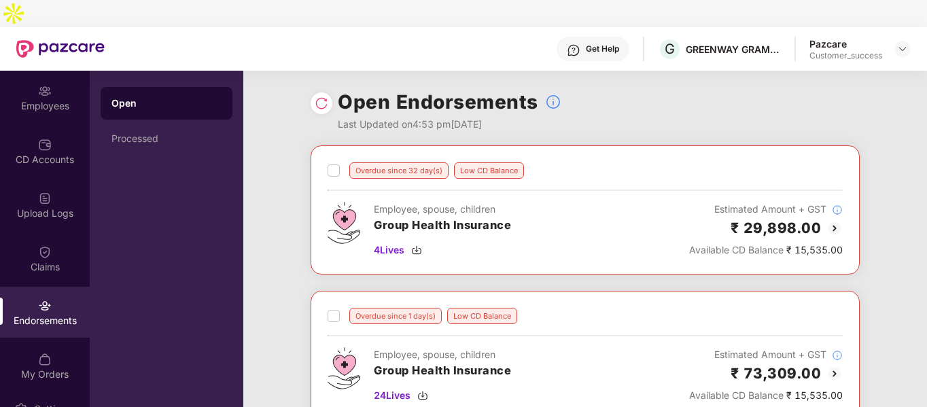
click at [911, 27] on header "Get Help G GREENWAY GRAMEEN INFRA Pazcare Customer_success" at bounding box center [463, 48] width 927 height 43
click at [904, 43] on img at bounding box center [902, 48] width 11 height 11
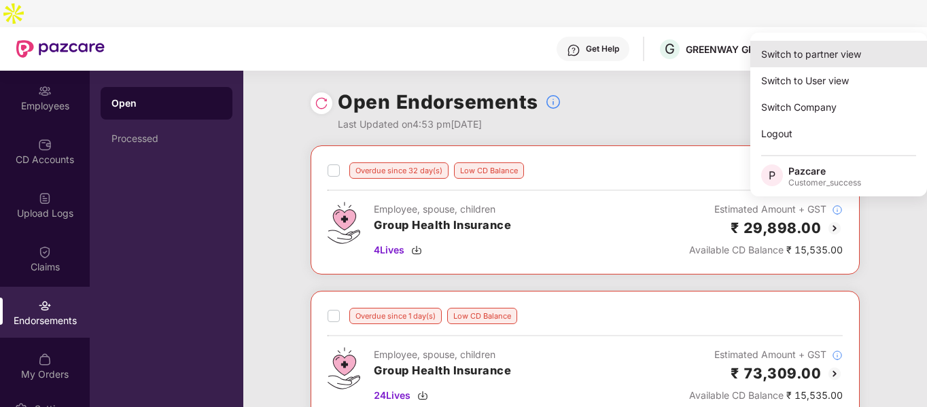
click at [811, 52] on div "Switch to partner view" at bounding box center [838, 54] width 177 height 26
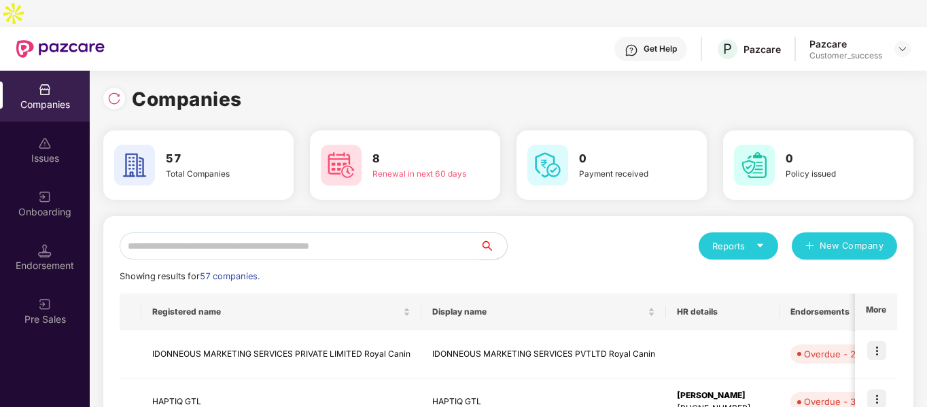
click at [321, 232] on input "text" at bounding box center [300, 245] width 360 height 27
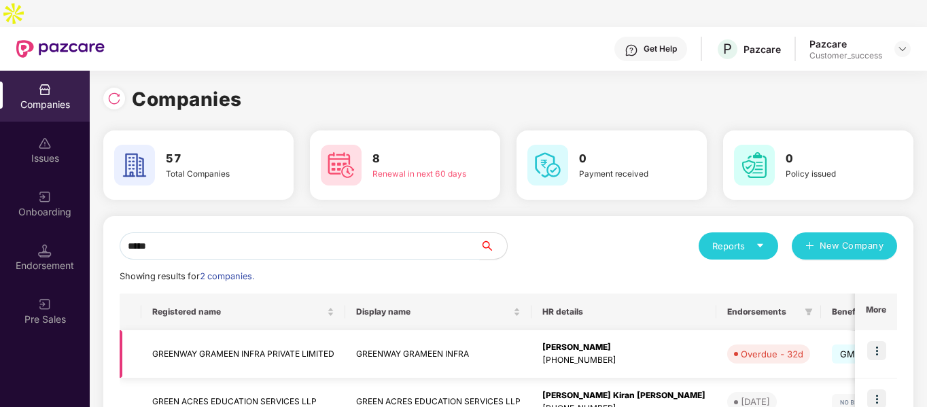
scroll to position [68, 0]
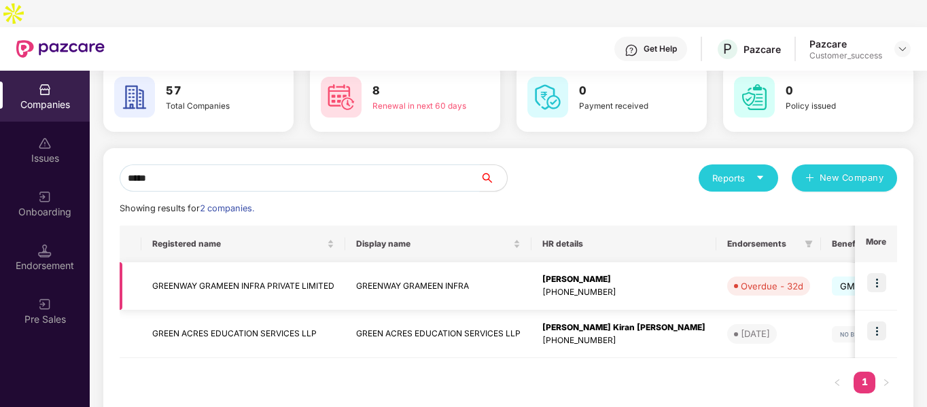
type input "*****"
click at [213, 264] on td "GREENWAY GRAMEEN INFRA PRIVATE LIMITED" at bounding box center [243, 286] width 204 height 48
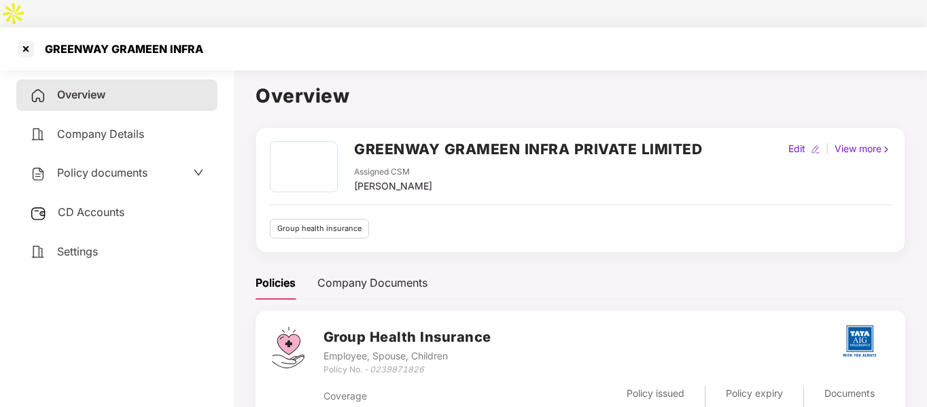
click at [94, 166] on span "Policy documents" at bounding box center [102, 173] width 90 height 14
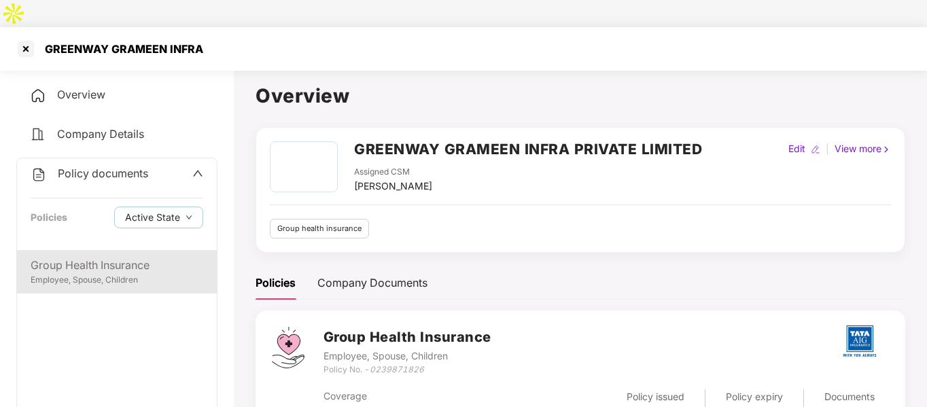
click at [87, 274] on div "Employee, Spouse, Children" at bounding box center [117, 280] width 173 height 13
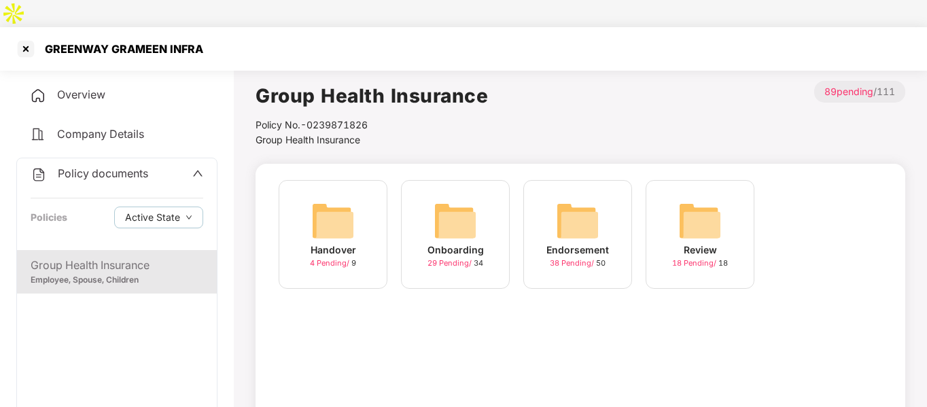
click at [556, 199] on img at bounding box center [577, 220] width 43 height 43
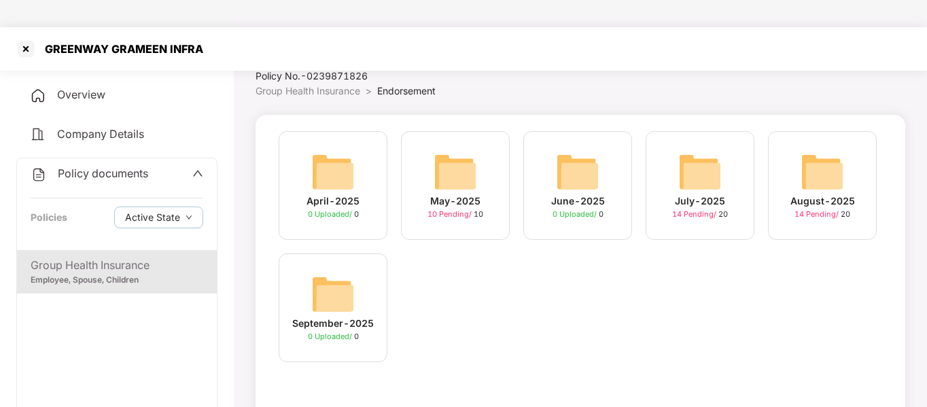
scroll to position [50, 0]
click at [810, 149] on img at bounding box center [821, 170] width 43 height 43
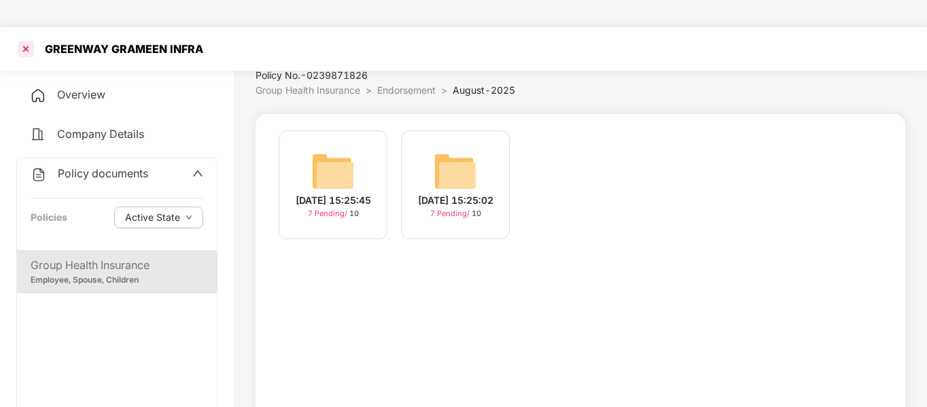
click at [25, 38] on div at bounding box center [26, 49] width 22 height 22
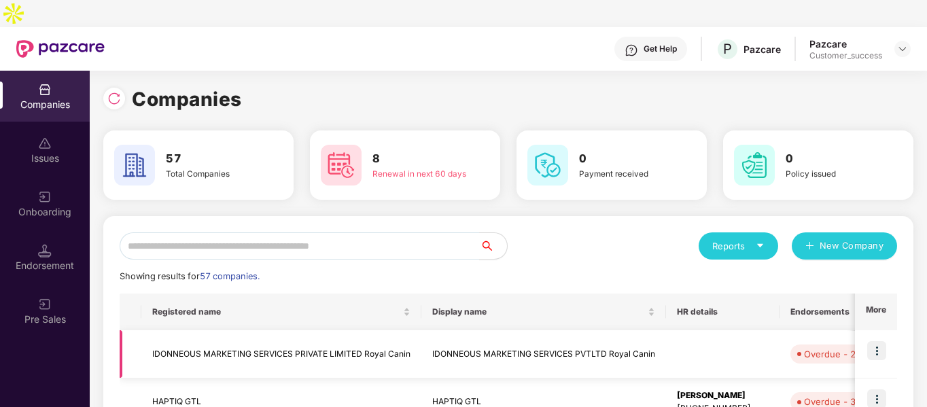
click at [876, 341] on img at bounding box center [876, 350] width 19 height 19
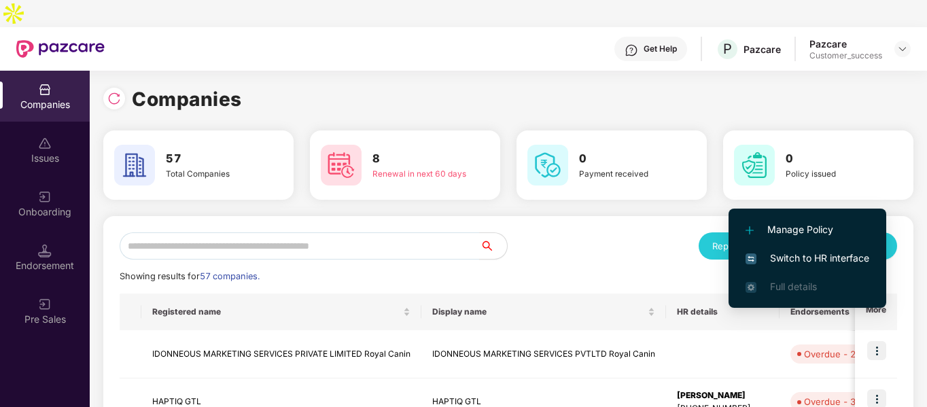
click at [771, 259] on span "Switch to HR interface" at bounding box center [807, 258] width 124 height 15
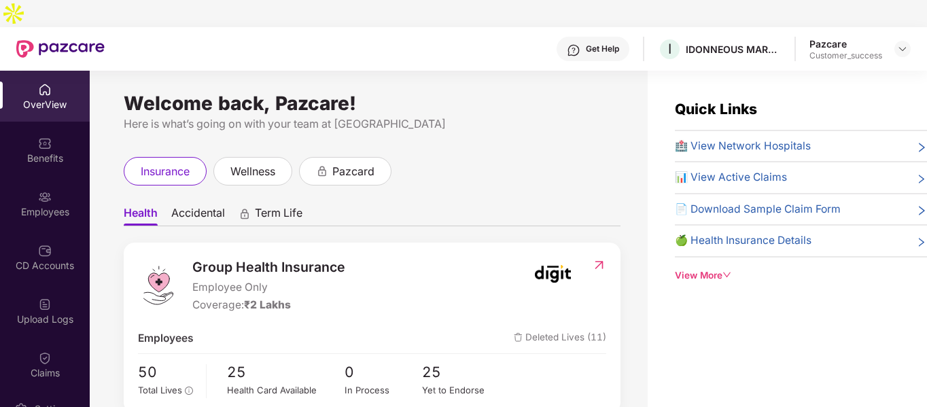
click at [65, 124] on div "Benefits" at bounding box center [45, 149] width 90 height 51
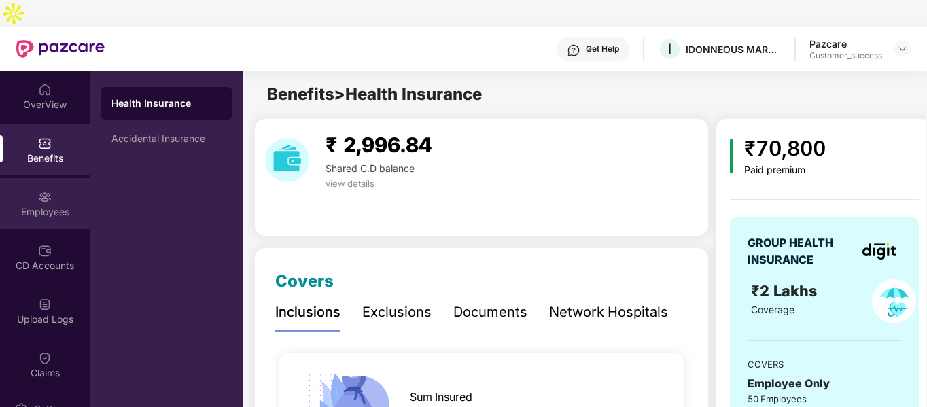
click at [41, 205] on div "Employees" at bounding box center [45, 212] width 90 height 14
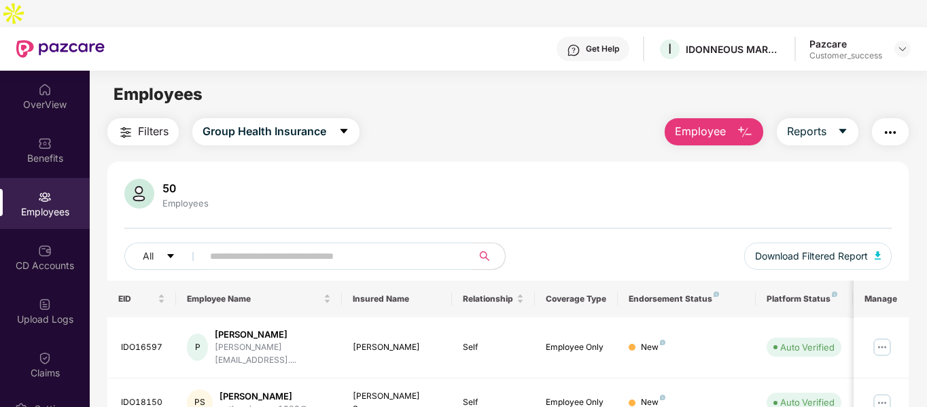
click at [211, 246] on input "text" at bounding box center [332, 256] width 244 height 20
paste input "**********"
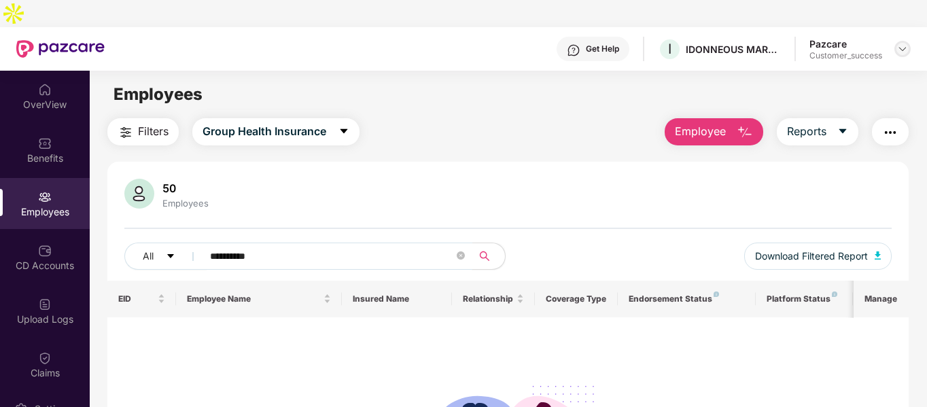
type input "**********"
click at [902, 43] on img at bounding box center [902, 48] width 11 height 11
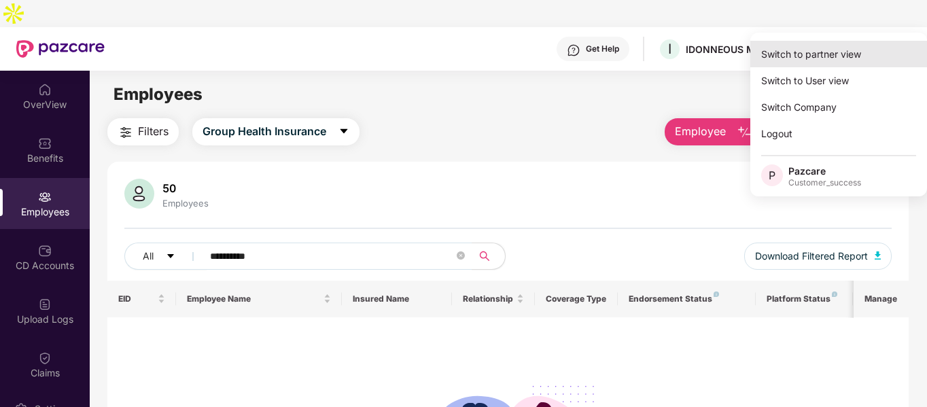
click at [785, 60] on div "Switch to partner view" at bounding box center [838, 54] width 177 height 26
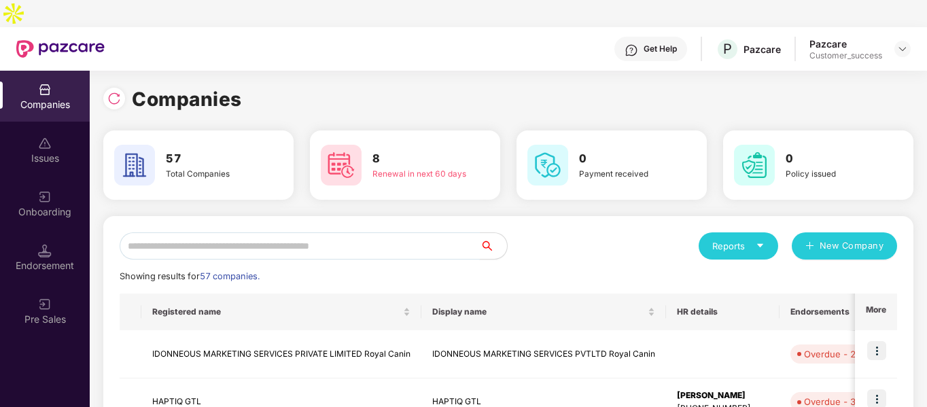
click at [255, 232] on input "text" at bounding box center [300, 245] width 360 height 27
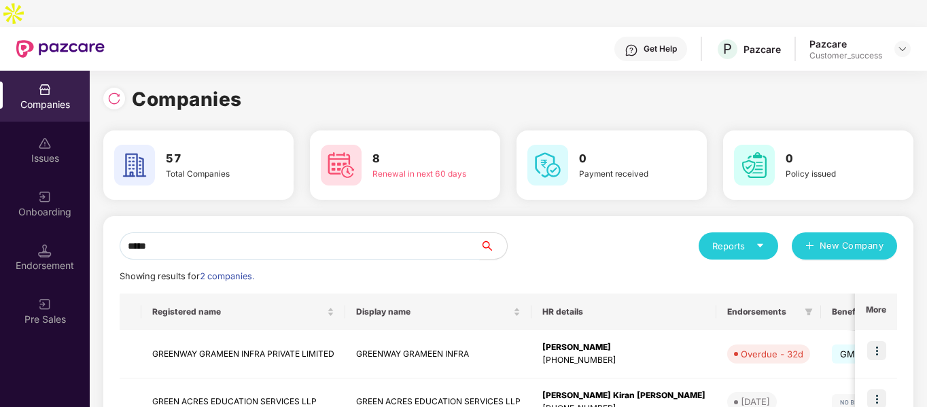
scroll to position [68, 0]
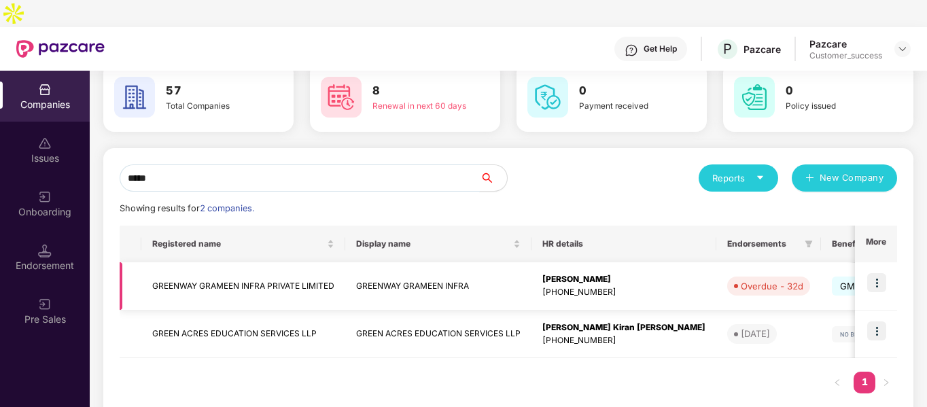
type input "*****"
click at [878, 273] on img at bounding box center [876, 282] width 19 height 19
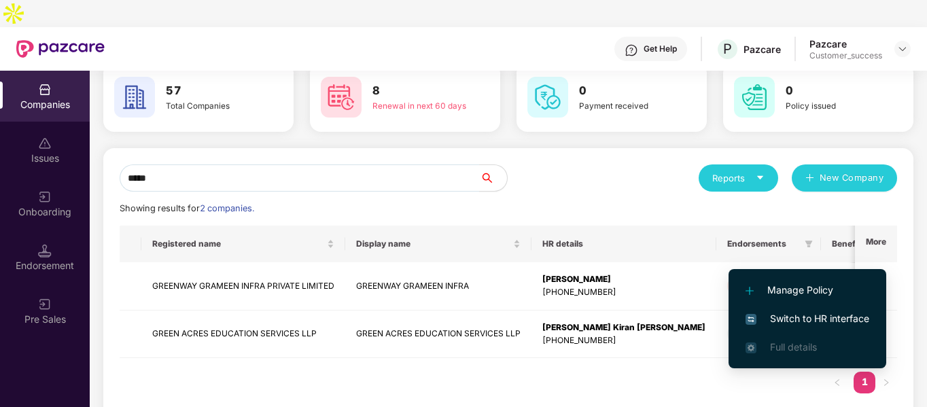
click at [768, 313] on span "Switch to HR interface" at bounding box center [807, 318] width 124 height 15
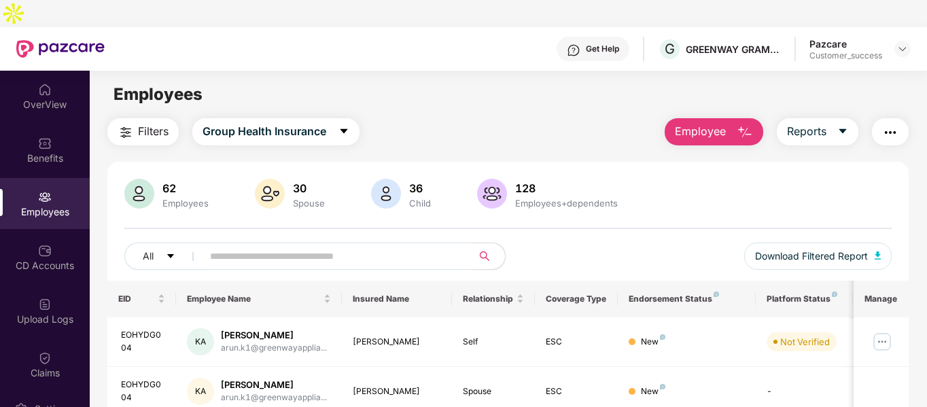
click at [270, 246] on input "text" at bounding box center [332, 256] width 244 height 20
paste input "**********"
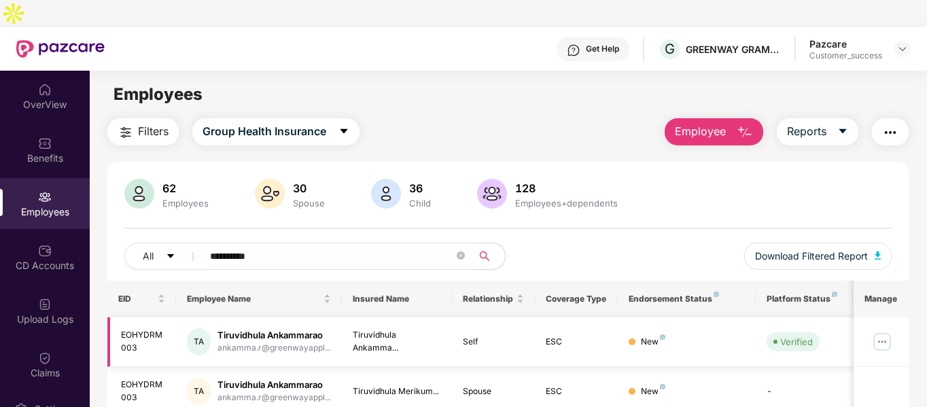
scroll to position [130, 0]
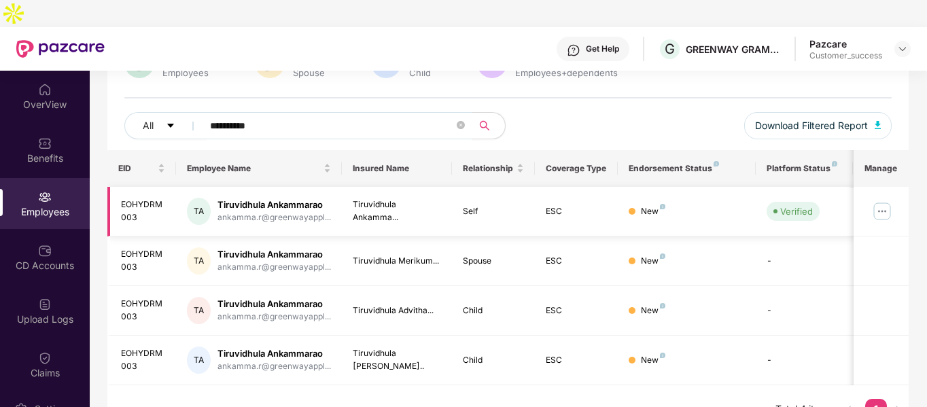
type input "**********"
click at [880, 200] on img at bounding box center [882, 211] width 22 height 22
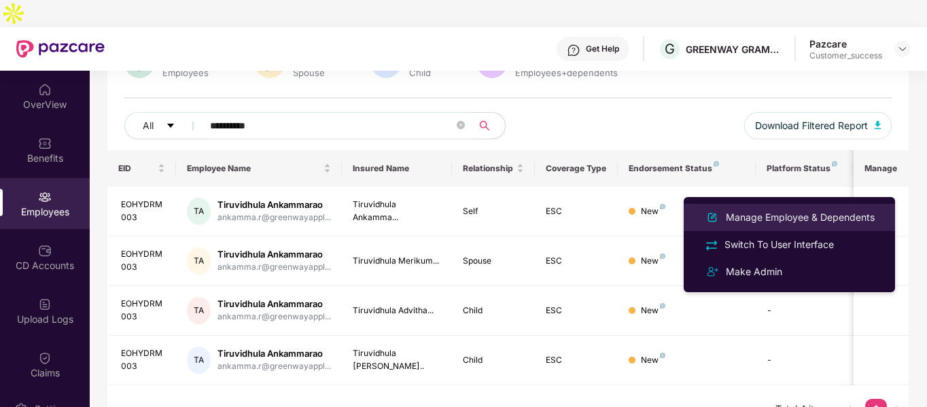
click at [764, 223] on div "Manage Employee & Dependents" at bounding box center [800, 217] width 154 height 15
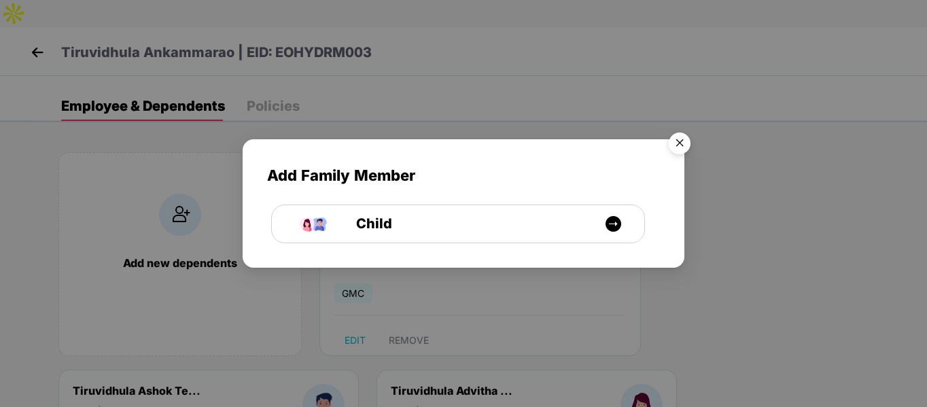
click at [682, 141] on img "Close" at bounding box center [679, 145] width 38 height 38
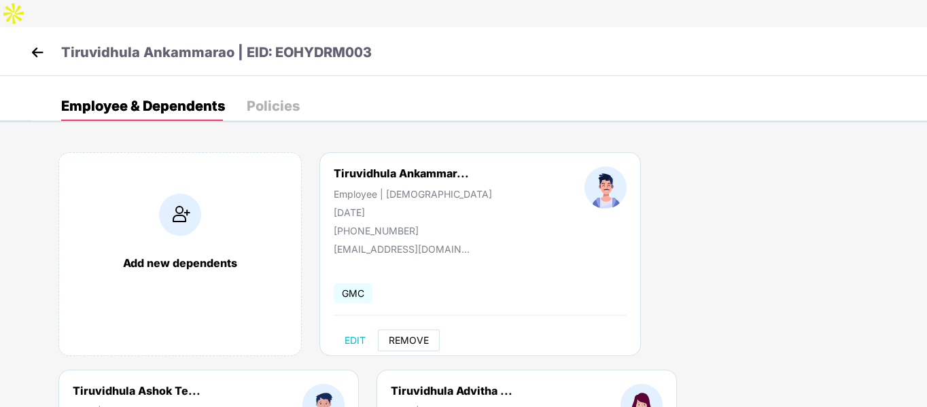
click at [408, 335] on span "REMOVE" at bounding box center [409, 340] width 40 height 11
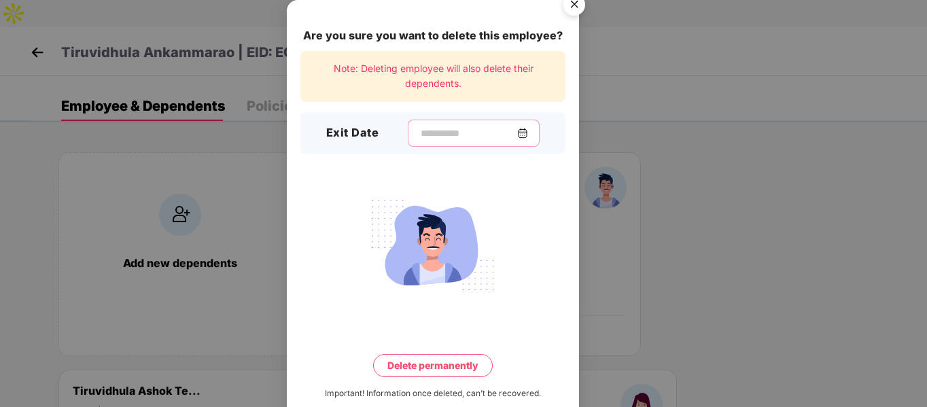
click at [426, 136] on input at bounding box center [468, 133] width 98 height 14
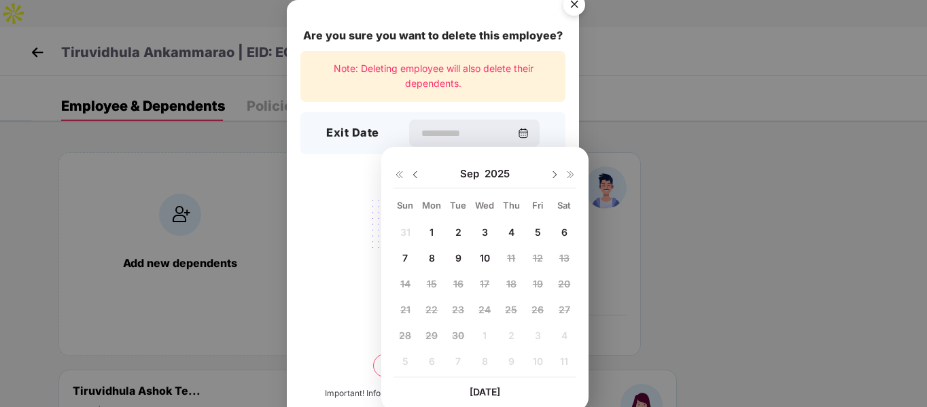
click at [412, 176] on img at bounding box center [415, 174] width 11 height 11
click at [459, 284] on span "12" at bounding box center [458, 284] width 10 height 12
type input "**********"
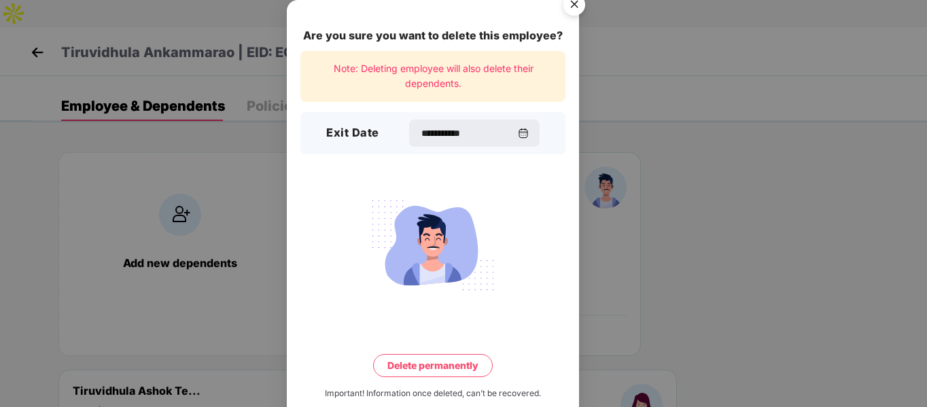
click at [453, 359] on button "Delete permanently" at bounding box center [433, 365] width 120 height 23
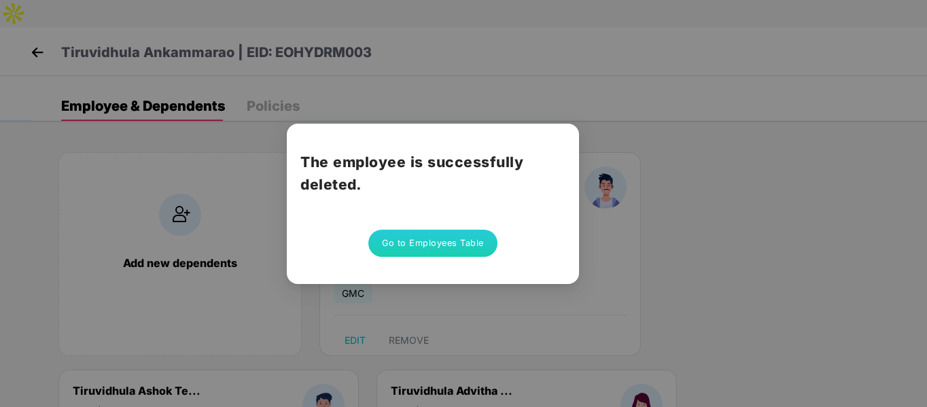
click at [505, 221] on div "The employee is successfully deleted. Go to Employees Table" at bounding box center [433, 204] width 292 height 160
click at [459, 239] on button "Go to Employees Table" at bounding box center [432, 243] width 129 height 27
